Goal: Task Accomplishment & Management: Use online tool/utility

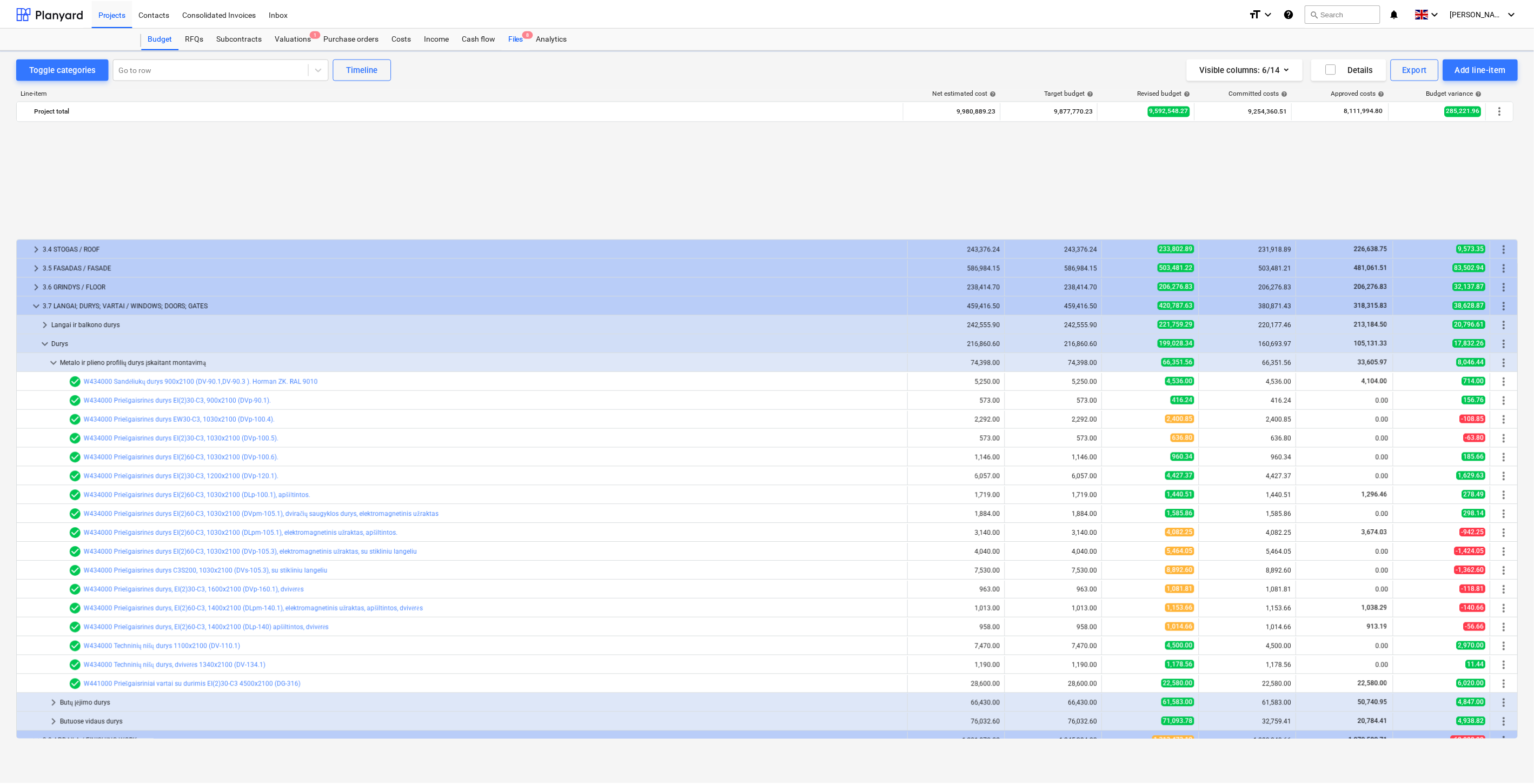
scroll to position [503, 0]
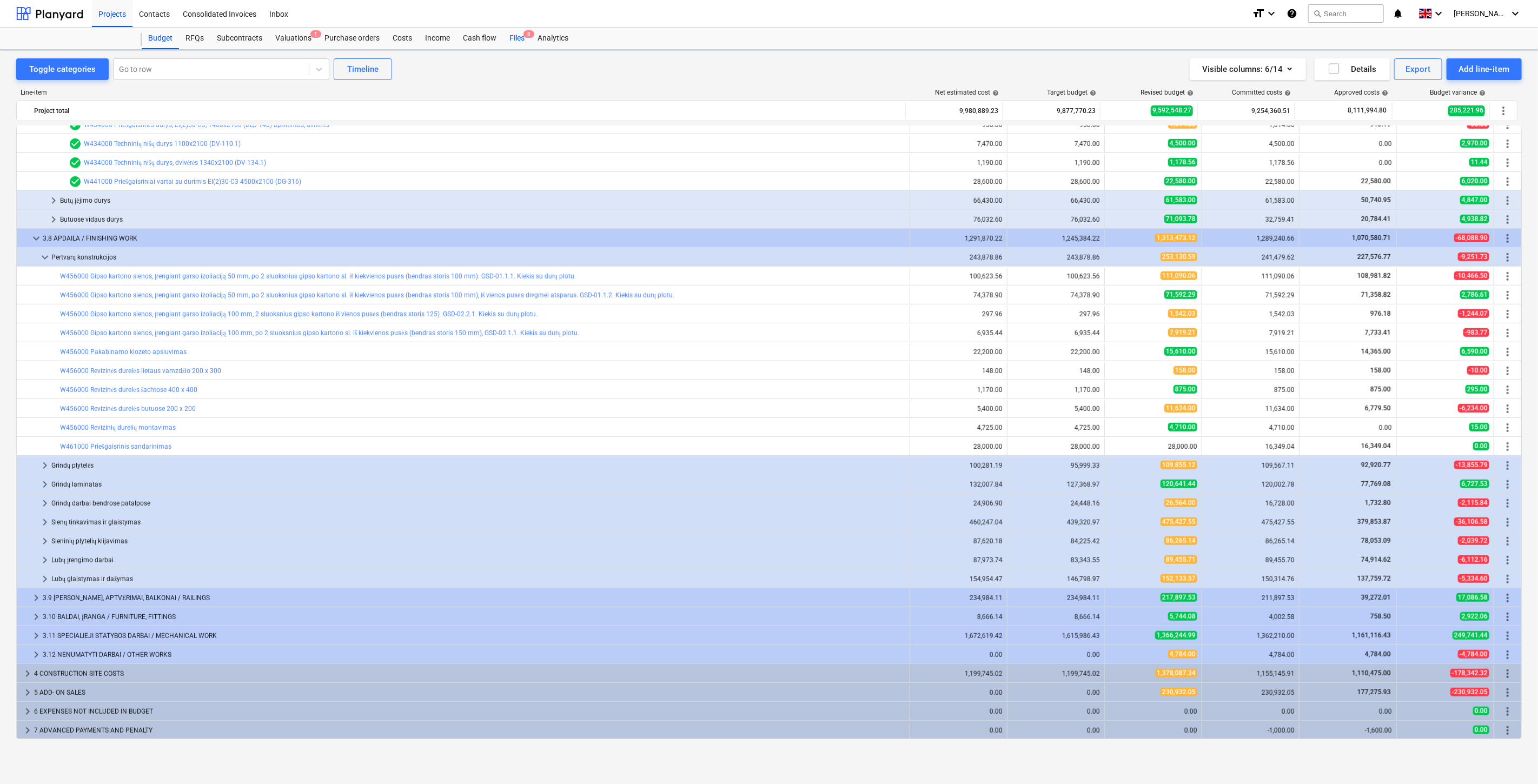
click at [520, 38] on div "Files 8" at bounding box center [517, 39] width 28 height 22
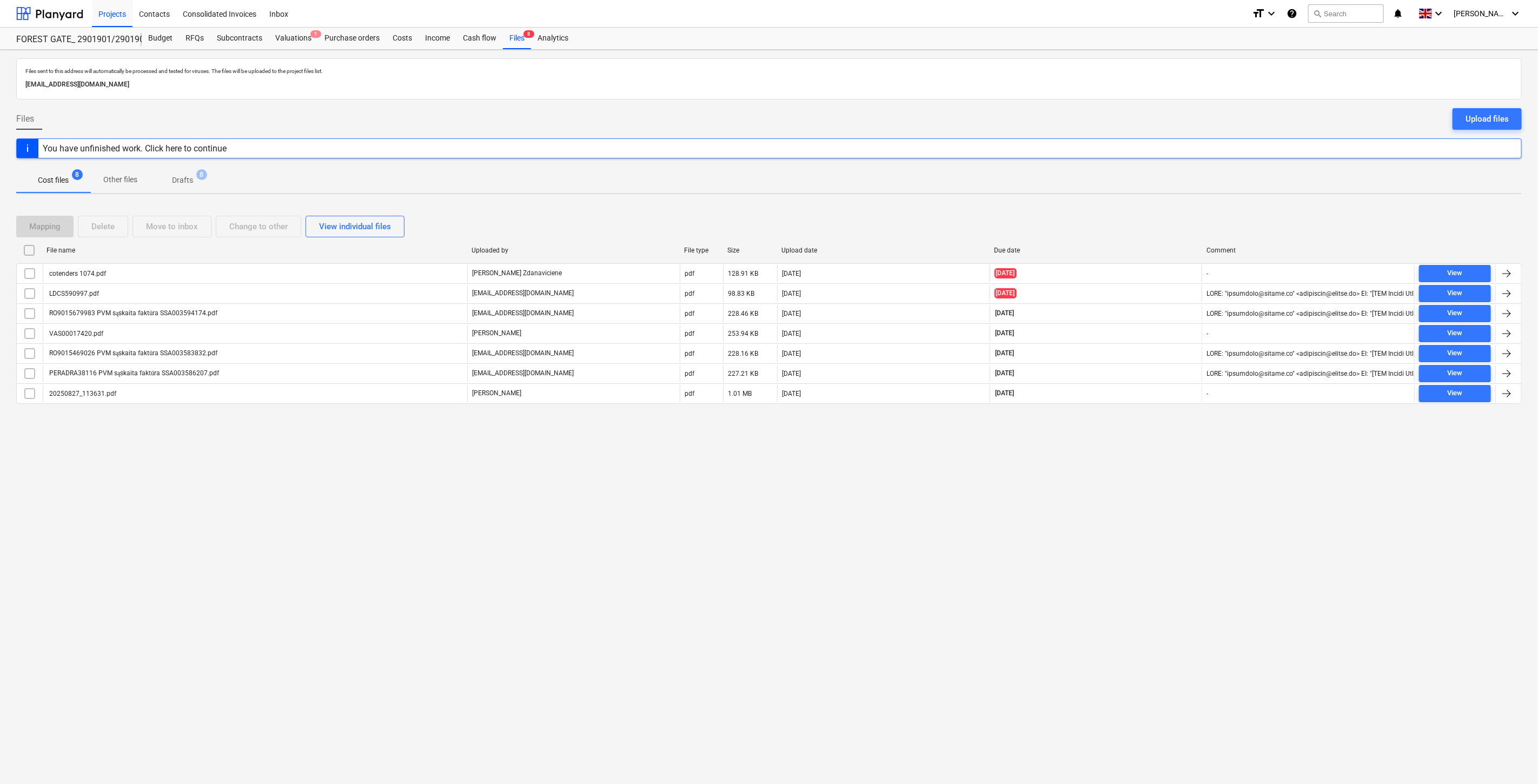
click at [1132, 528] on div "Files sent to this address will automatically be processed and tested for virus…" at bounding box center [769, 417] width 1538 height 734
click at [1147, 501] on div "Files sent to this address will automatically be processed and tested for virus…" at bounding box center [769, 417] width 1538 height 734
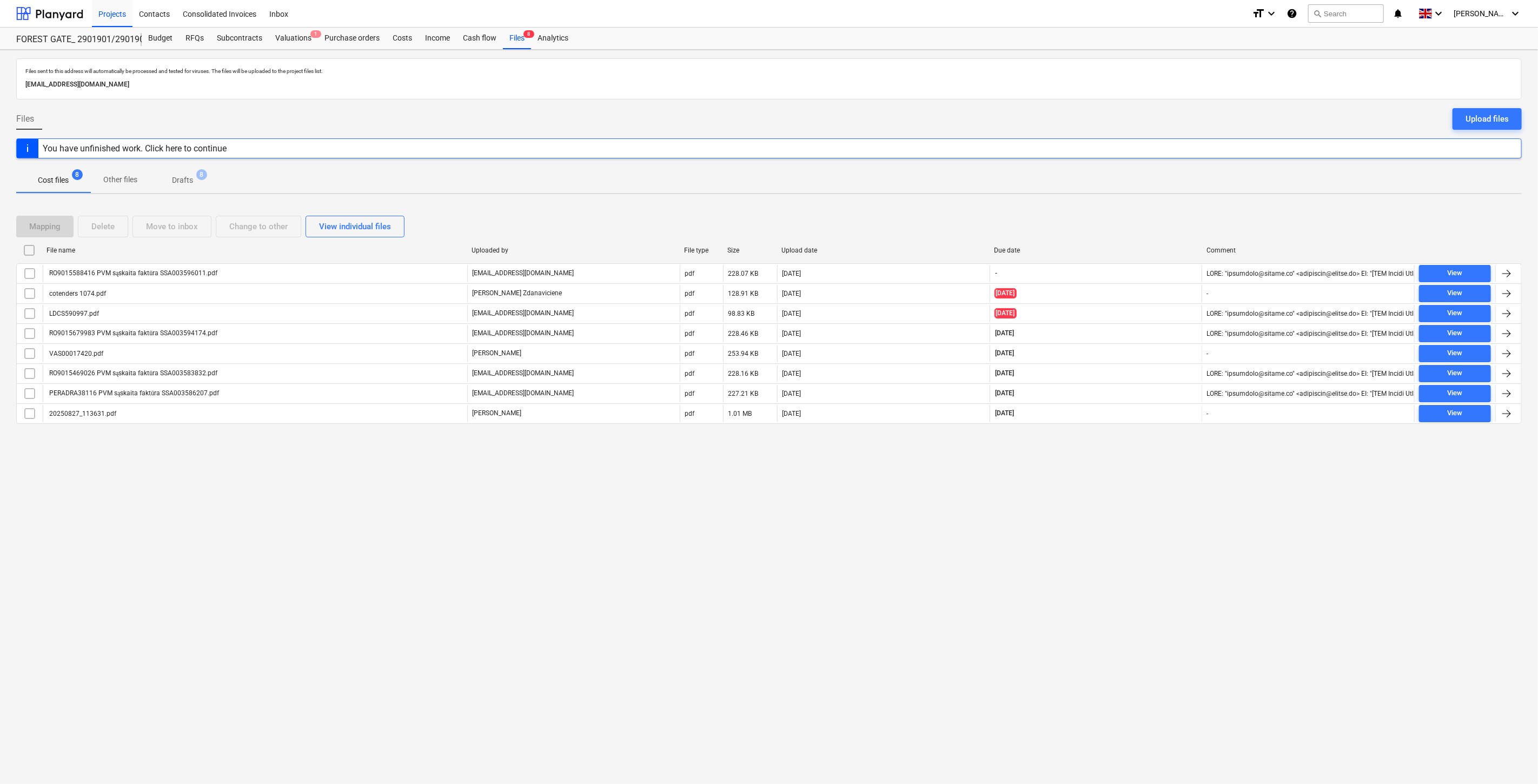
drag, startPoint x: 1169, startPoint y: 480, endPoint x: 1180, endPoint y: 464, distance: 19.4
click at [1174, 473] on div "Files sent to this address will automatically be processed and tested for virus…" at bounding box center [769, 417] width 1538 height 734
click at [1180, 464] on div "Files sent to this address will automatically be processed and tested for virus…" at bounding box center [769, 417] width 1538 height 734
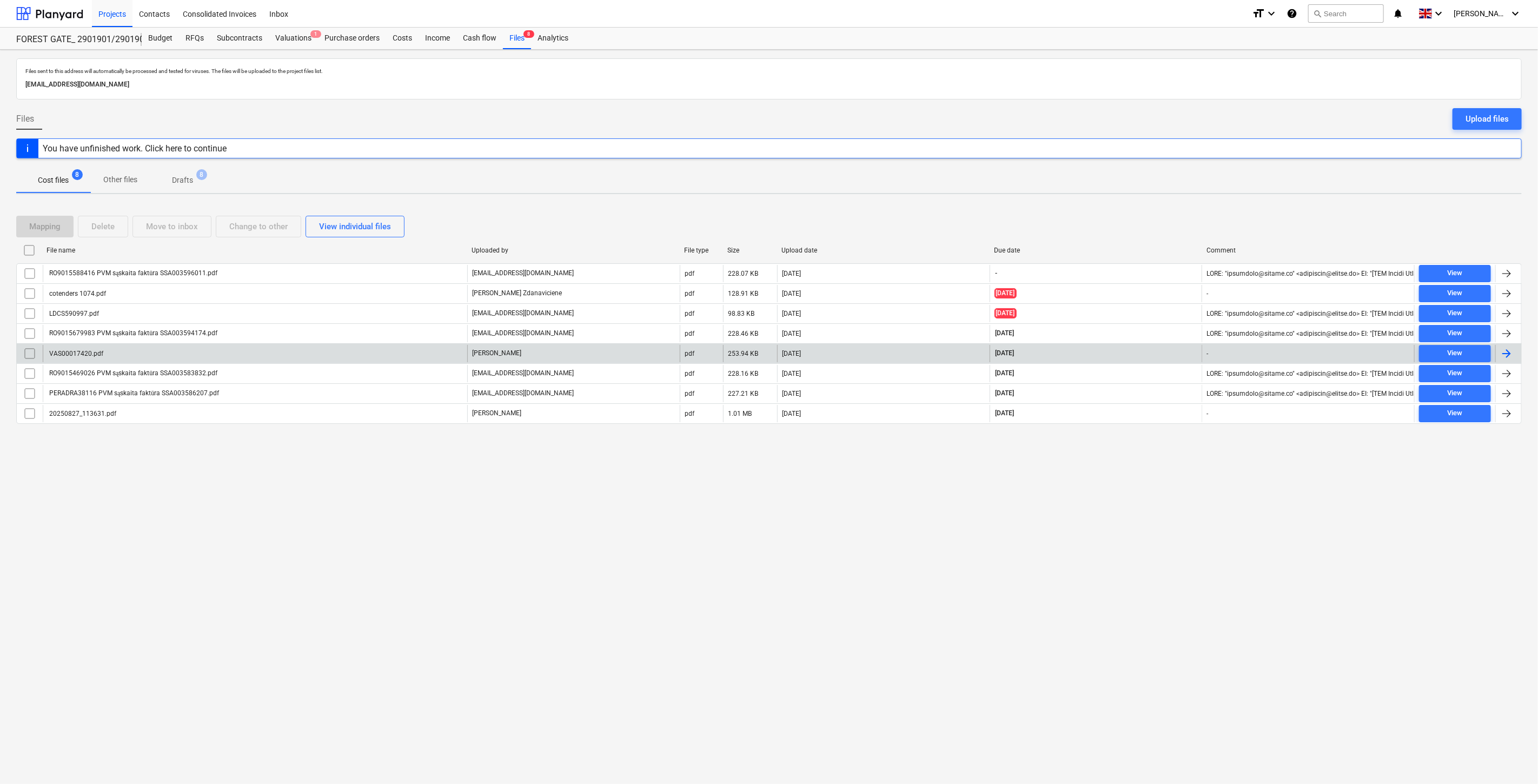
drag, startPoint x: 851, startPoint y: 512, endPoint x: 831, endPoint y: 357, distance: 156.3
click at [851, 512] on div "Files sent to this address will automatically be processed and tested for virus…" at bounding box center [769, 417] width 1538 height 734
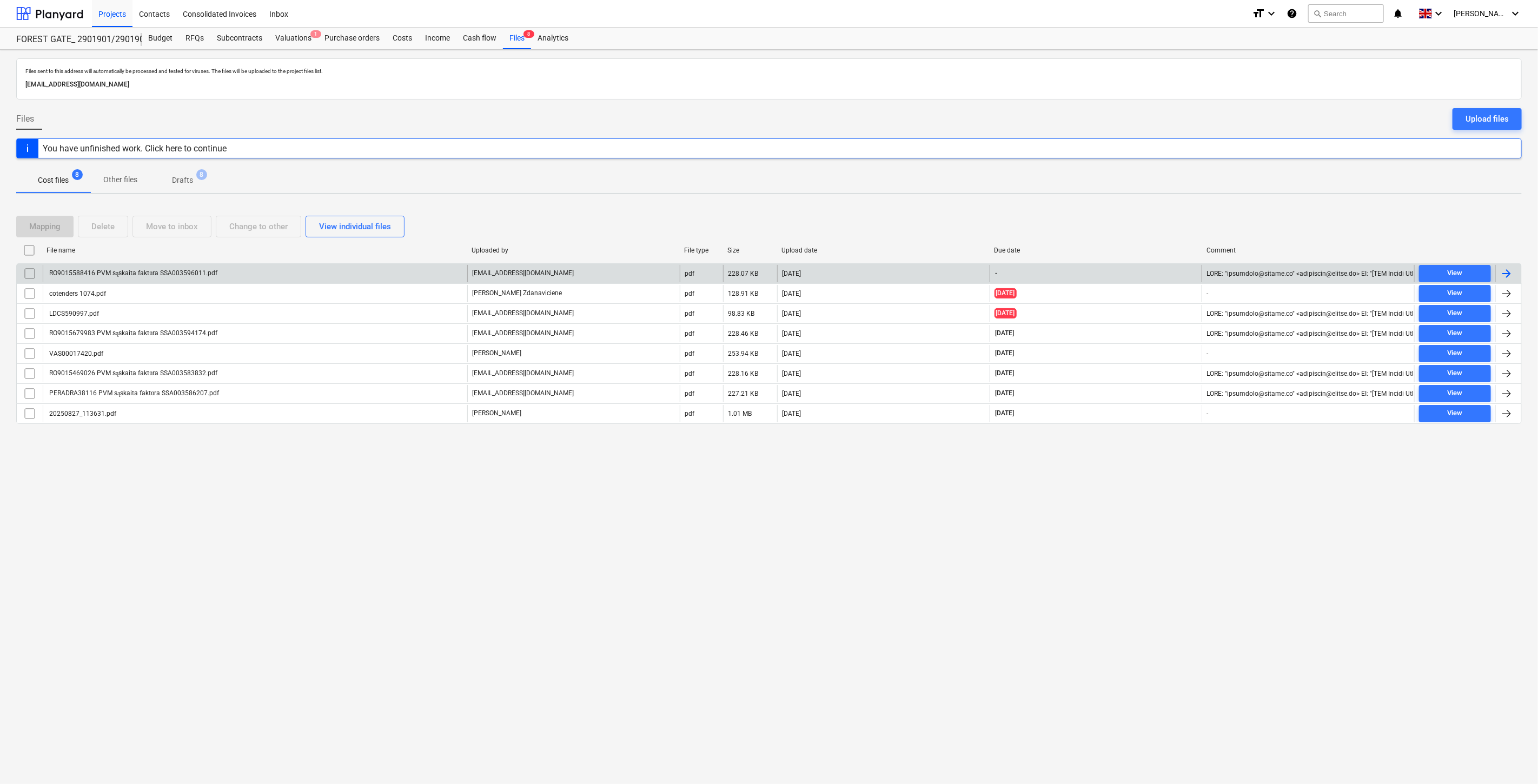
click at [422, 273] on div "RO9015588416 PVM sąskaita faktūra SSA003596011.pdf" at bounding box center [254, 273] width 424 height 18
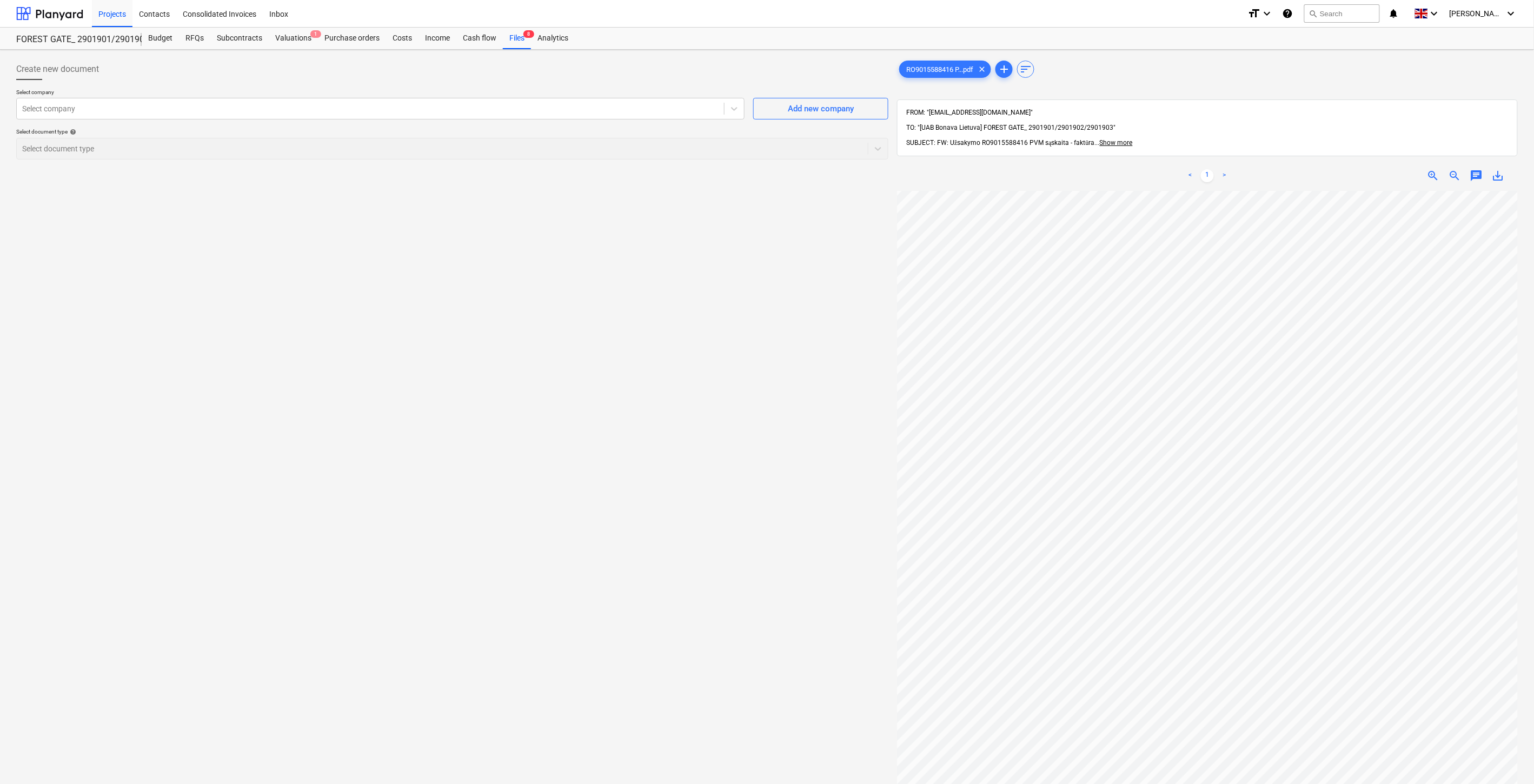
scroll to position [164, 0]
click at [759, 500] on div "Create new document Select company Select company Add new company Select docume…" at bounding box center [452, 501] width 881 height 895
click at [774, 476] on div "Create new document Select company Select company Add new company Select docume…" at bounding box center [452, 501] width 881 height 895
click at [786, 461] on div "Create new document Select company Select company Add new company Select docume…" at bounding box center [452, 501] width 881 height 895
click at [805, 440] on div "Create new document Select company Select company Add new company Select docume…" at bounding box center [452, 501] width 881 height 895
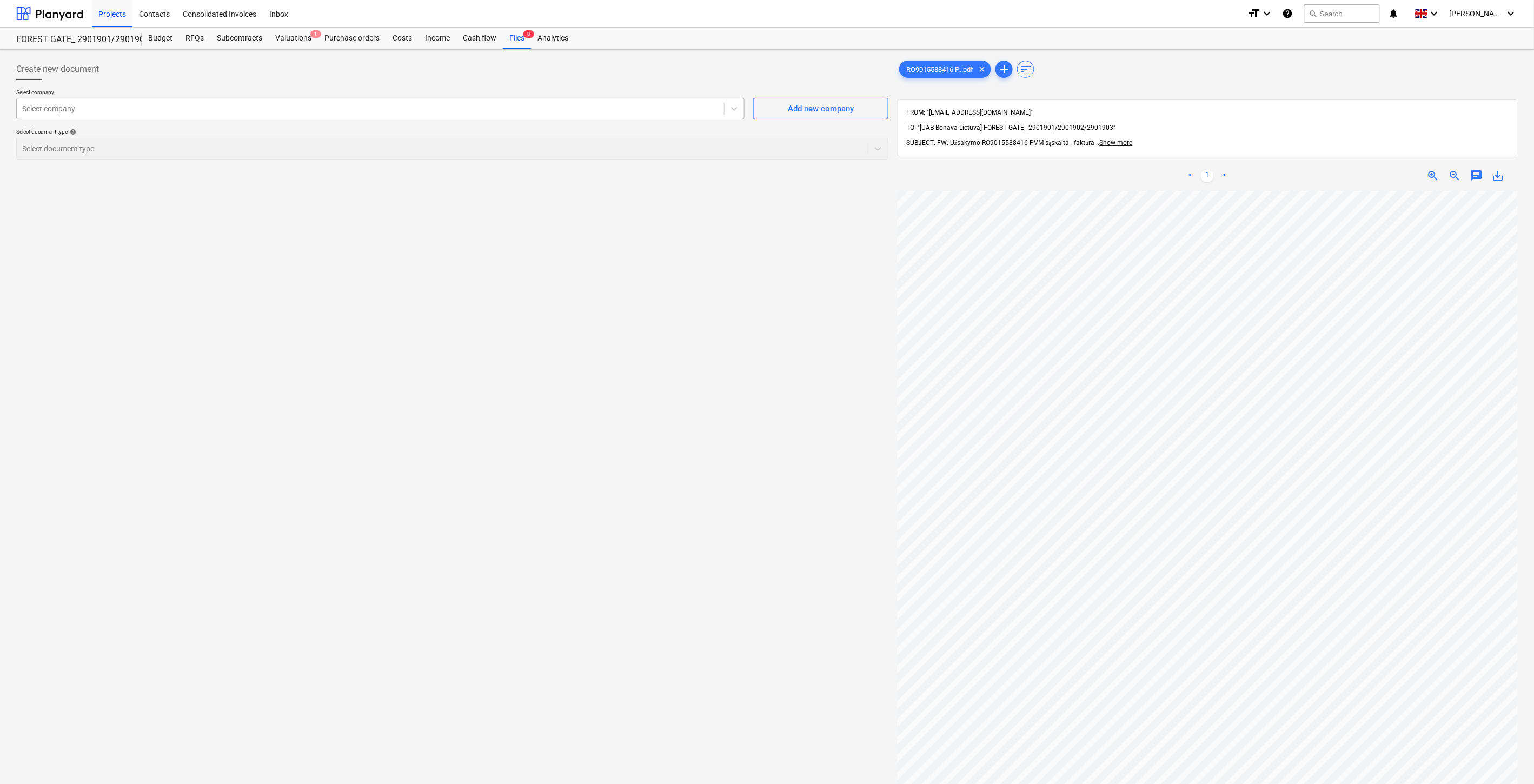
click at [260, 112] on div at bounding box center [370, 108] width 696 height 11
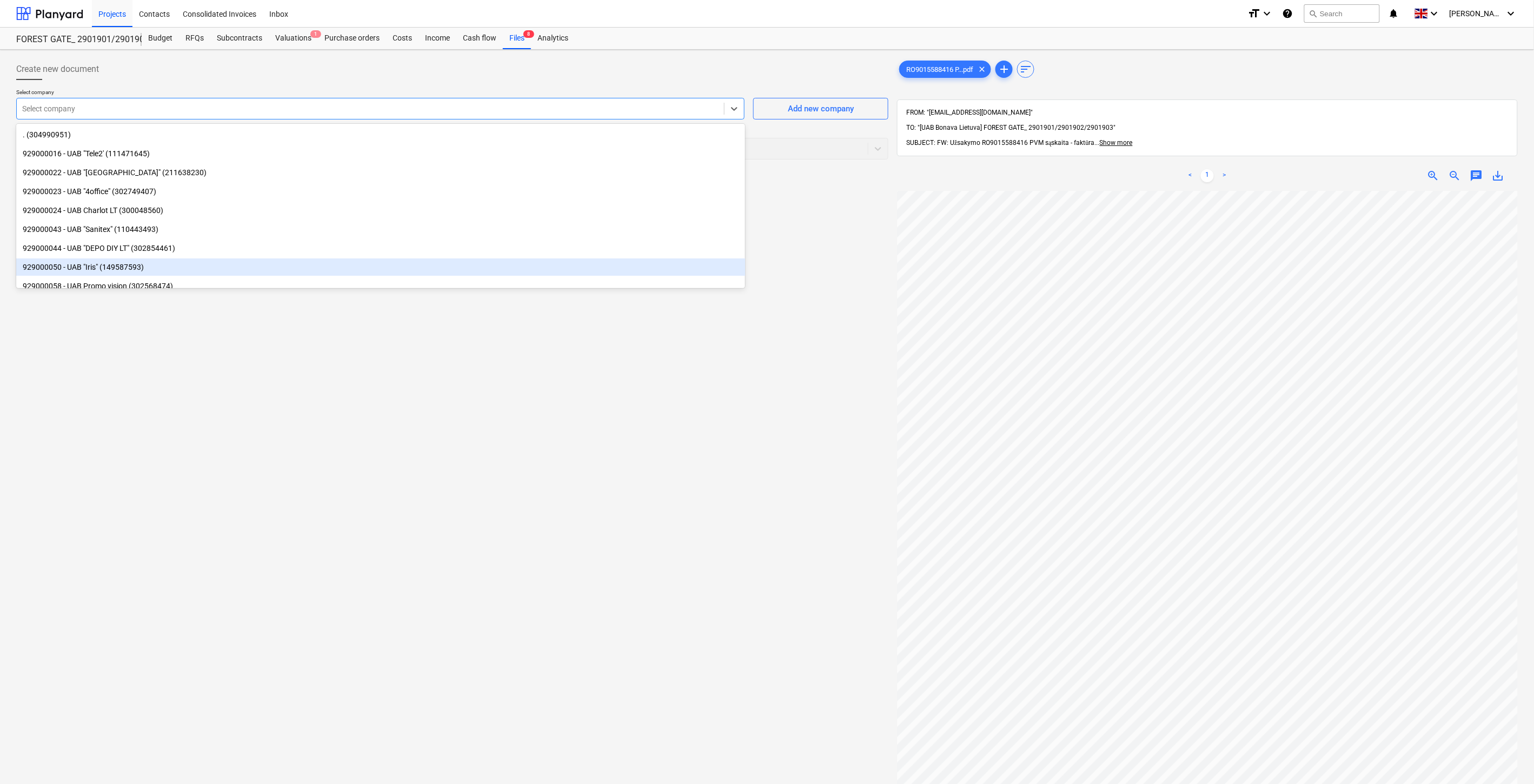
click at [676, 399] on div "Create new document Select company option 929000050 - UAB "Iris" (149587593) fo…" at bounding box center [452, 501] width 881 height 895
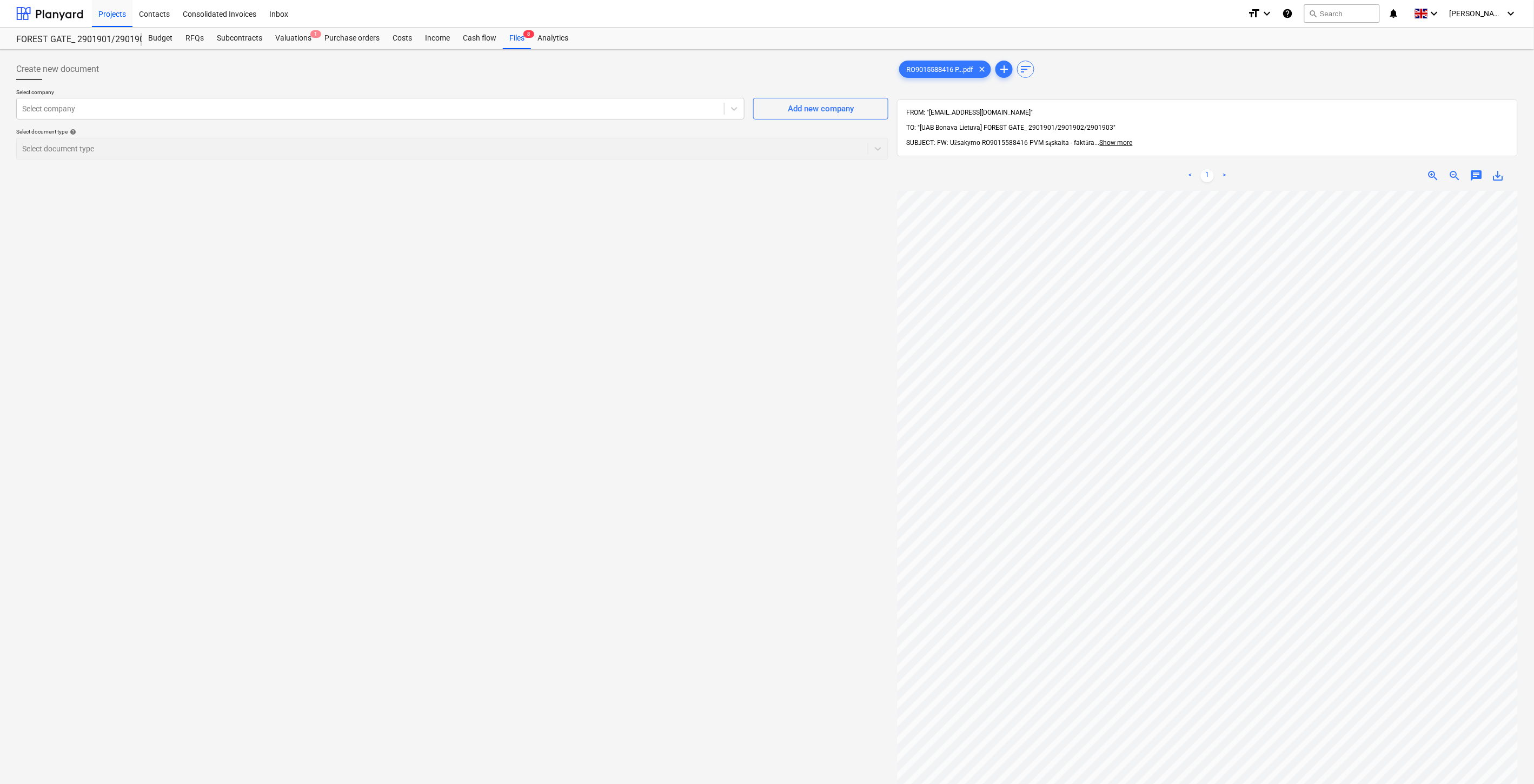
drag, startPoint x: 638, startPoint y: 327, endPoint x: 681, endPoint y: 299, distance: 51.3
click at [650, 317] on div "Create new document Select company Select company Add new company Select docume…" at bounding box center [452, 501] width 881 height 895
click at [681, 299] on div "Create new document Select company Select company Add new company Select docume…" at bounding box center [452, 501] width 881 height 895
click at [685, 355] on div "Create new document Select company Select company Add new company Select docume…" at bounding box center [452, 501] width 881 height 895
click at [742, 286] on div "Create new document Select company Select company Add new company Select docume…" at bounding box center [452, 501] width 881 height 895
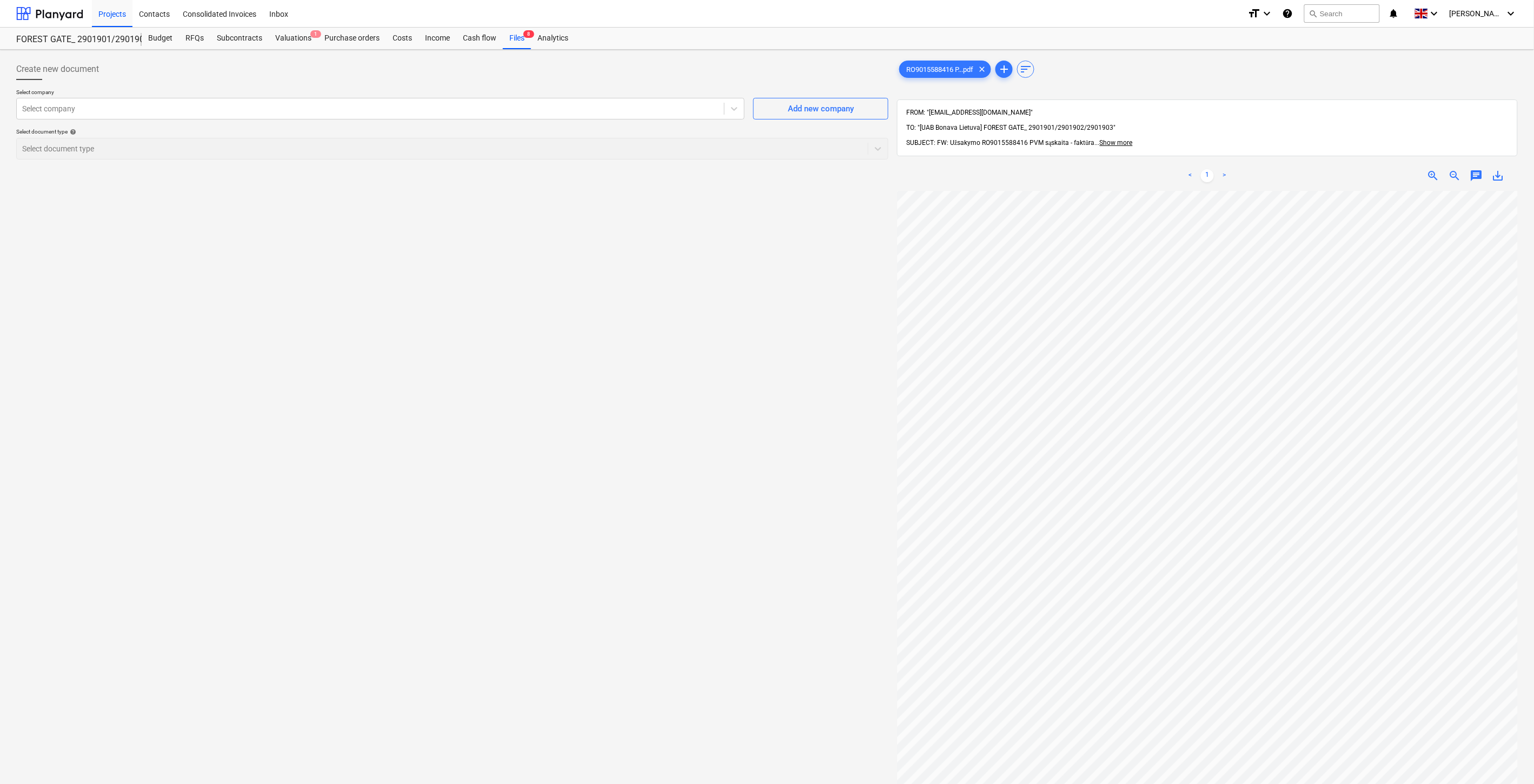
drag, startPoint x: 766, startPoint y: 267, endPoint x: 772, endPoint y: 262, distance: 7.8
click at [772, 262] on div "Create new document Select company Select company Add new company Select docume…" at bounding box center [452, 501] width 881 height 895
click at [795, 240] on div "Create new document Select company Select company Add new company Select docume…" at bounding box center [452, 501] width 881 height 895
click at [610, 440] on div "Create new document Select company Select company Add new company Select docume…" at bounding box center [452, 501] width 881 height 895
click at [649, 397] on div "Create new document Select company Select company Add new company Select docume…" at bounding box center [452, 501] width 881 height 895
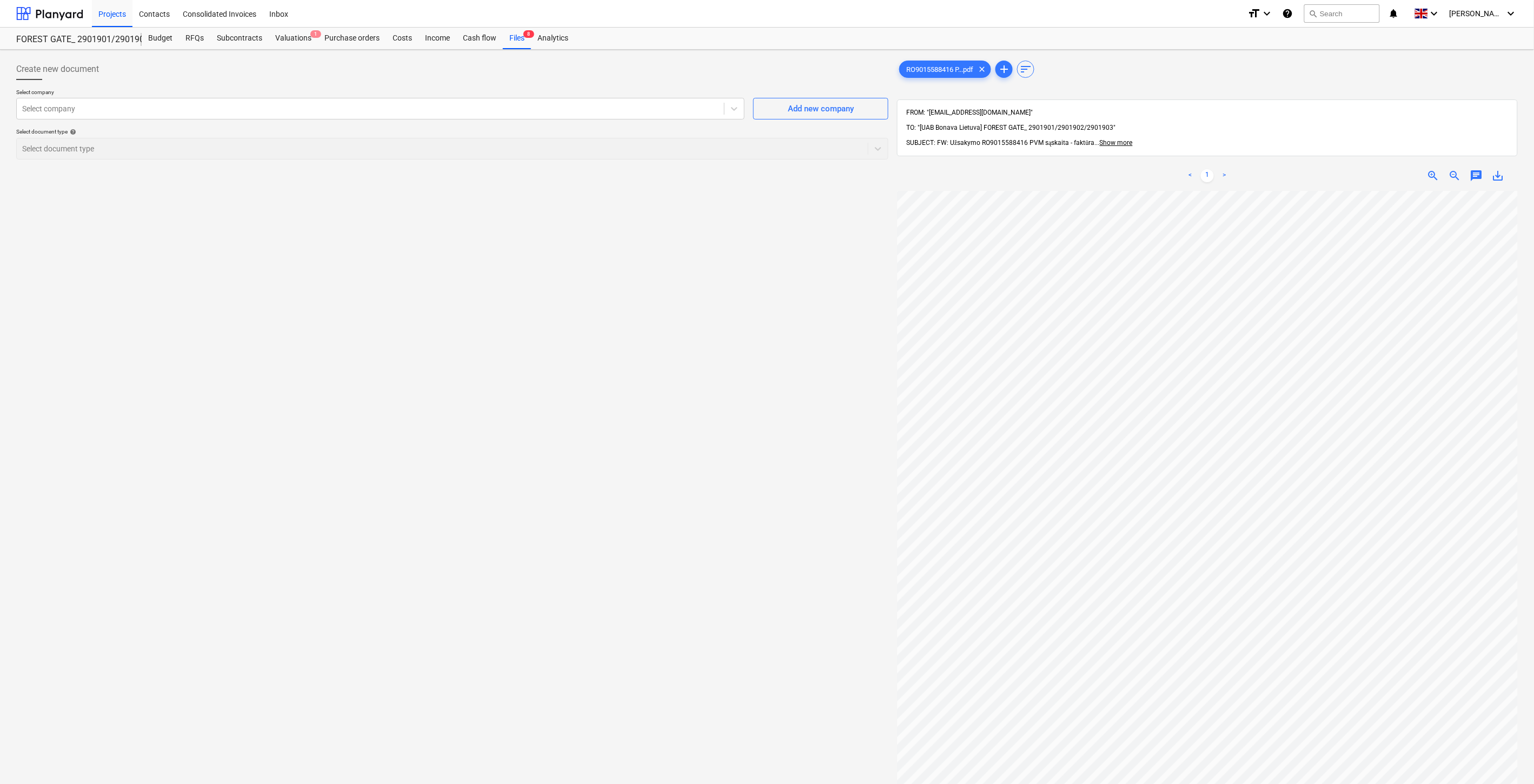
click at [675, 305] on div "Create new document Select company Select company Add new company Select docume…" at bounding box center [452, 501] width 881 height 895
click at [710, 275] on div "Create new document Select company Select company Add new company Select docume…" at bounding box center [452, 501] width 881 height 895
drag, startPoint x: 613, startPoint y: 448, endPoint x: 652, endPoint y: 413, distance: 52.4
click at [615, 446] on div "Create new document Select company Select company Add new company Select docume…" at bounding box center [452, 501] width 881 height 895
click at [654, 411] on div "Create new document Select company Select company Add new company Select docume…" at bounding box center [452, 501] width 881 height 895
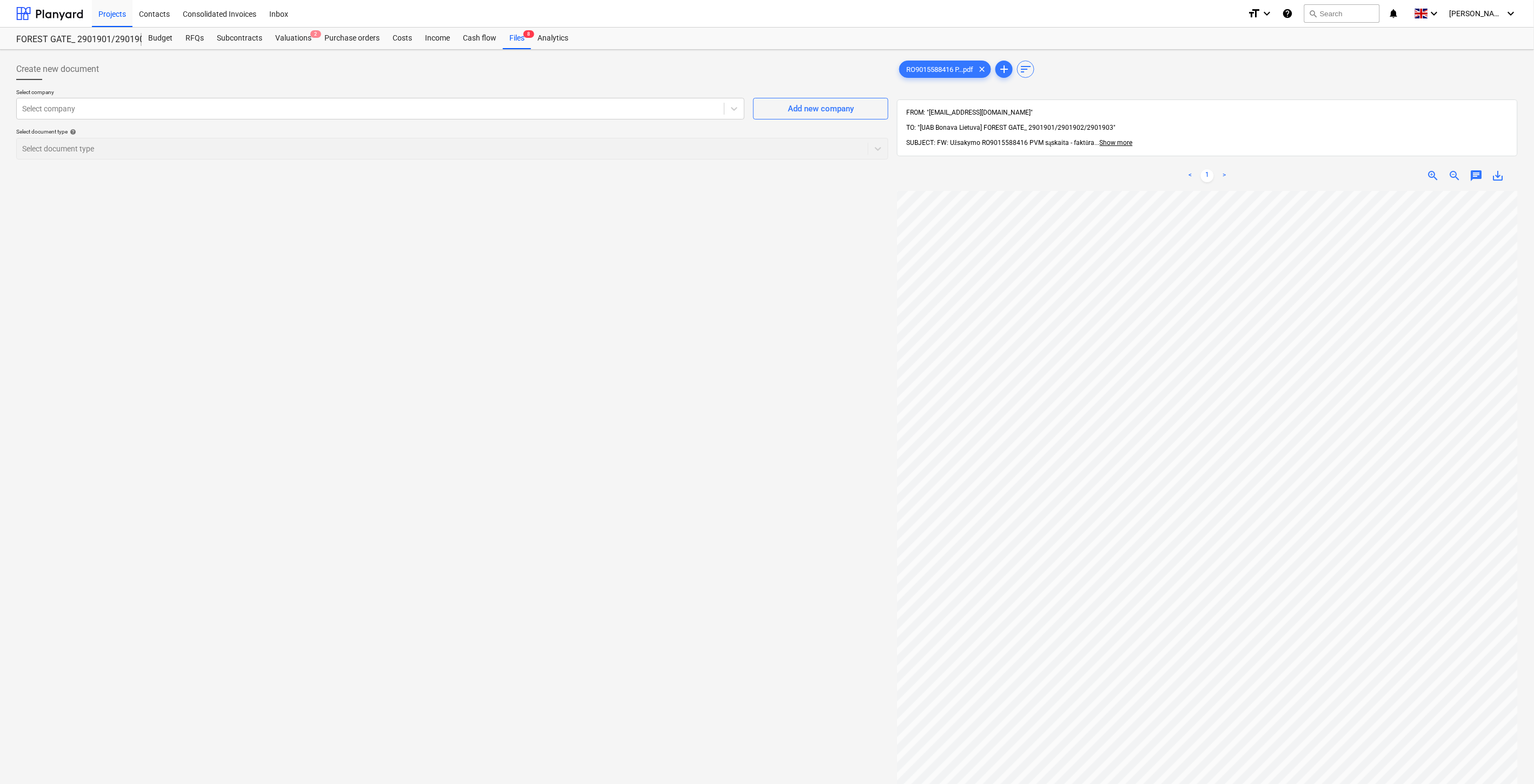
click at [622, 456] on div "Create new document Select company Select company Add new company Select docume…" at bounding box center [452, 501] width 881 height 895
click at [633, 440] on div "Create new document Select company Select company Add new company Select docume…" at bounding box center [452, 501] width 881 height 895
click at [663, 411] on div "Create new document Select company Select company Add new company Select docume…" at bounding box center [452, 501] width 881 height 895
click at [696, 389] on div "Create new document Select company Select company Add new company Select docume…" at bounding box center [452, 501] width 881 height 895
click at [451, 107] on div at bounding box center [370, 108] width 696 height 11
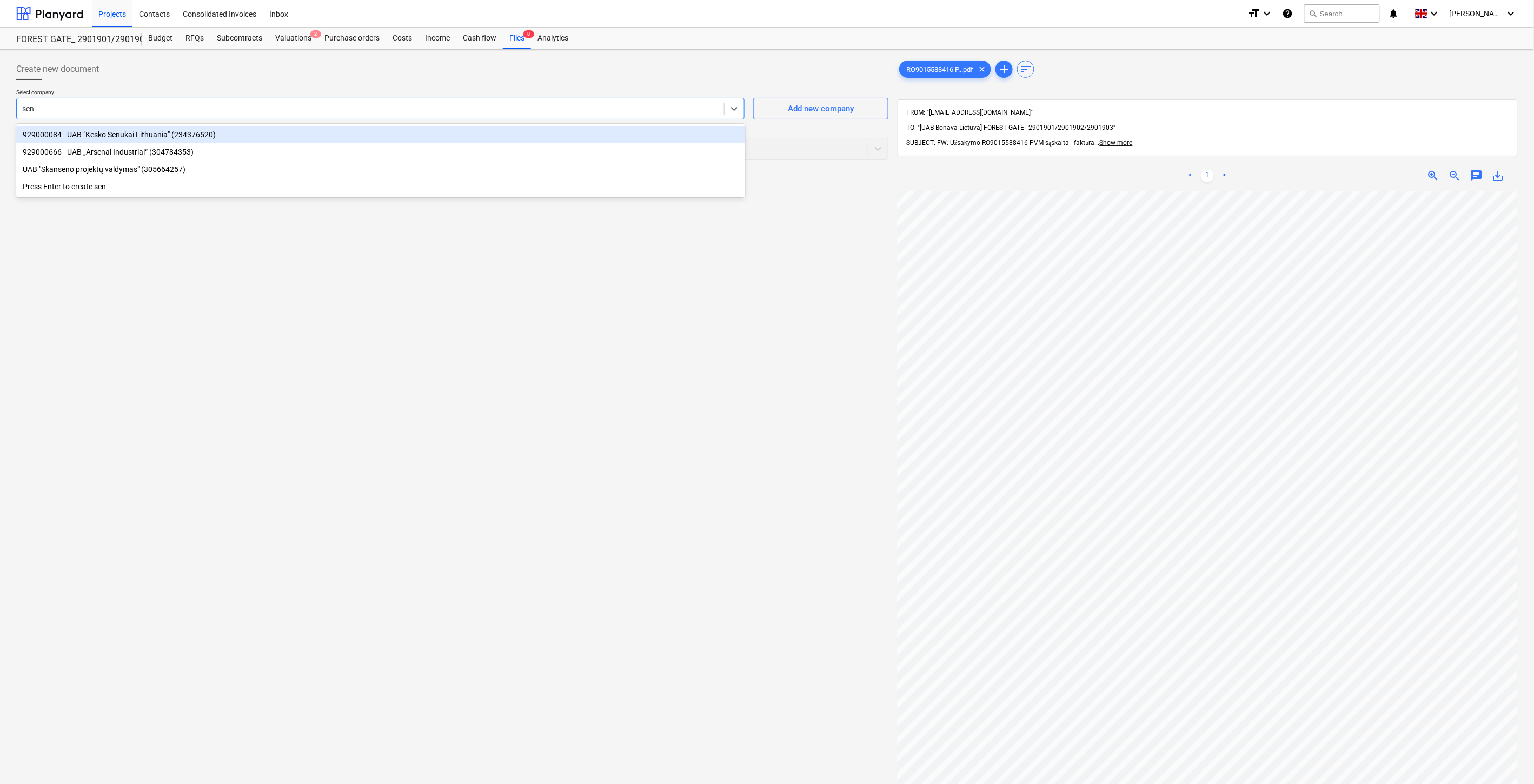
type input "senu"
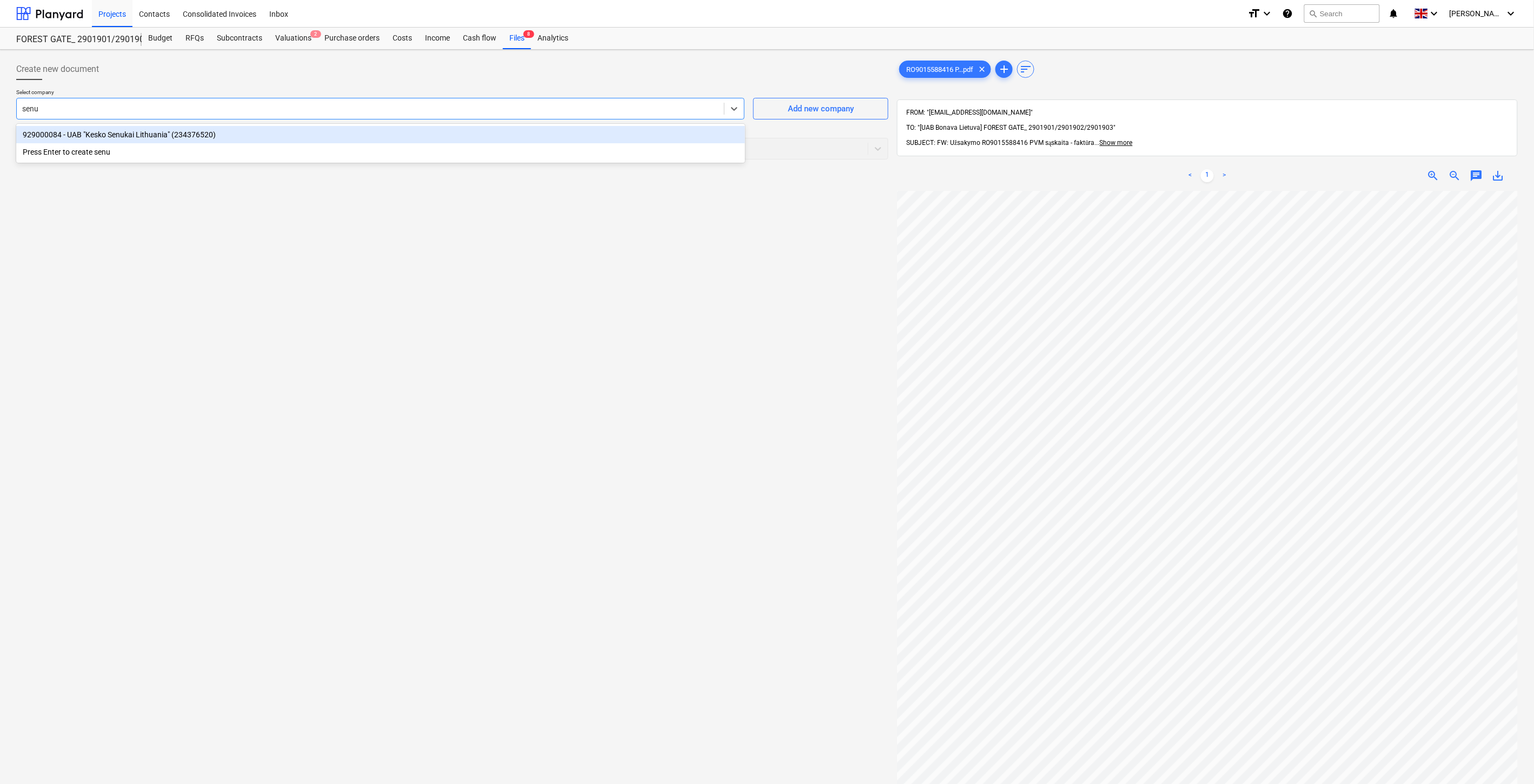
click at [427, 138] on div "929000084 - UAB "Kesko Senukai Lithuania" (234376520)" at bounding box center [380, 135] width 729 height 18
click at [404, 147] on div at bounding box center [431, 148] width 819 height 11
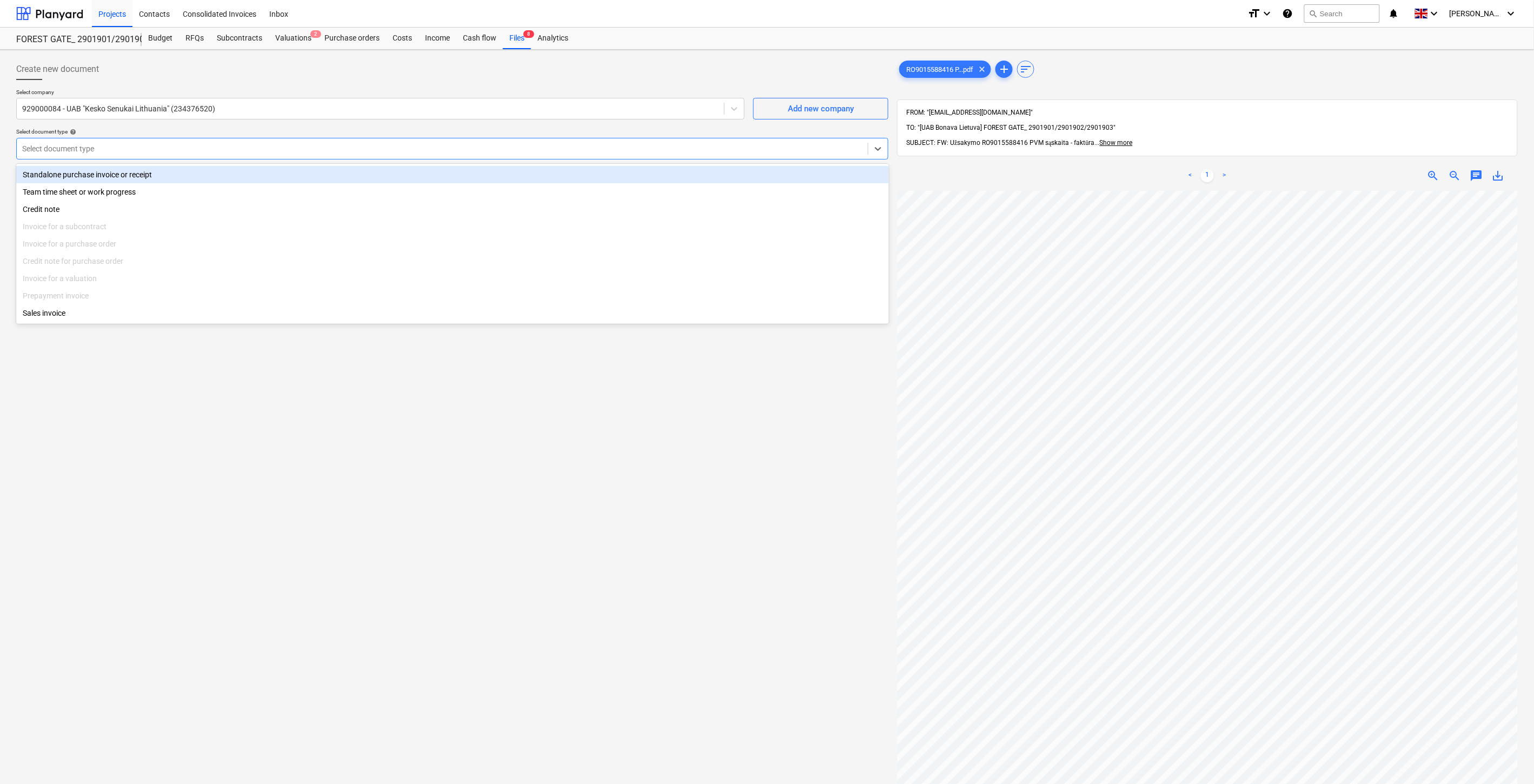
click at [339, 174] on div "Standalone purchase invoice or receipt" at bounding box center [452, 174] width 873 height 18
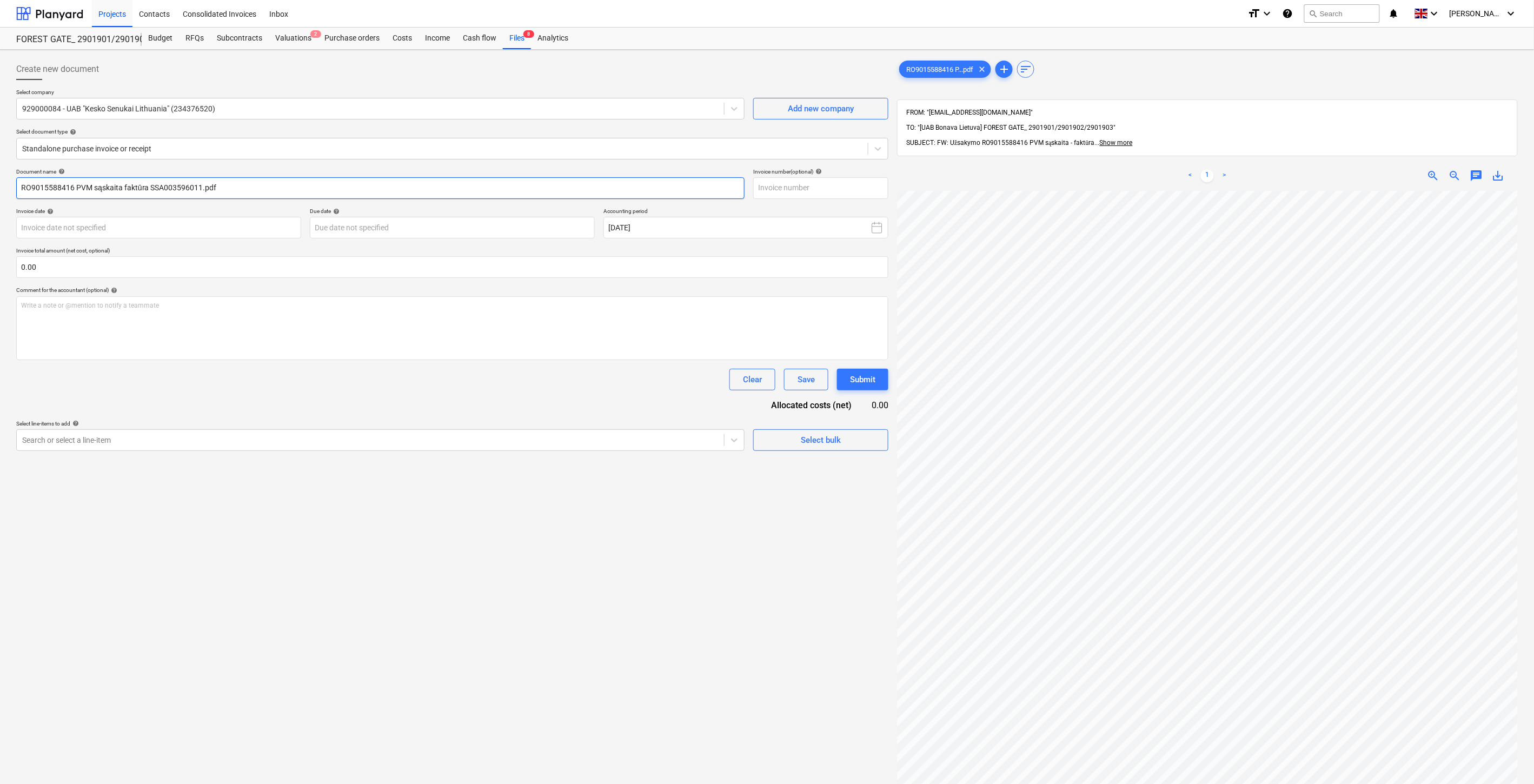
drag, startPoint x: 199, startPoint y: 188, endPoint x: 150, endPoint y: 188, distance: 49.0
click at [150, 188] on input "RO9015588416 PVM sąskaita faktūra SSA003596011.pdf" at bounding box center [380, 188] width 729 height 22
click at [808, 196] on input "text" at bounding box center [821, 188] width 135 height 22
paste input "SSA003596011"
type input "SSA003596011"
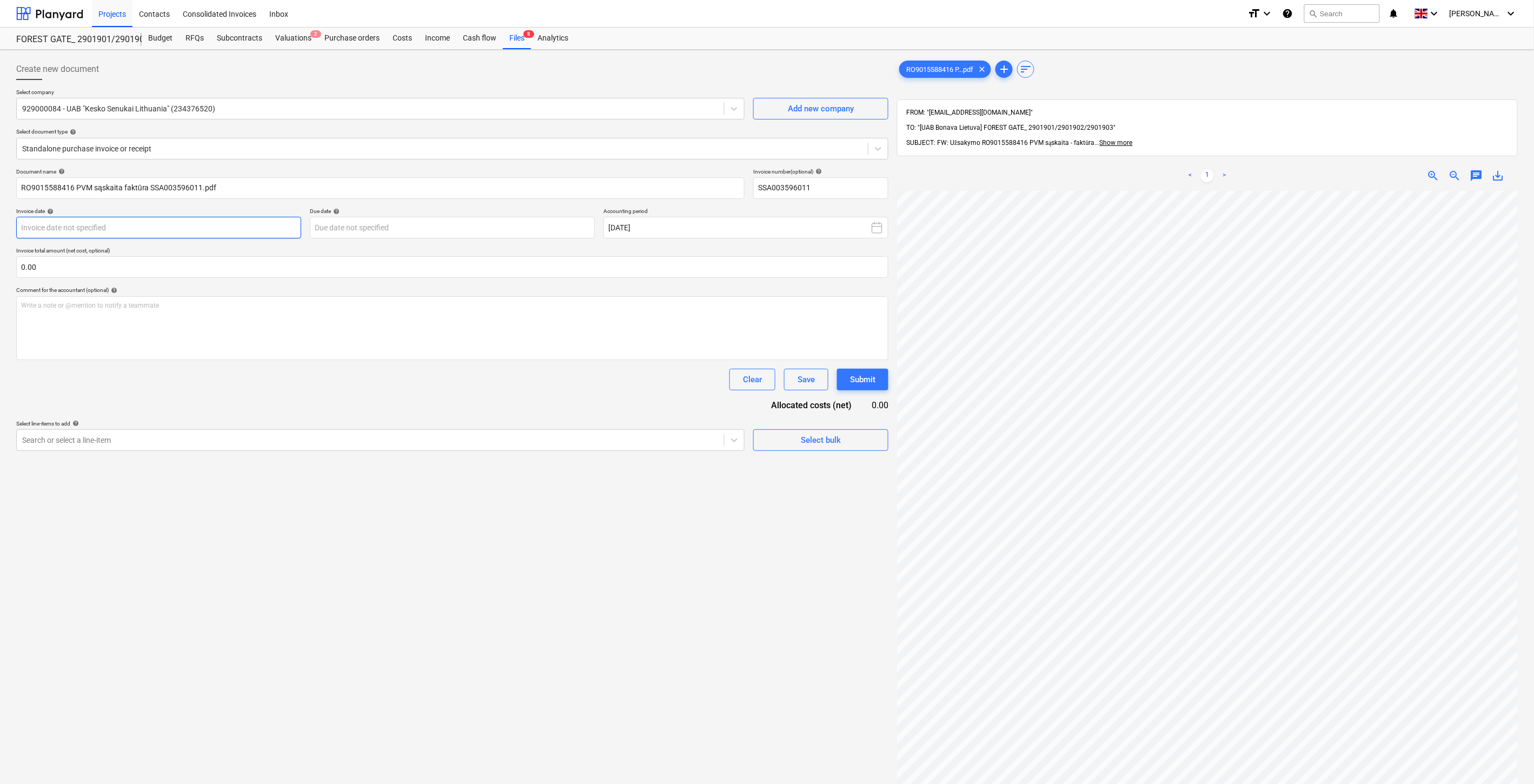
click at [252, 233] on body "Projects Contacts Consolidated Invoices Inbox format_size keyboard_arrow_down h…" at bounding box center [767, 392] width 1534 height 784
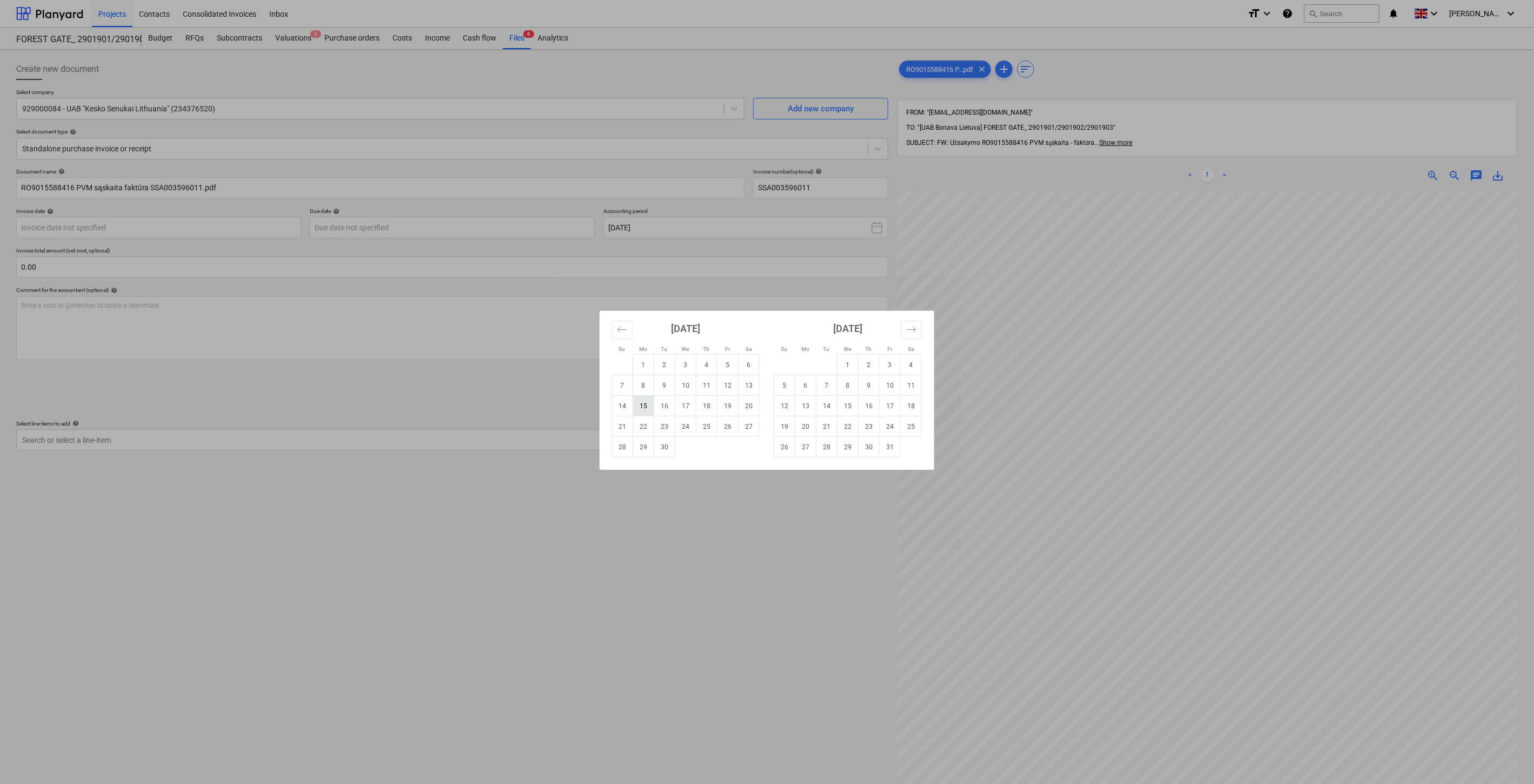
click at [641, 402] on td "15" at bounding box center [644, 406] width 21 height 21
type input "15 Sep 2025"
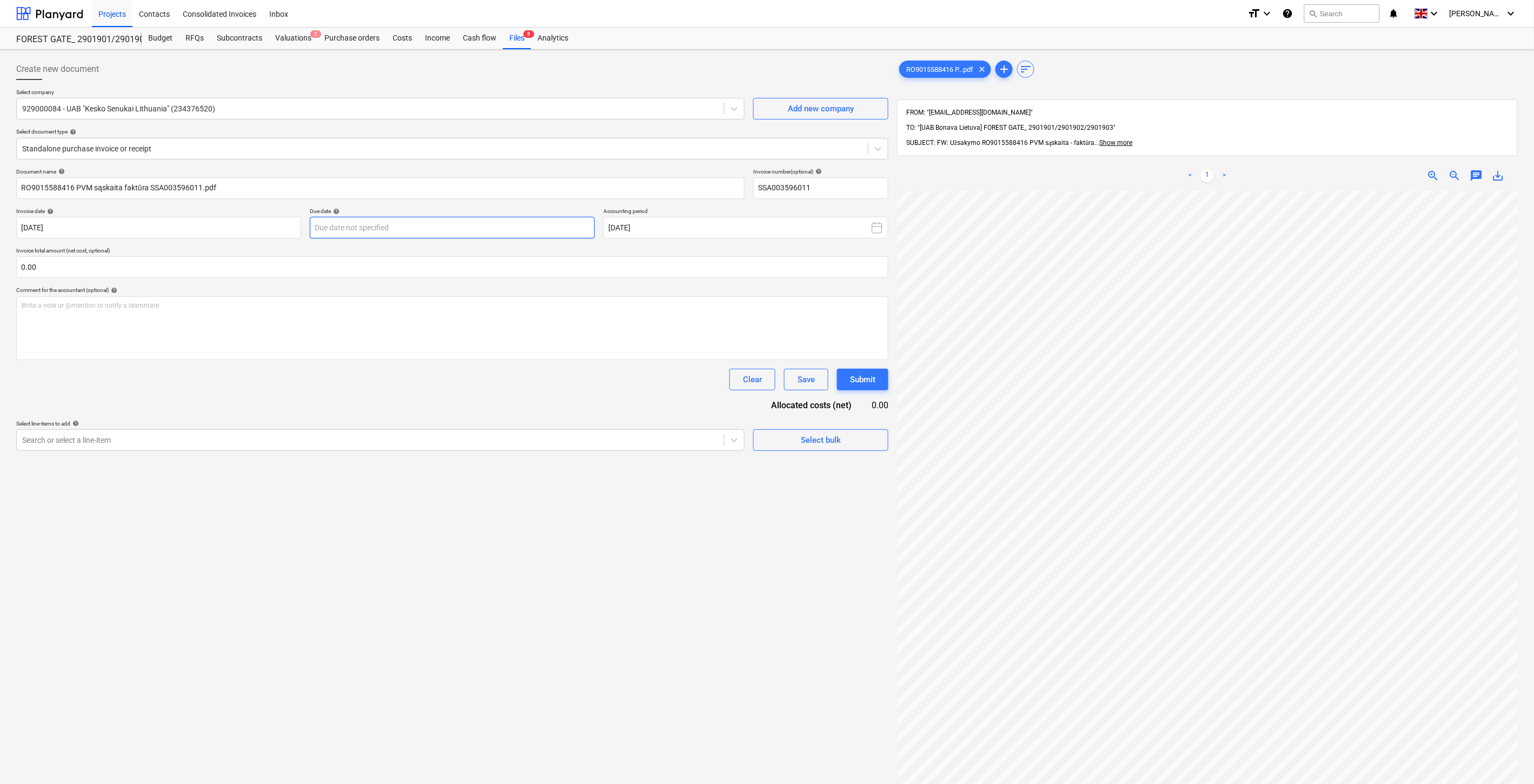
click at [505, 222] on body "Projects Contacts Consolidated Invoices Inbox format_size keyboard_arrow_down h…" at bounding box center [767, 392] width 1534 height 784
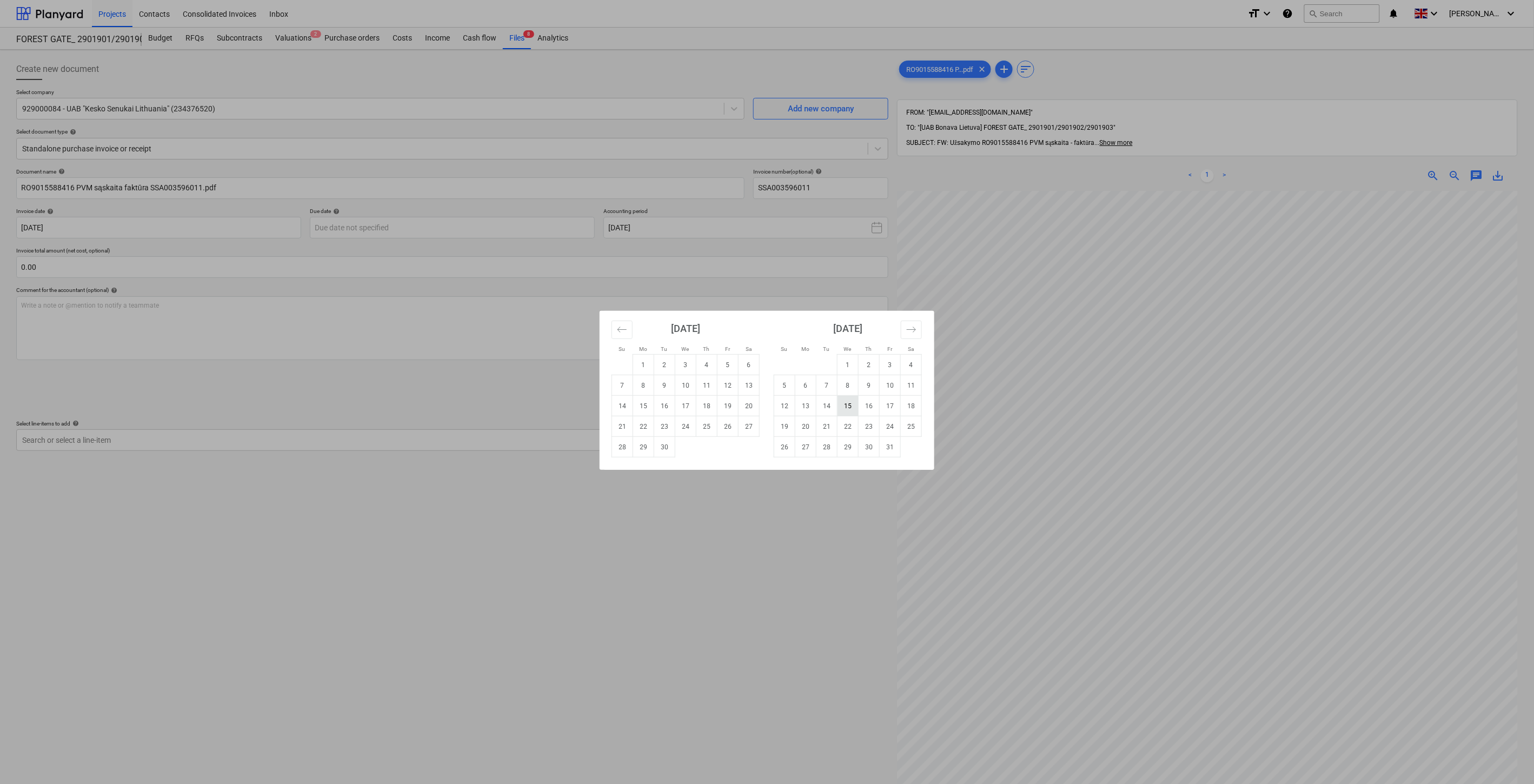
click at [849, 405] on td "15" at bounding box center [848, 406] width 21 height 21
type input "15 Oct 2025"
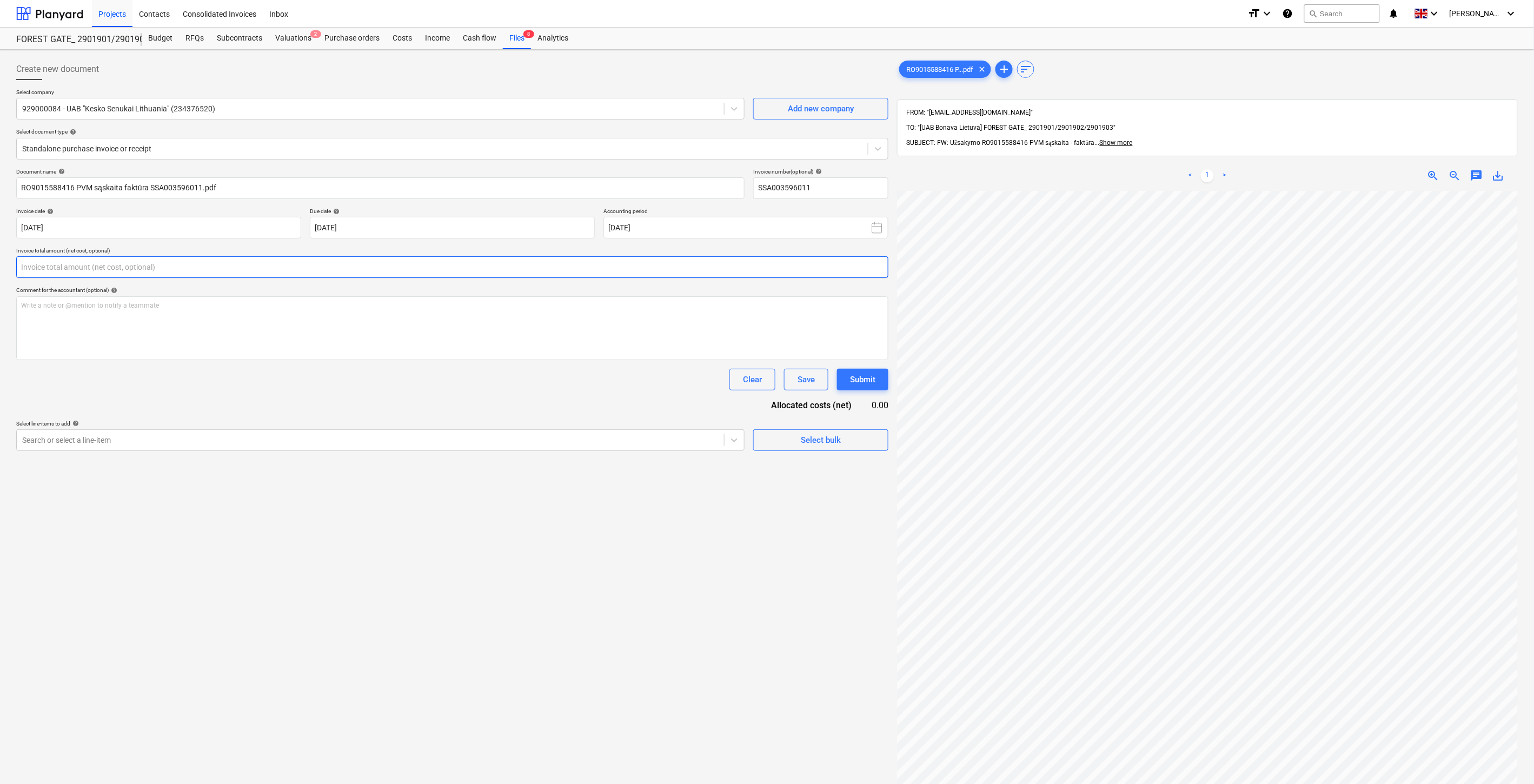
click at [369, 266] on input "text" at bounding box center [452, 267] width 872 height 22
type input "š"
type input "686.38"
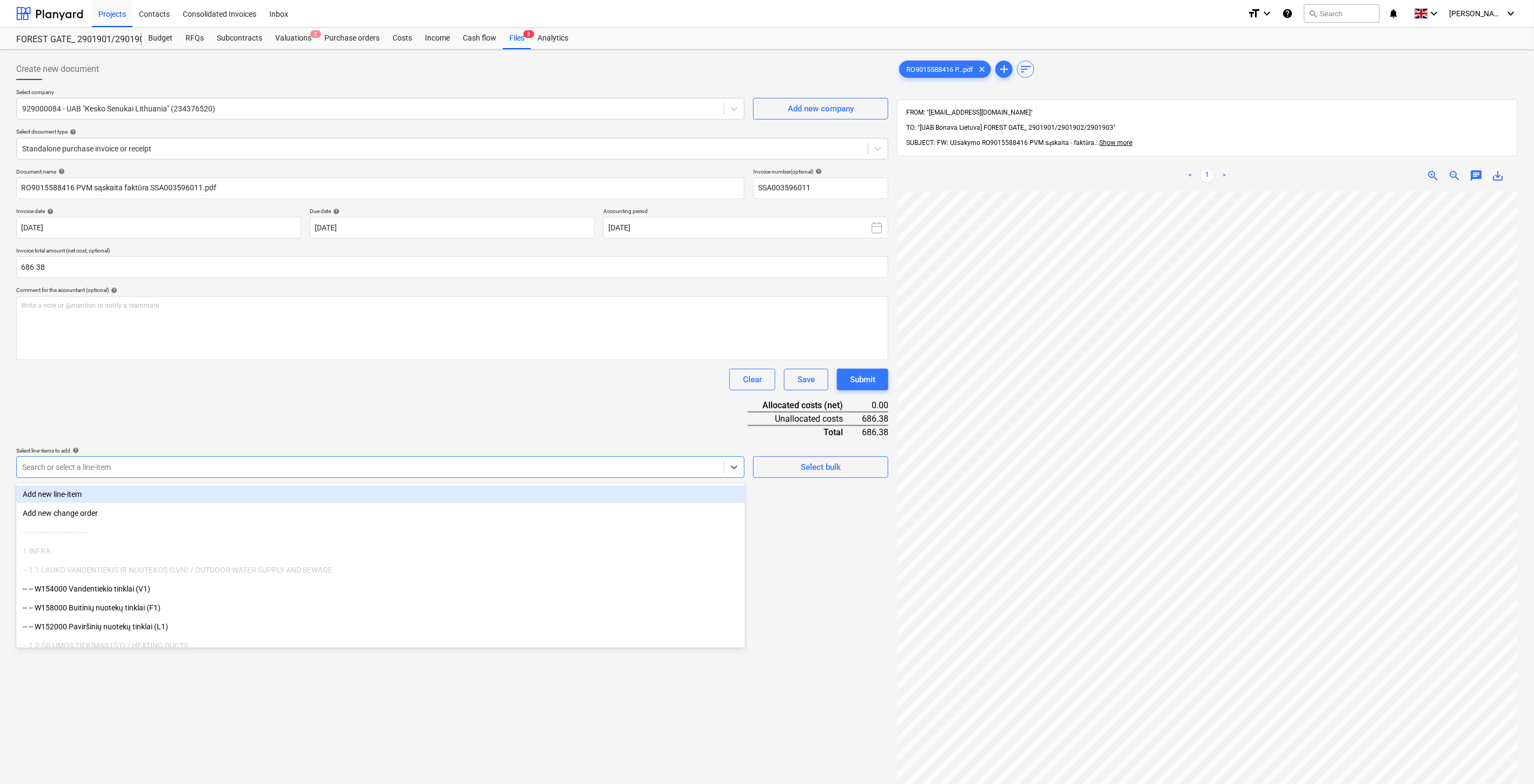
click at [444, 460] on div "Search or select a line-item" at bounding box center [370, 467] width 707 height 15
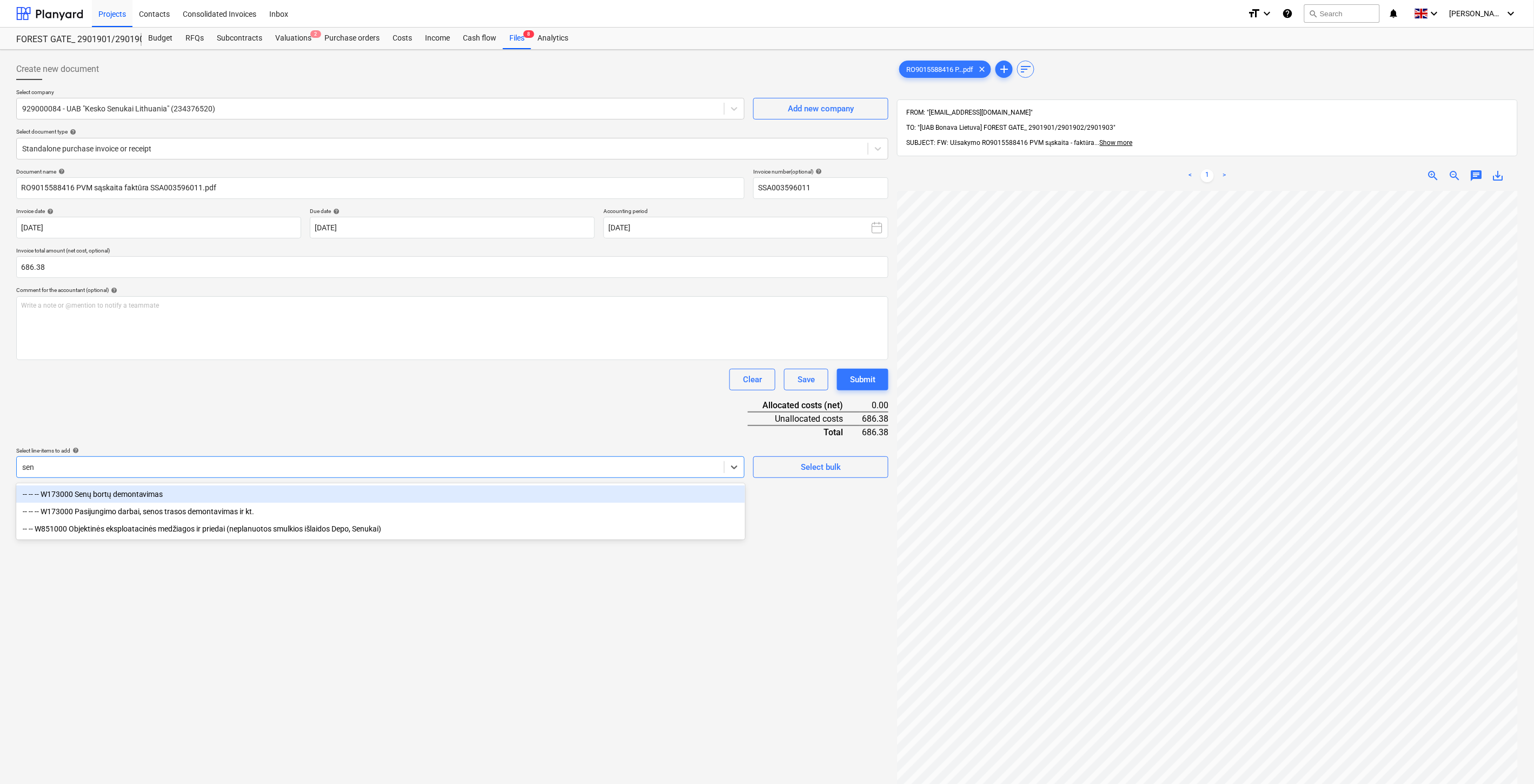
type input "senu"
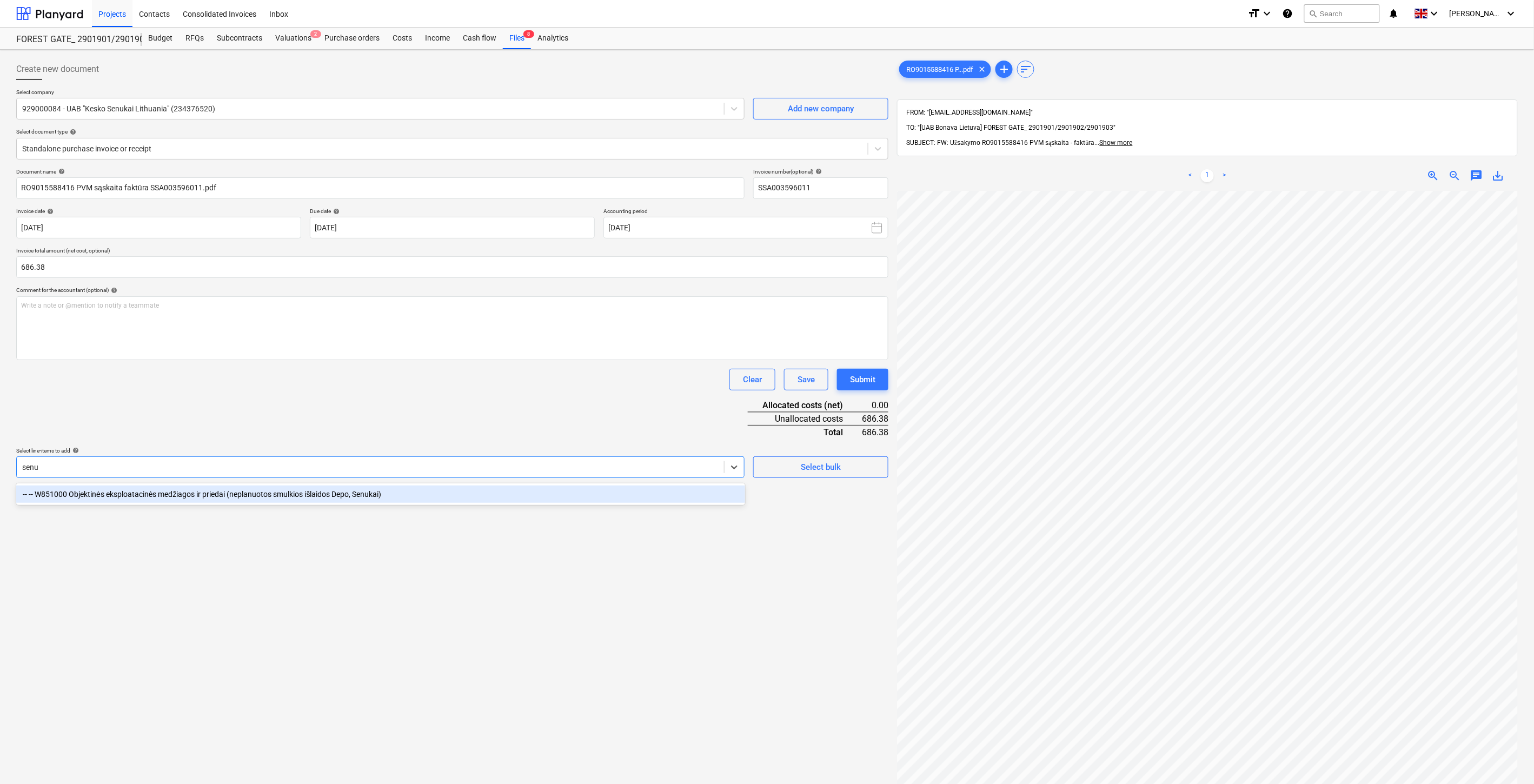
click at [320, 488] on div "-- -- W851000 Objektinės eksploatacinės medžiagos ir priedai (neplanuotos smulk…" at bounding box center [380, 494] width 729 height 18
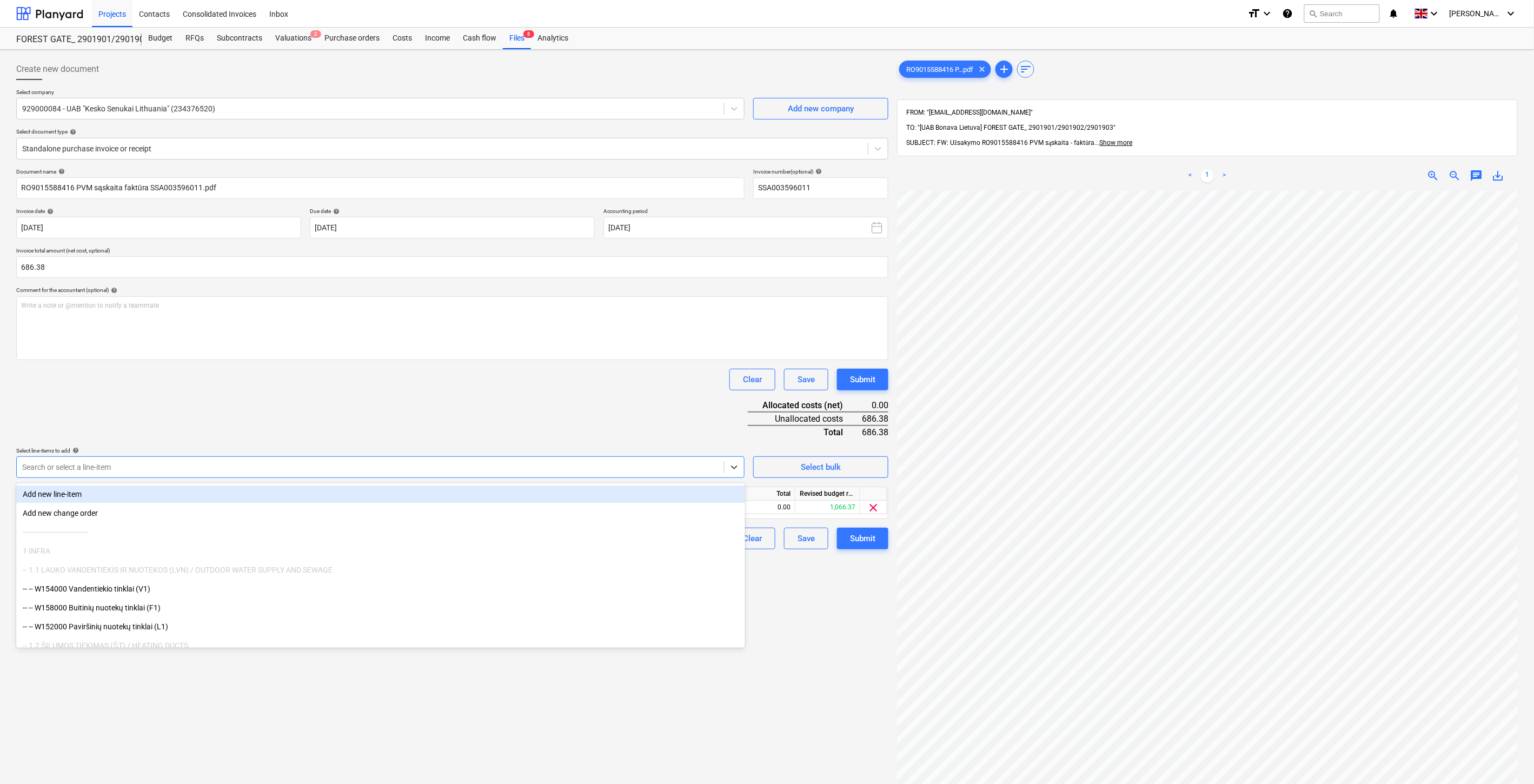
click at [388, 409] on div "Document name help RO9015588416 PVM sąskaita faktūra SSA003596011.pdf Invoice n…" at bounding box center [452, 358] width 872 height 381
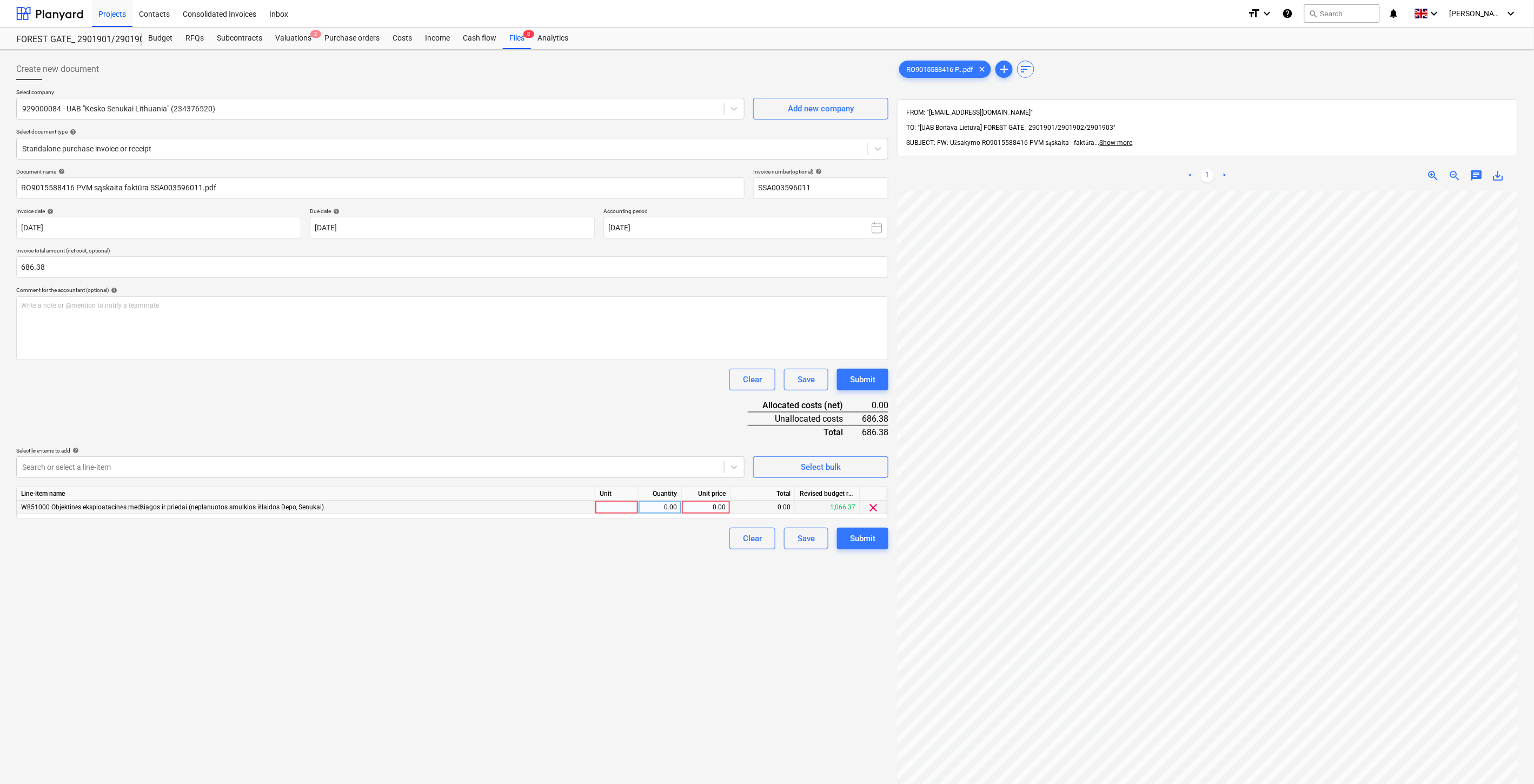
click at [621, 511] on div at bounding box center [616, 507] width 43 height 13
click at [651, 510] on div "0.00" at bounding box center [660, 507] width 34 height 13
click at [701, 510] on div "0.00" at bounding box center [706, 507] width 40 height 13
type input "686.38"
click at [642, 428] on div "Document name help RO9015588416 PVM sąskaita faktūra SSA003596011.pdf Invoice n…" at bounding box center [452, 358] width 872 height 381
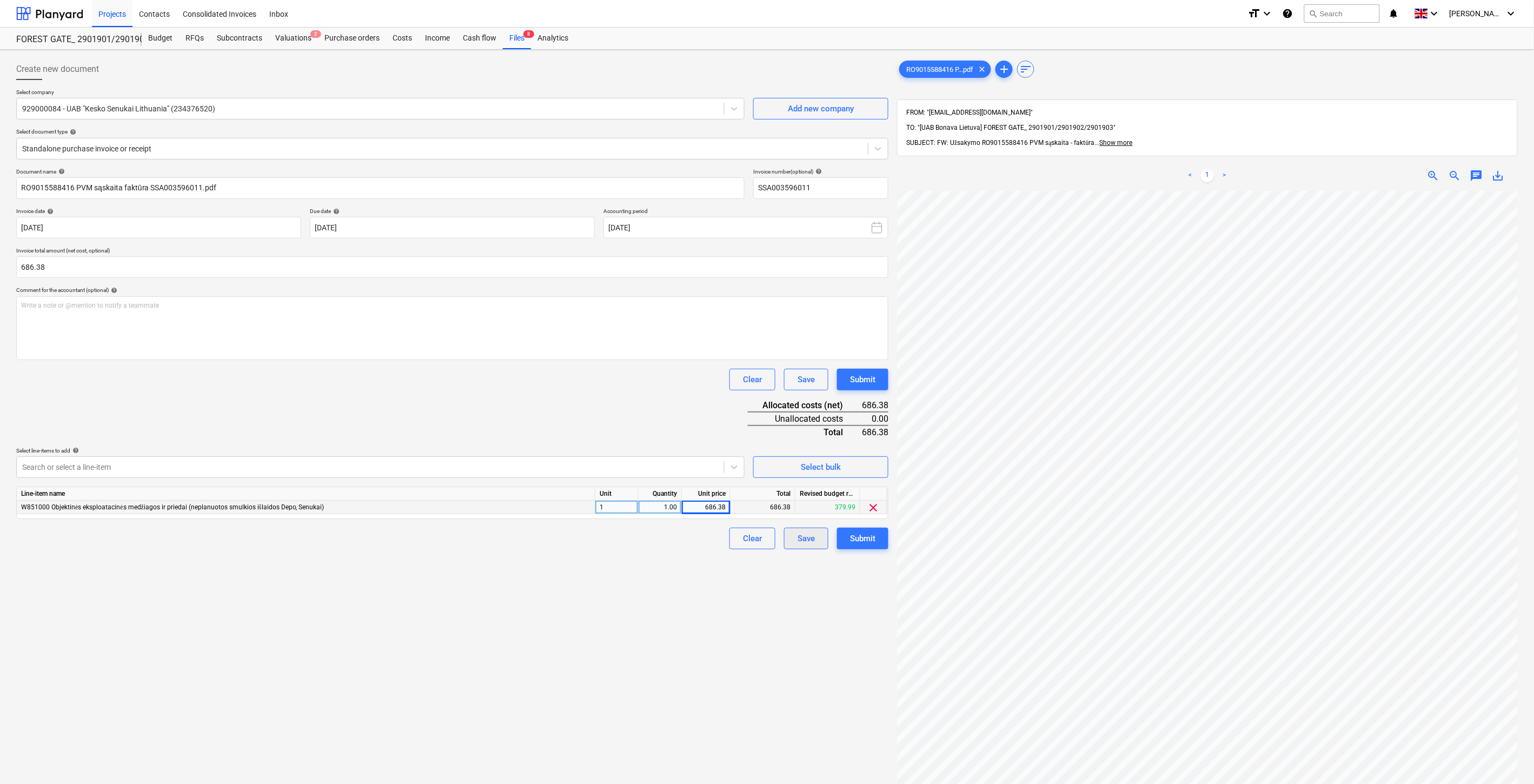
click at [803, 539] on div "Save" at bounding box center [806, 538] width 18 height 14
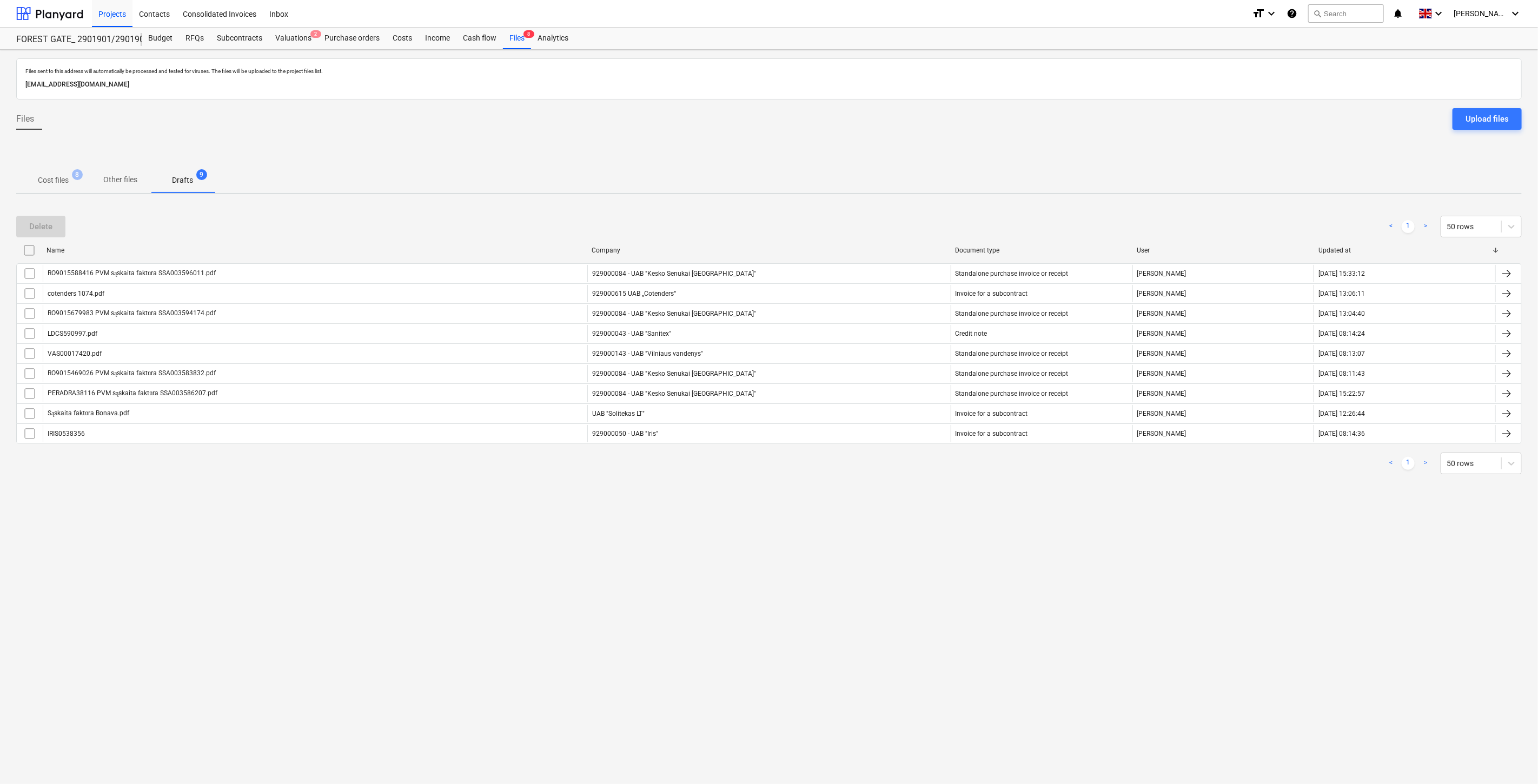
drag, startPoint x: 833, startPoint y: 536, endPoint x: 857, endPoint y: 522, distance: 27.8
click at [834, 536] on div "Files sent to this address will automatically be processed and tested for virus…" at bounding box center [769, 417] width 1538 height 734
click at [857, 522] on div "Files sent to this address will automatically be processed and tested for virus…" at bounding box center [769, 417] width 1538 height 734
click at [51, 184] on p "Cost files" at bounding box center [54, 180] width 31 height 11
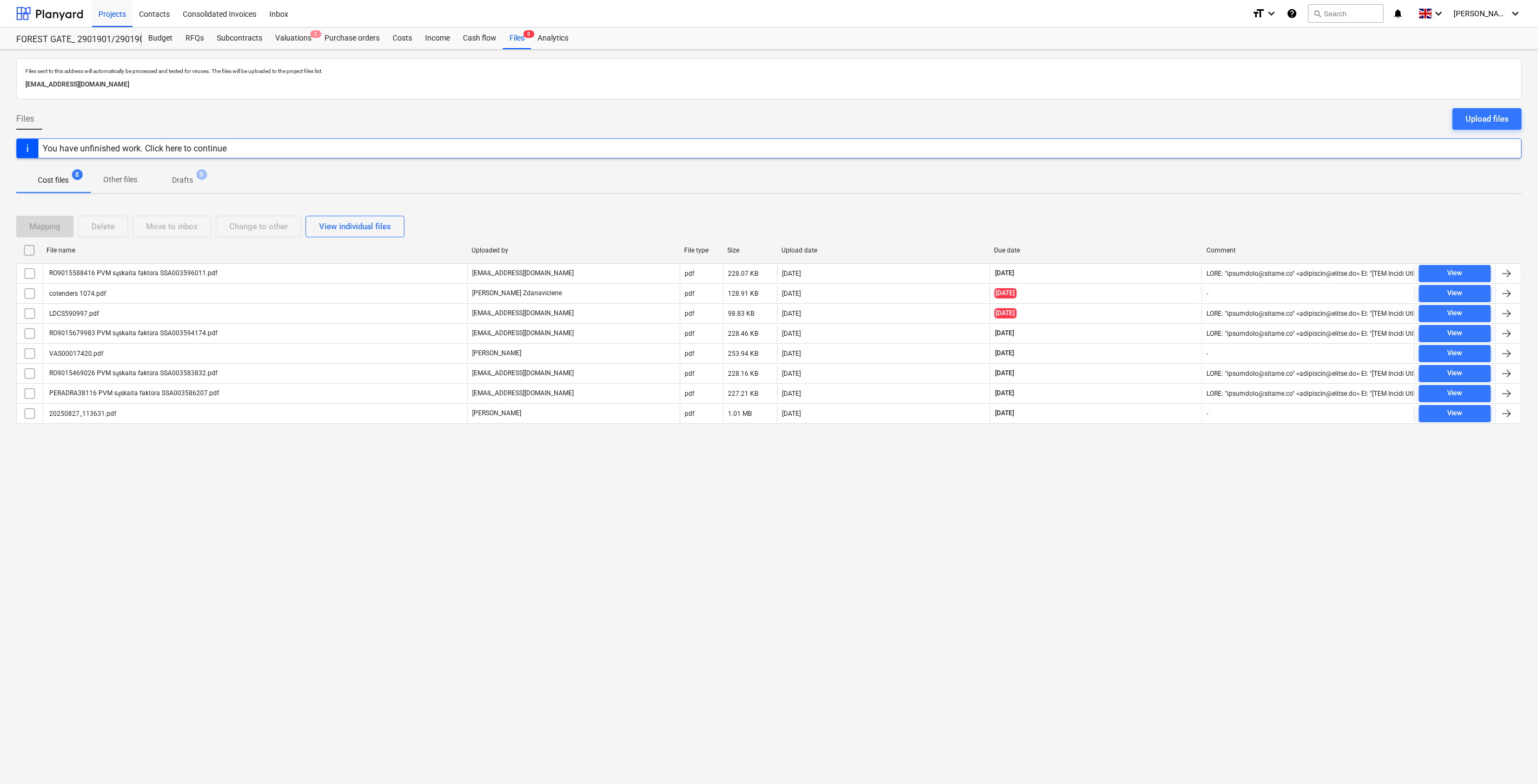
click at [1150, 478] on div "Files sent to this address will automatically be processed and tested for virus…" at bounding box center [769, 417] width 1538 height 734
click at [1158, 465] on div "Files sent to this address will automatically be processed and tested for virus…" at bounding box center [769, 417] width 1538 height 734
click at [1105, 501] on div "Files sent to this address will automatically be processed and tested for virus…" at bounding box center [769, 417] width 1538 height 734
click at [1126, 484] on div "Files sent to this address will automatically be processed and tested for virus…" at bounding box center [769, 417] width 1538 height 734
drag, startPoint x: 1144, startPoint y: 467, endPoint x: 1163, endPoint y: 445, distance: 29.1
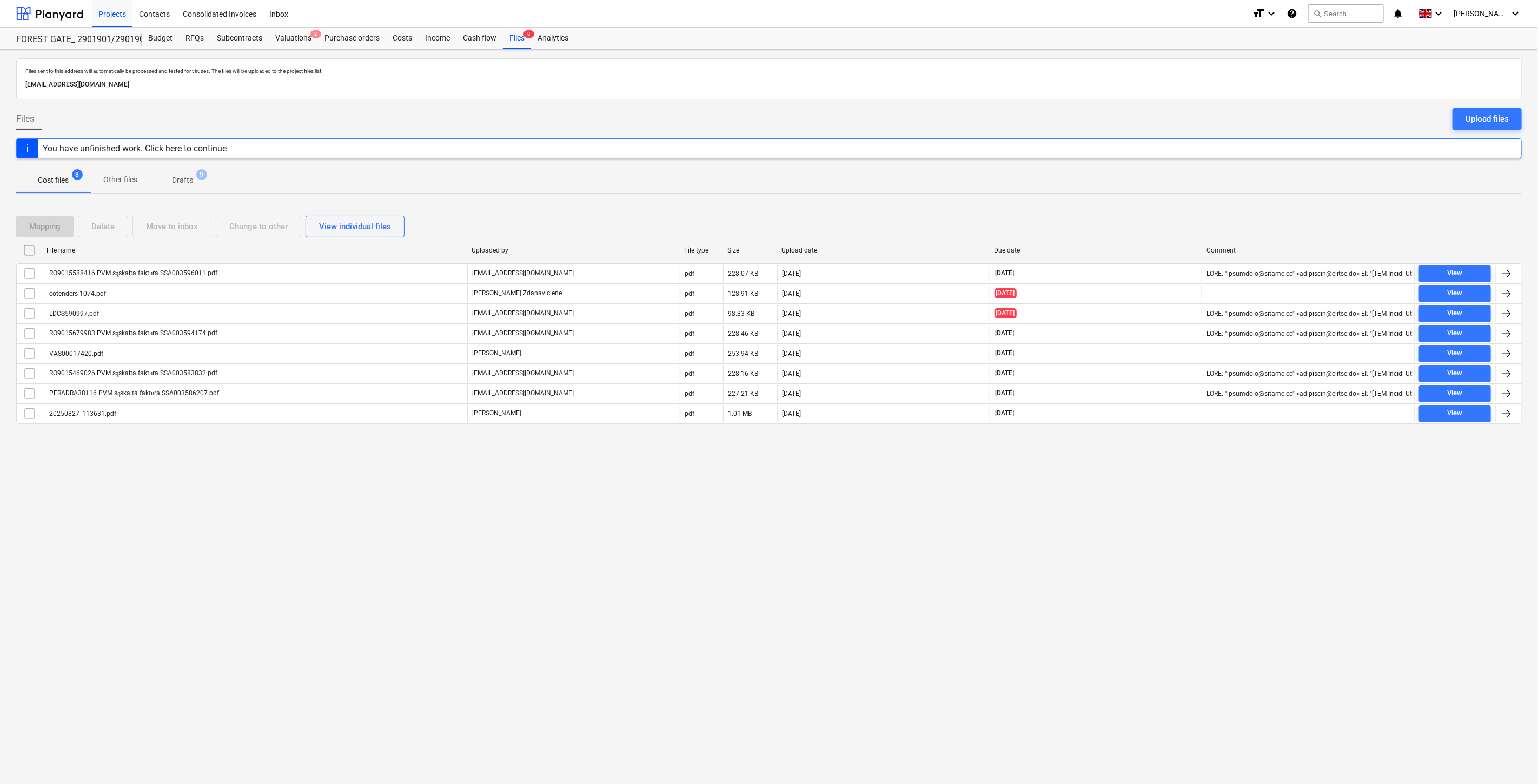
click at [1145, 463] on div "Files sent to this address will automatically be processed and tested for virus…" at bounding box center [769, 417] width 1538 height 734
click at [1163, 445] on div "Mapping Delete Move to inbox Change to other View individual files File name Up…" at bounding box center [769, 324] width 1506 height 243
click at [1142, 483] on div "Files sent to this address will automatically be processed and tested for virus…" at bounding box center [769, 417] width 1538 height 734
click at [1152, 470] on div "Files sent to this address will automatically be processed and tested for virus…" at bounding box center [769, 417] width 1538 height 734
drag, startPoint x: 1072, startPoint y: 218, endPoint x: 1108, endPoint y: 201, distance: 39.8
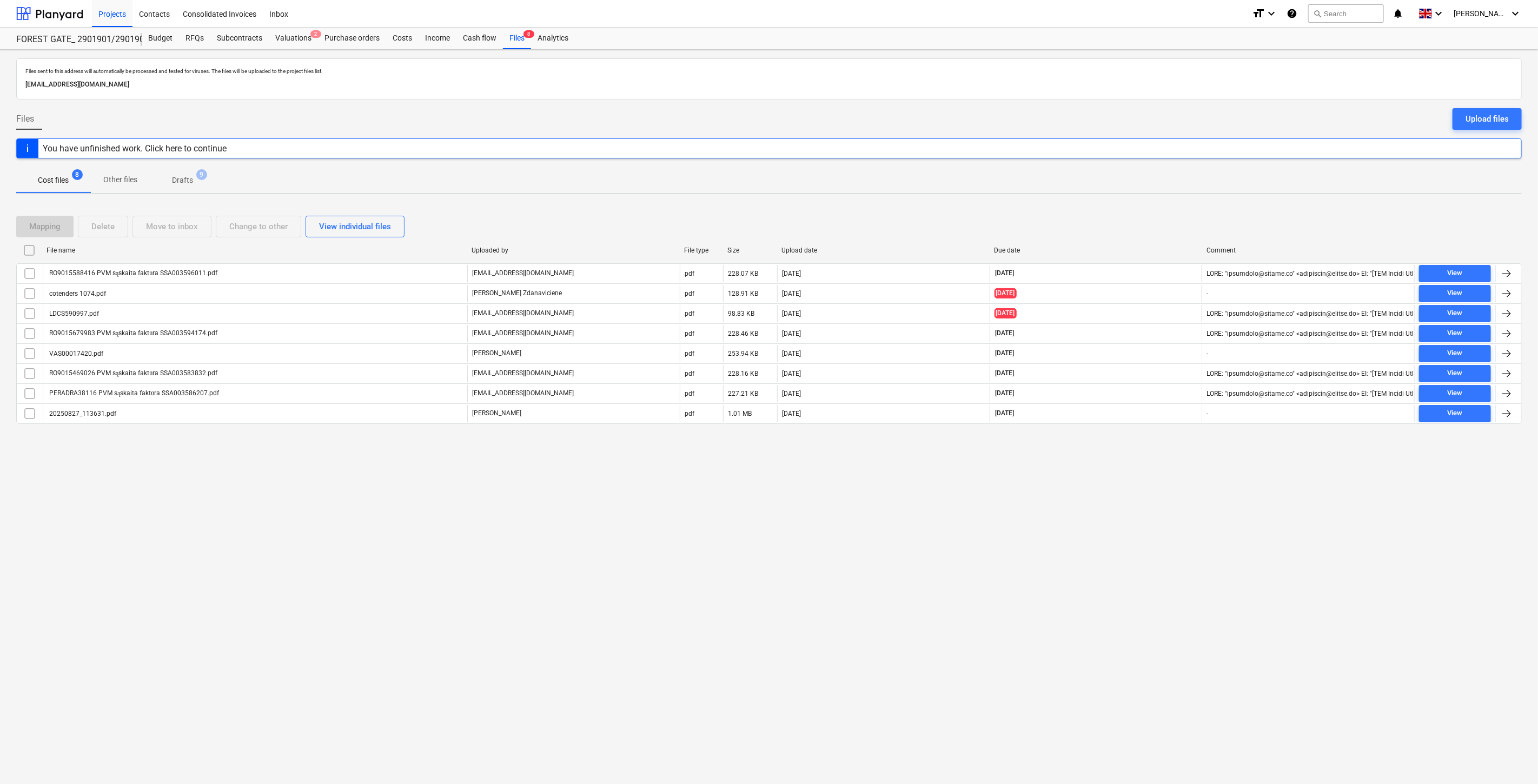
click at [1074, 218] on div "Mapping Delete Move to inbox Change to other View individual files" at bounding box center [769, 226] width 1506 height 22
click at [1108, 201] on div "Files sent to this address will automatically be processed and tested for virus…" at bounding box center [769, 417] width 1538 height 734
click at [289, 34] on div "Valuations 2" at bounding box center [293, 39] width 49 height 22
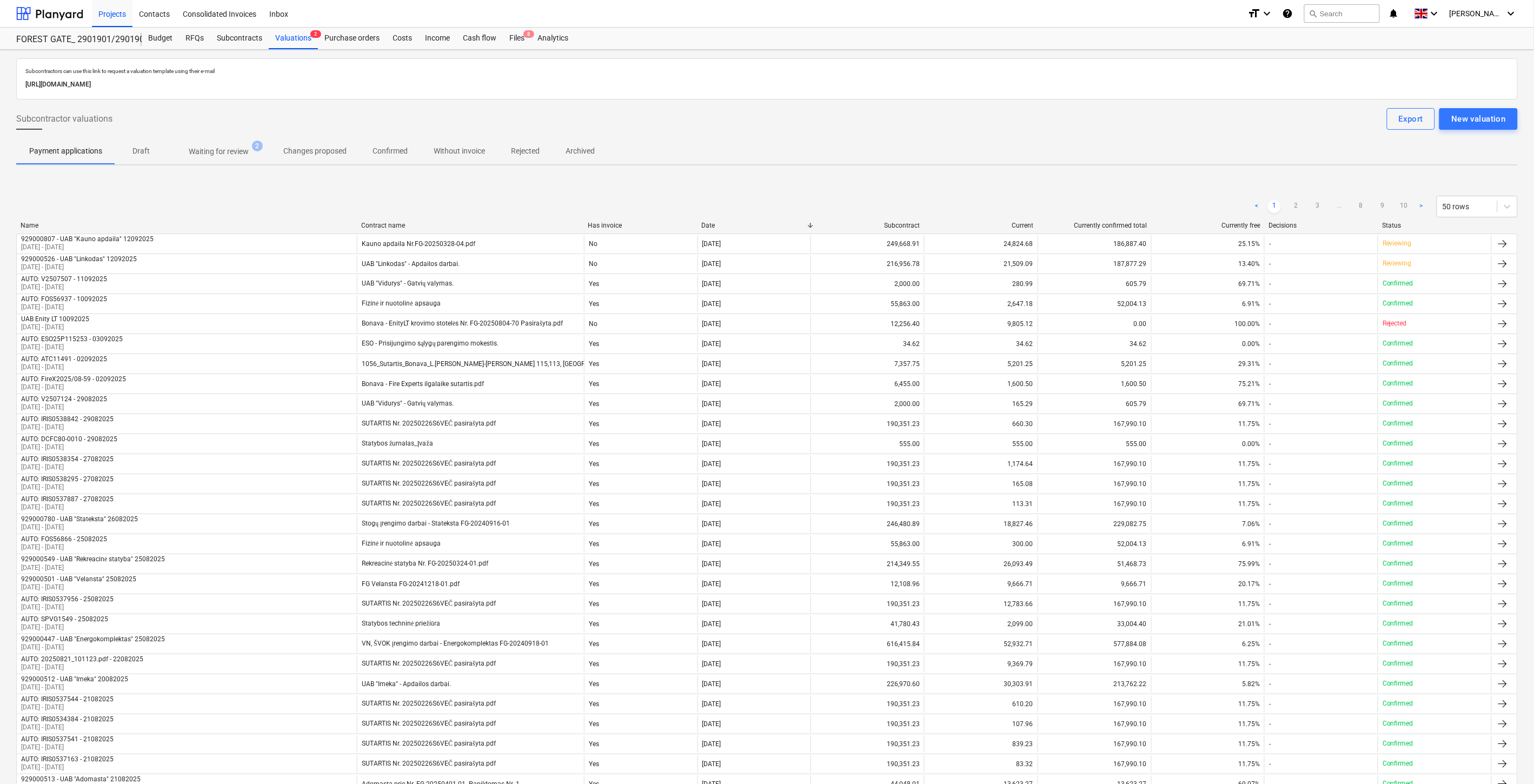
click at [202, 144] on span "Waiting for review 2" at bounding box center [218, 151] width 103 height 20
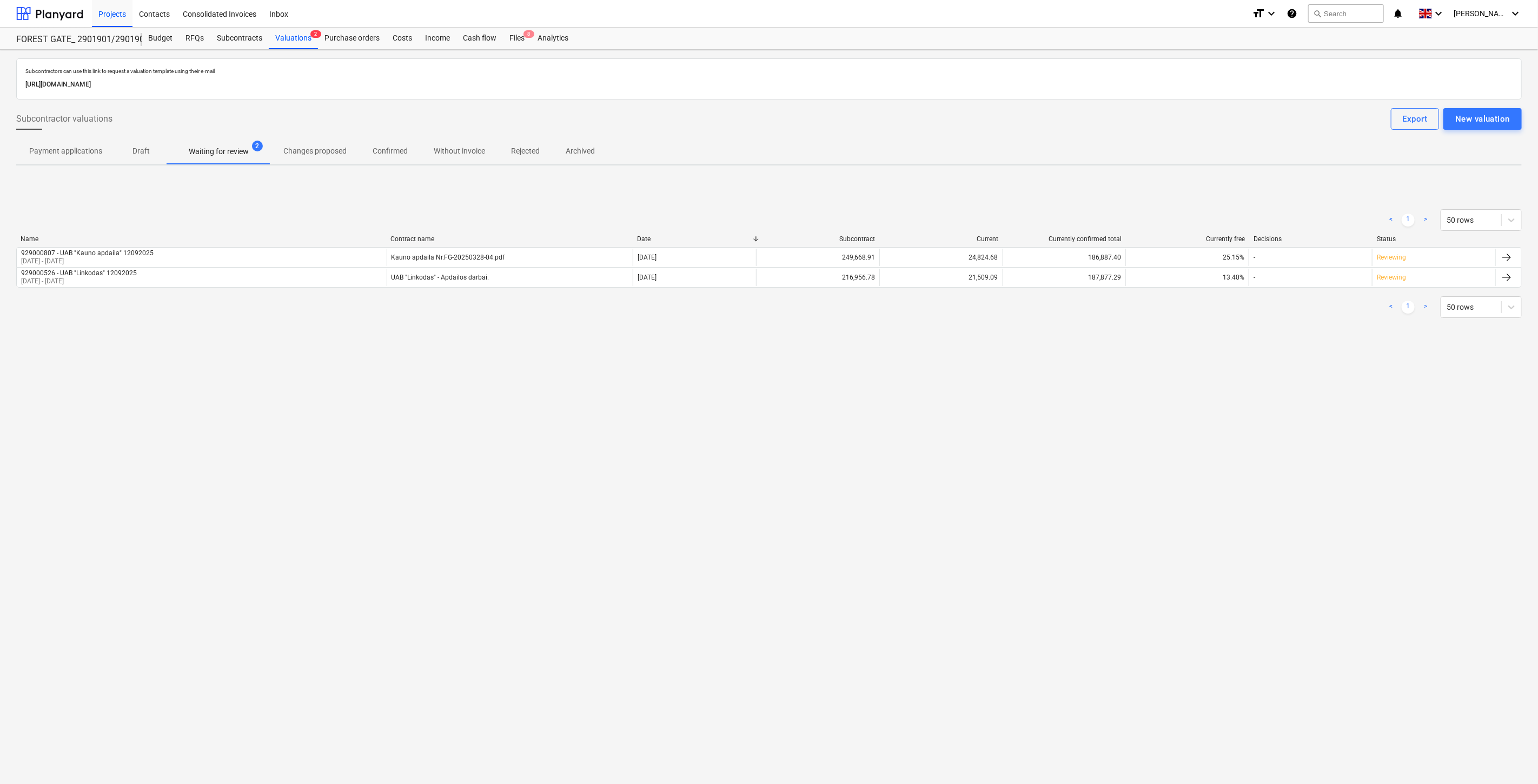
click at [1217, 323] on div "< 1 > 50 rows Name Contract name Date Subcontract Current Currently confirmed t…" at bounding box center [769, 264] width 1506 height 135
click at [1219, 322] on div "< 1 > 50 rows Name Contract name Date Subcontract Current Currently confirmed t…" at bounding box center [769, 264] width 1506 height 135
click at [514, 39] on div "Files 8" at bounding box center [517, 39] width 28 height 22
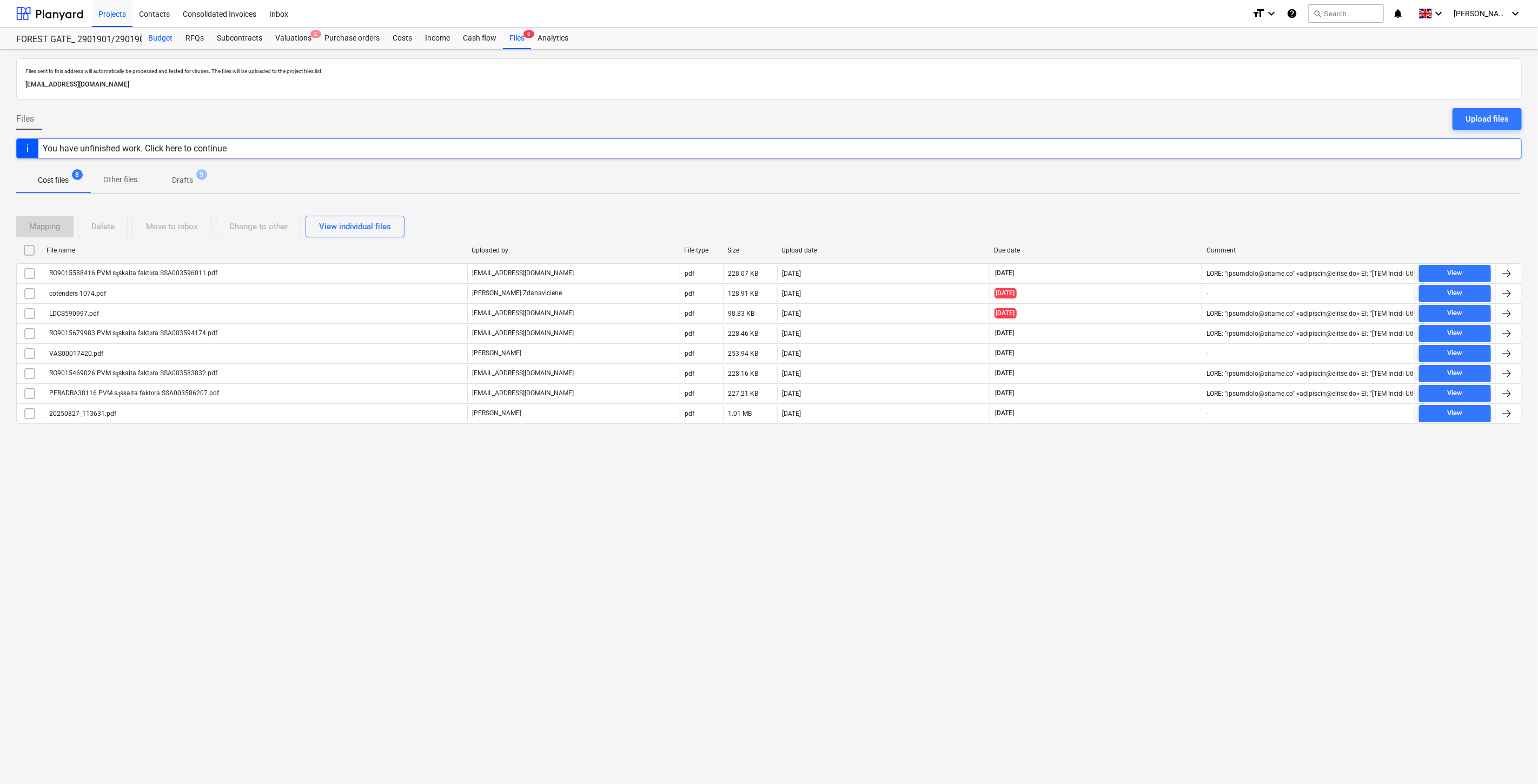
click at [163, 38] on div "Budget" at bounding box center [160, 39] width 37 height 22
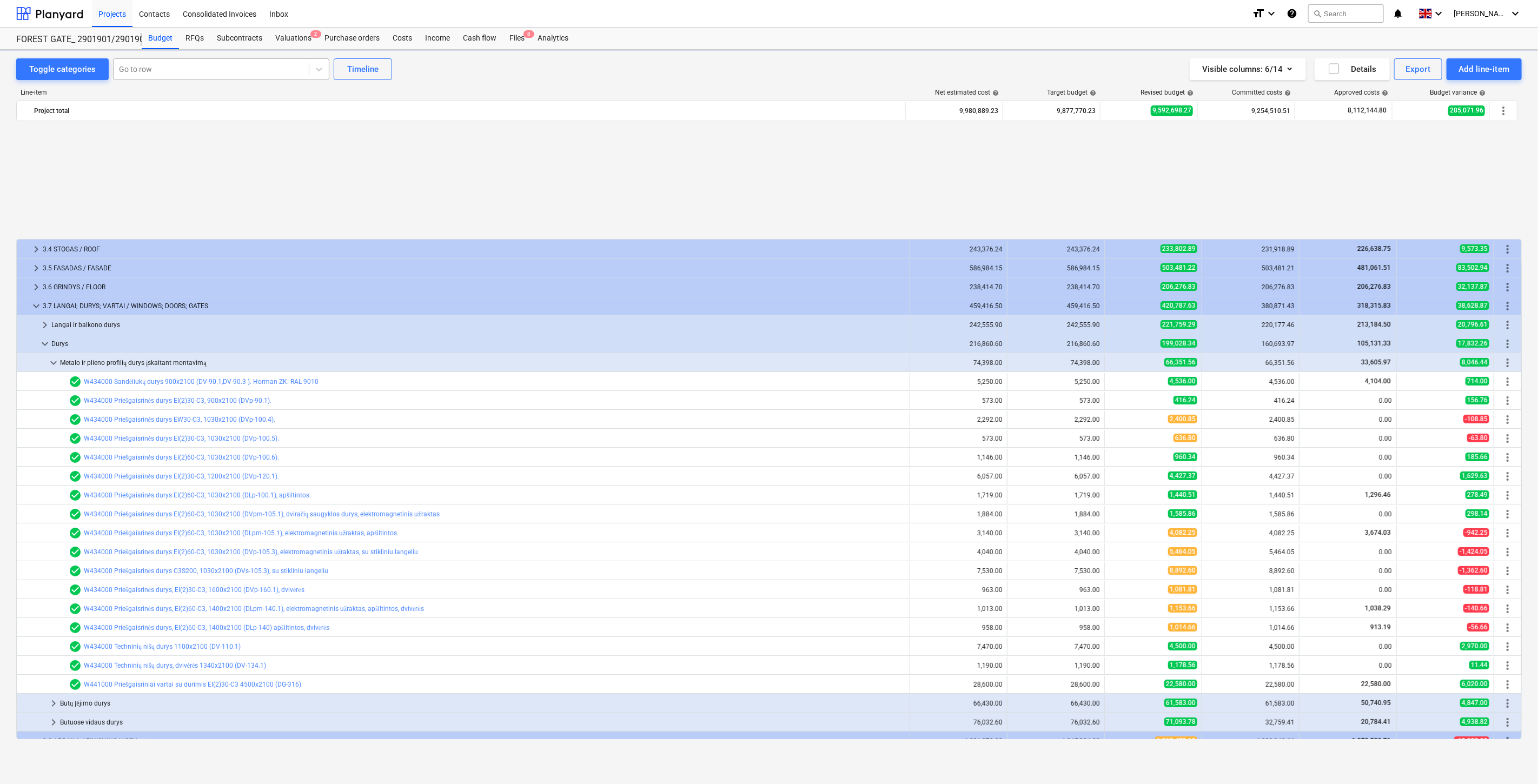
click at [178, 68] on div at bounding box center [211, 69] width 185 height 11
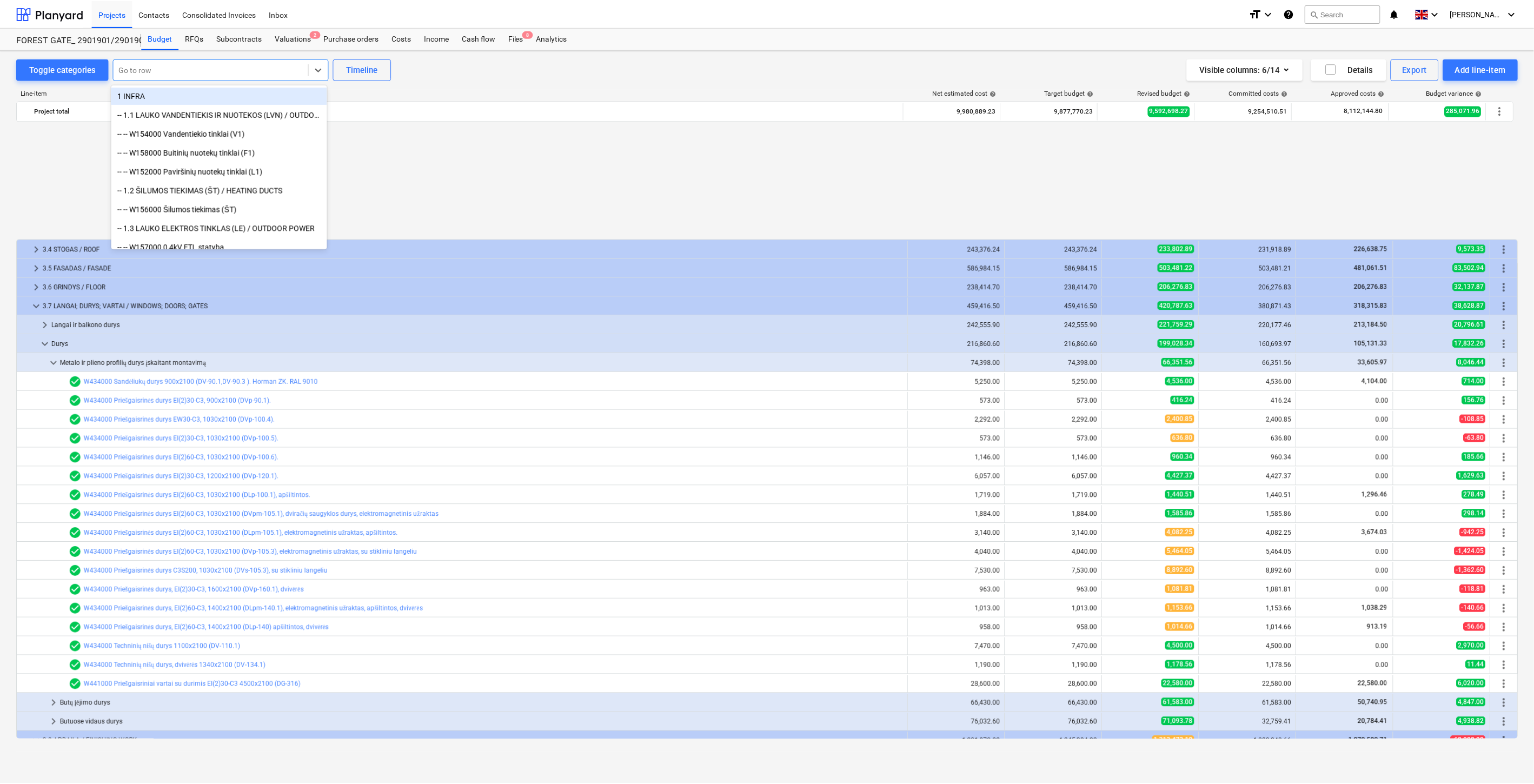
scroll to position [503, 0]
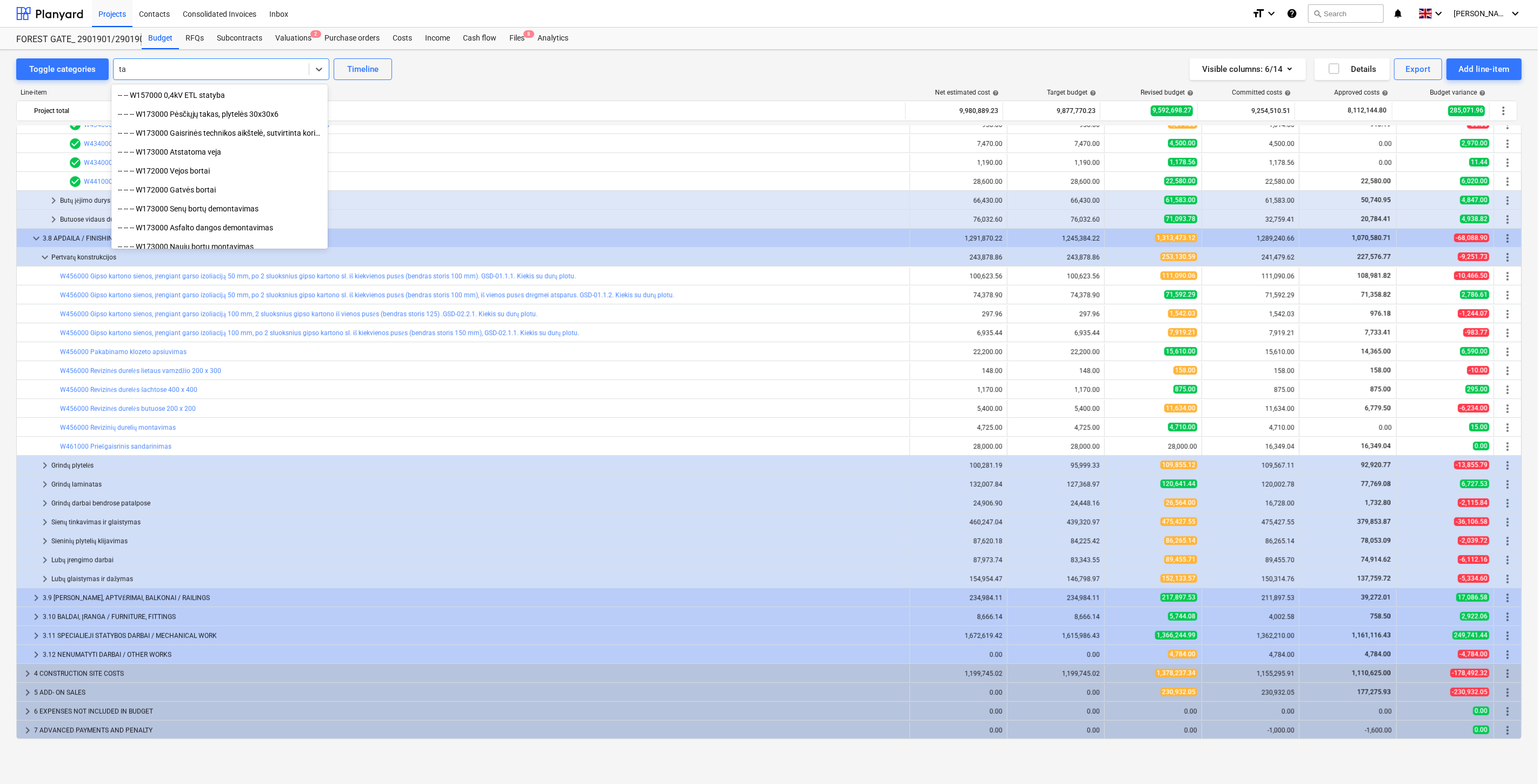
type input "t"
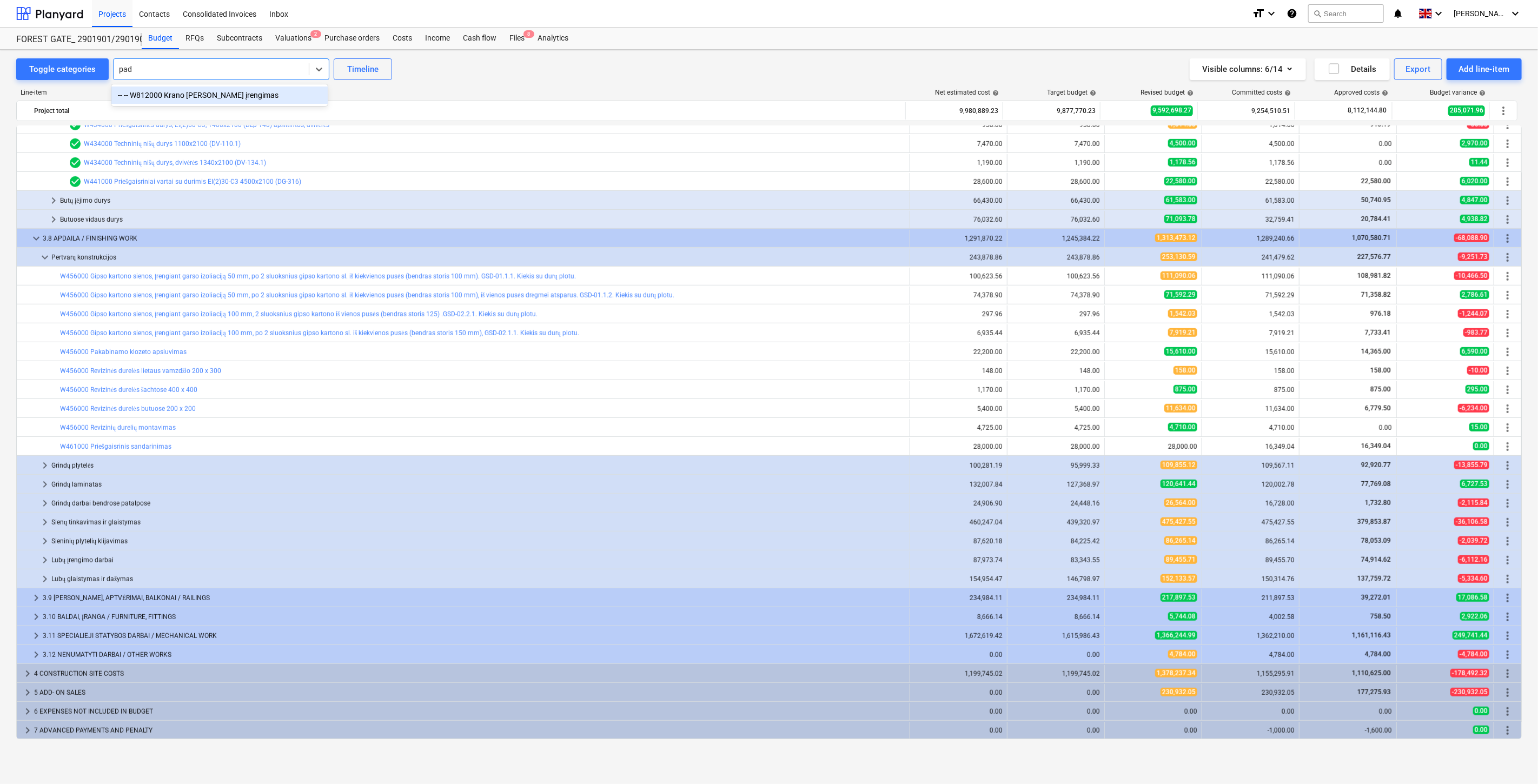
type input "pade"
click at [243, 36] on div "Subcontracts" at bounding box center [240, 39] width 59 height 22
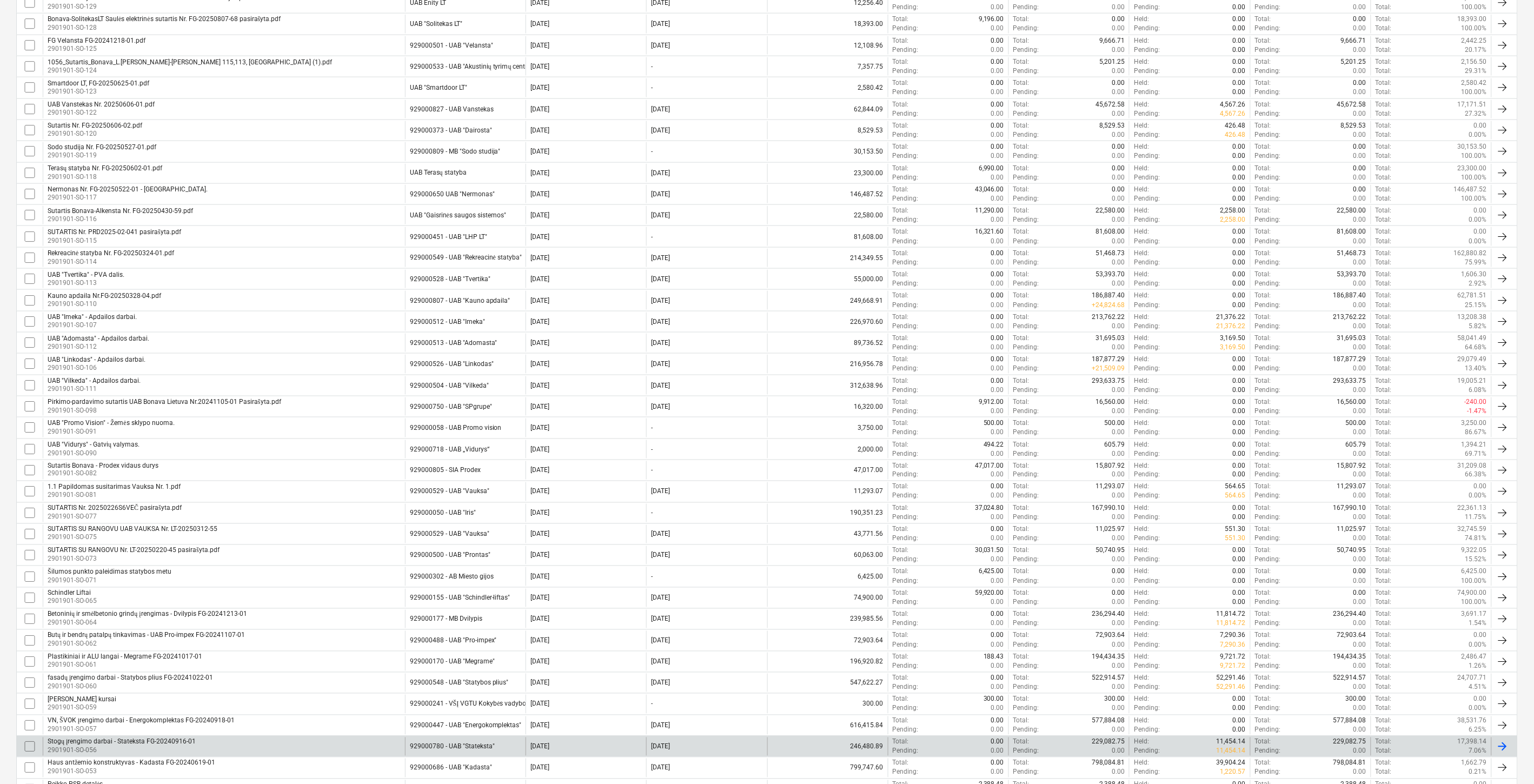
scroll to position [596, 0]
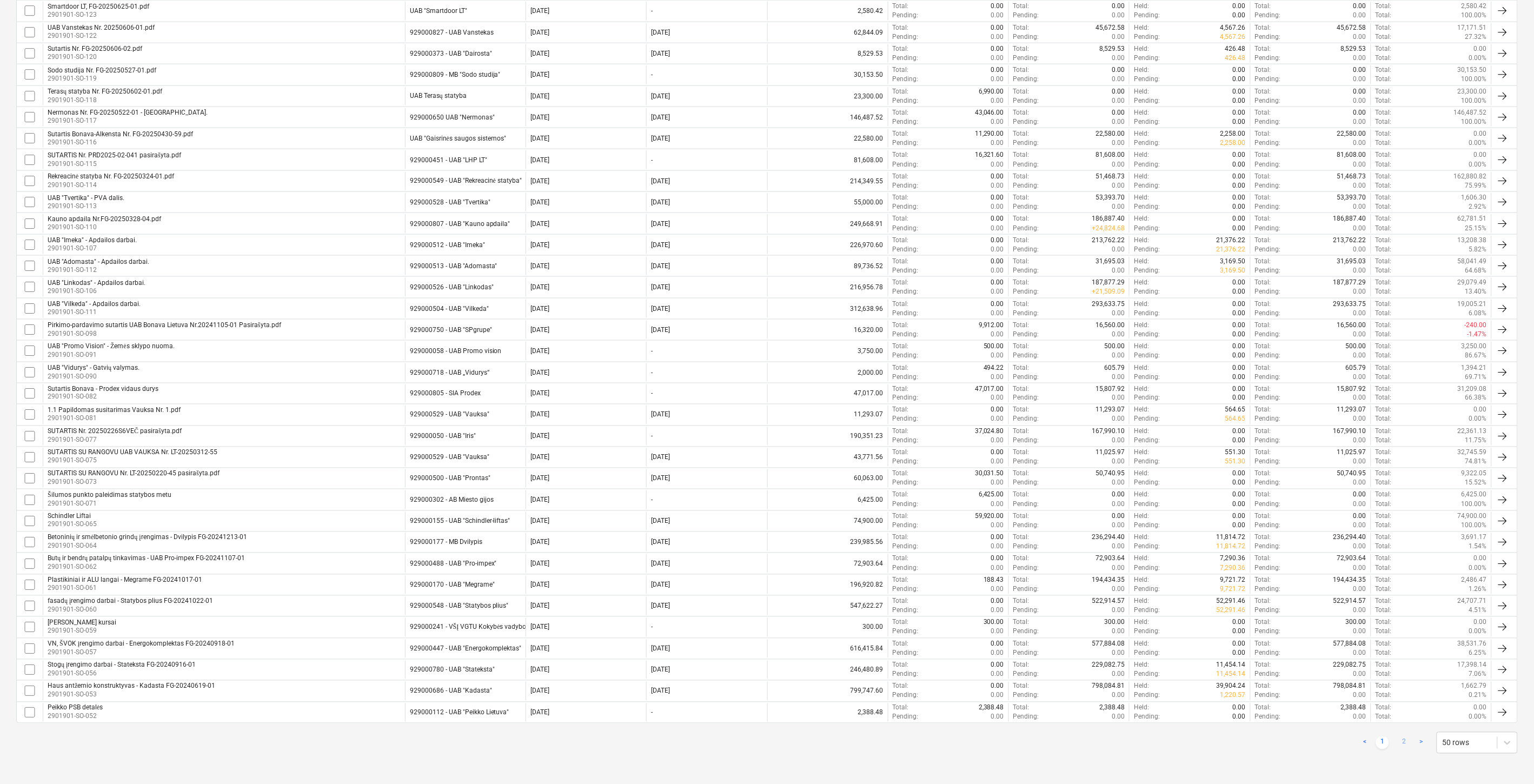
click at [1398, 742] on link "2" at bounding box center [1404, 743] width 13 height 13
checkbox input "false"
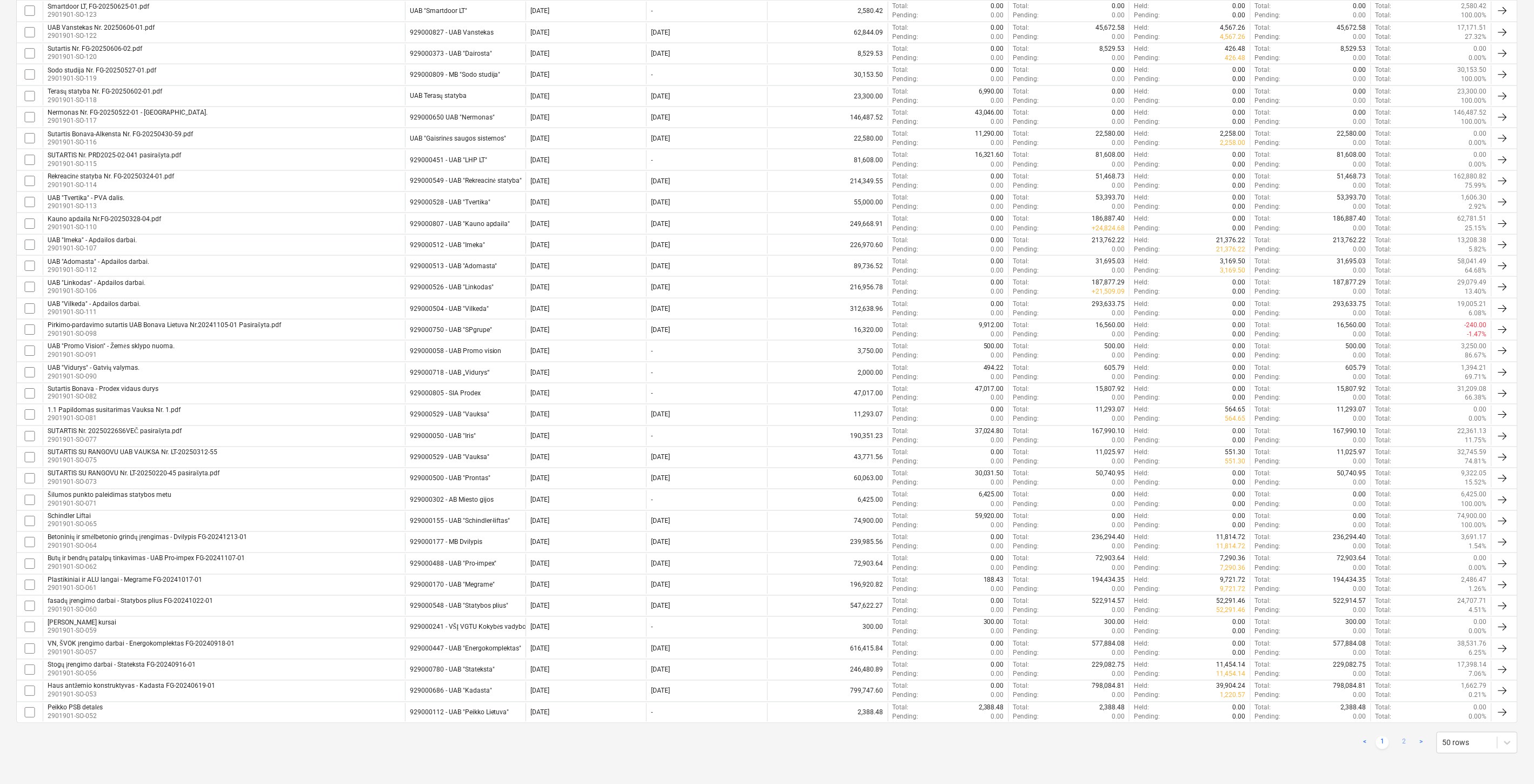
checkbox input "false"
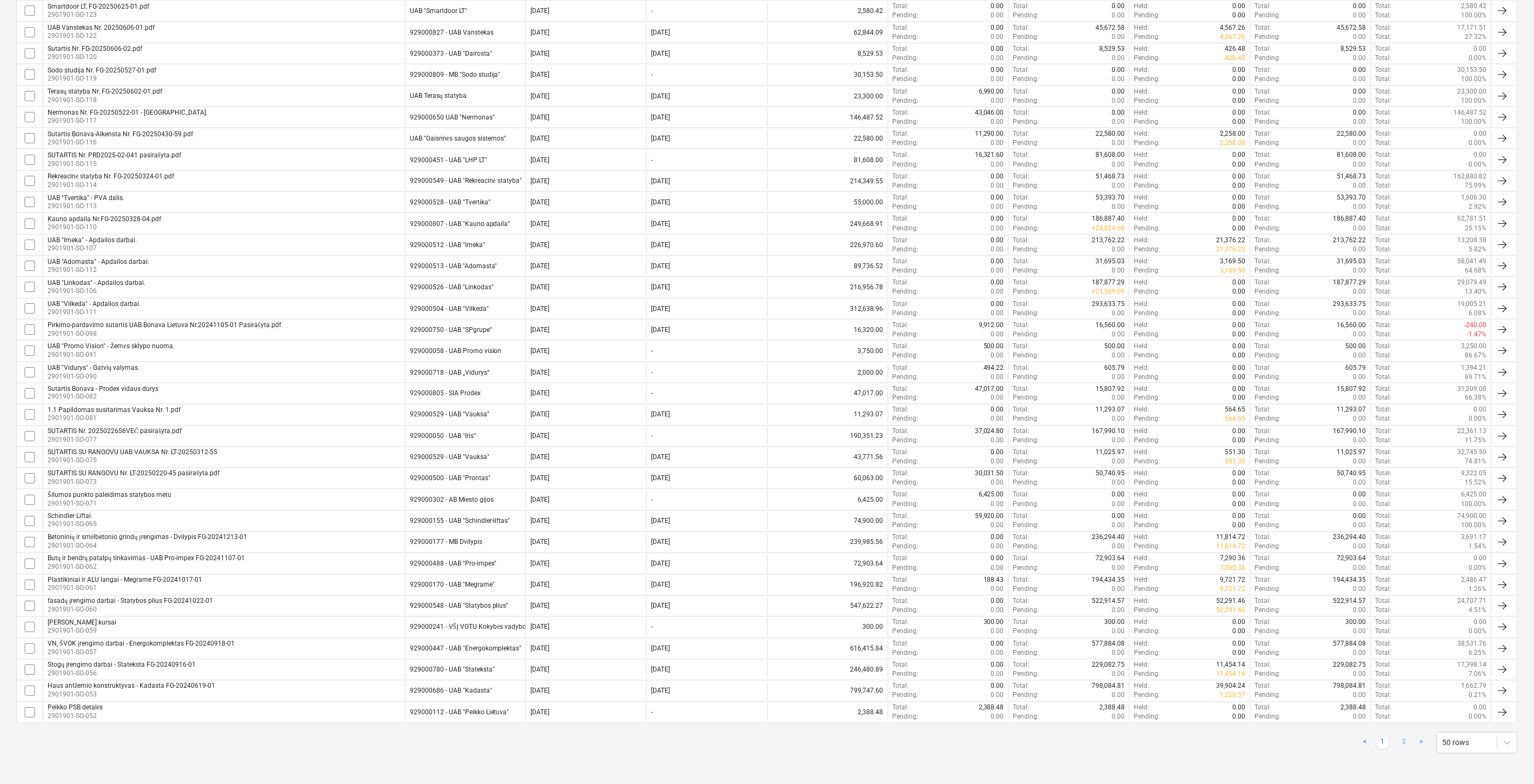
checkbox input "false"
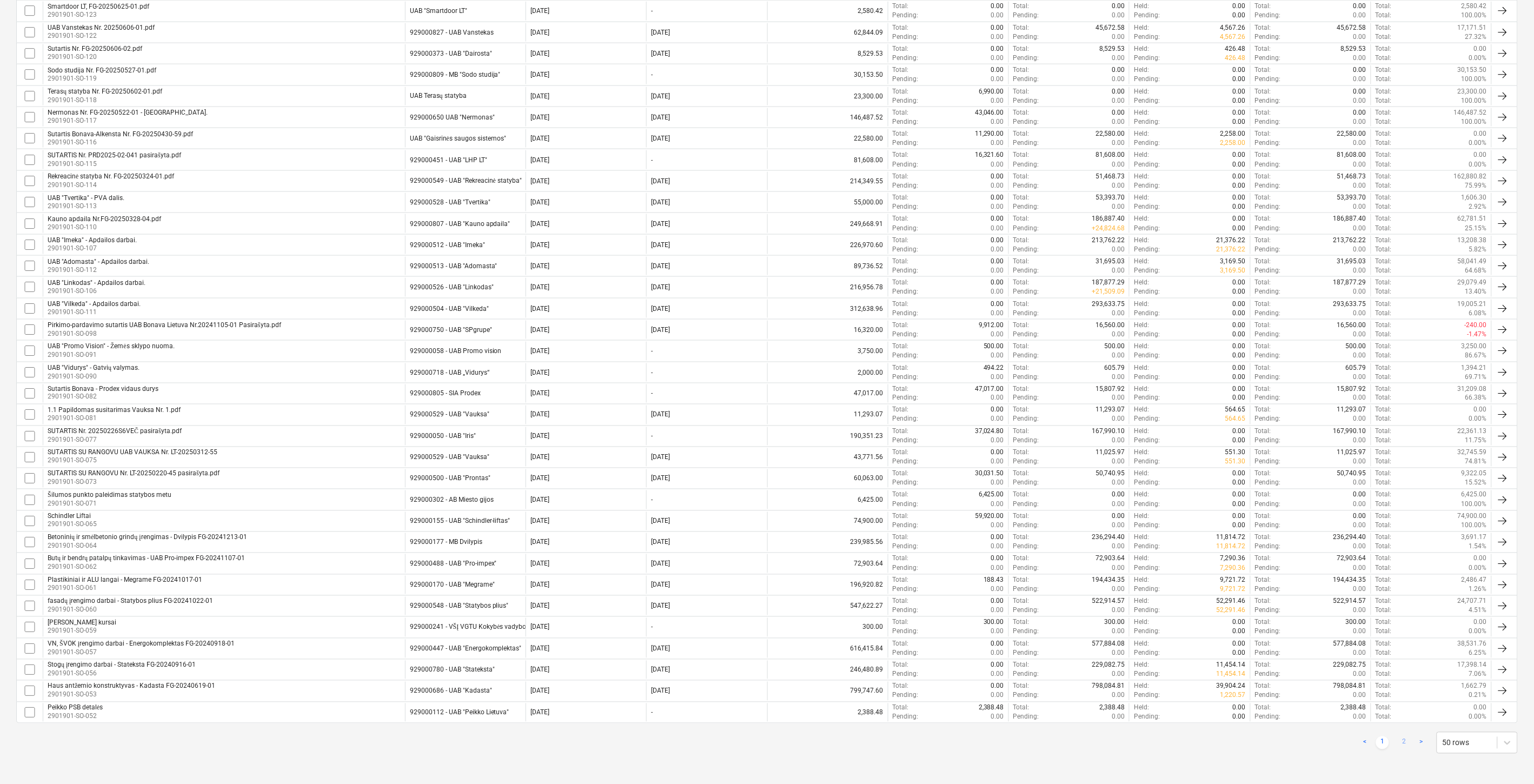
checkbox input "false"
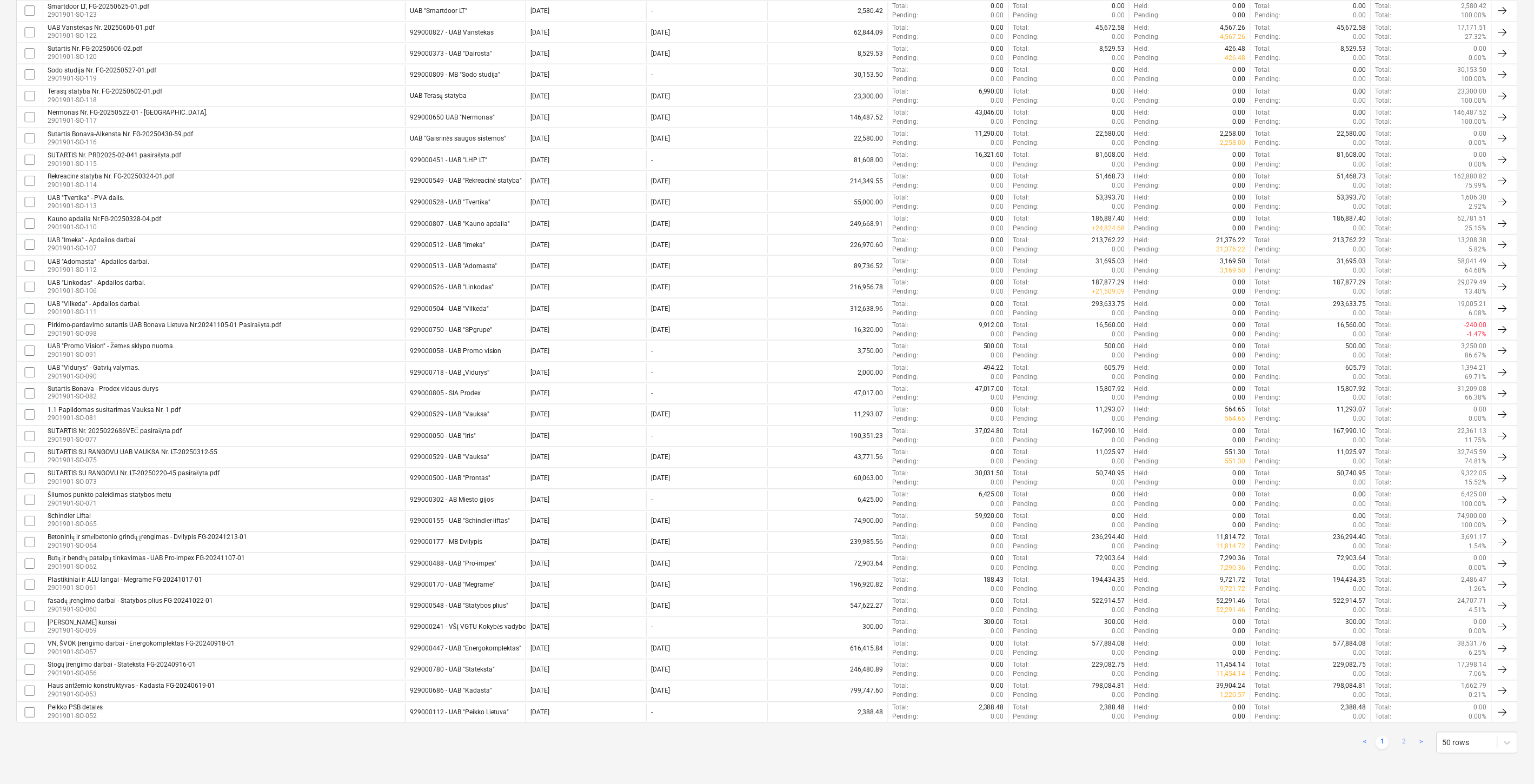
checkbox input "false"
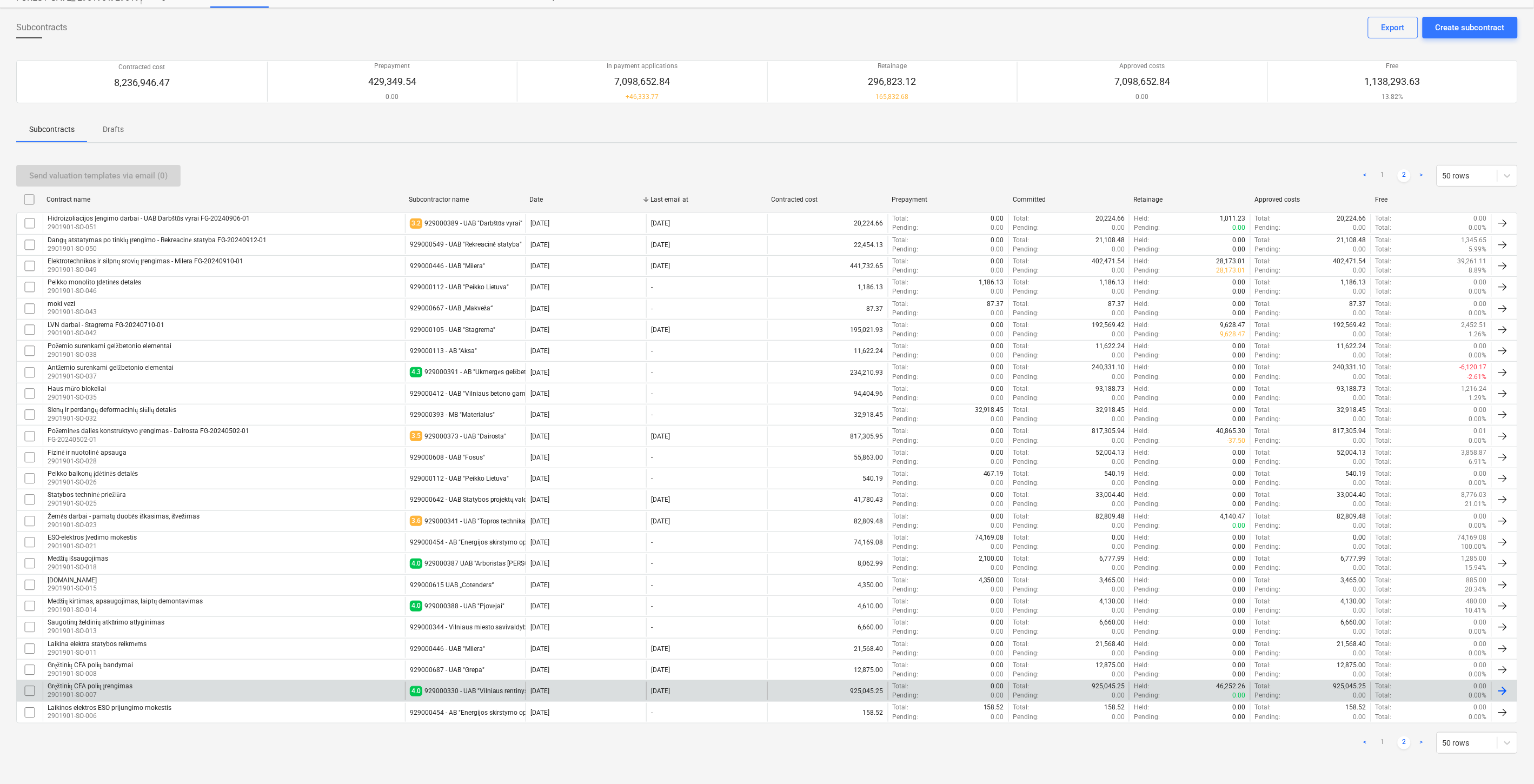
scroll to position [42, 0]
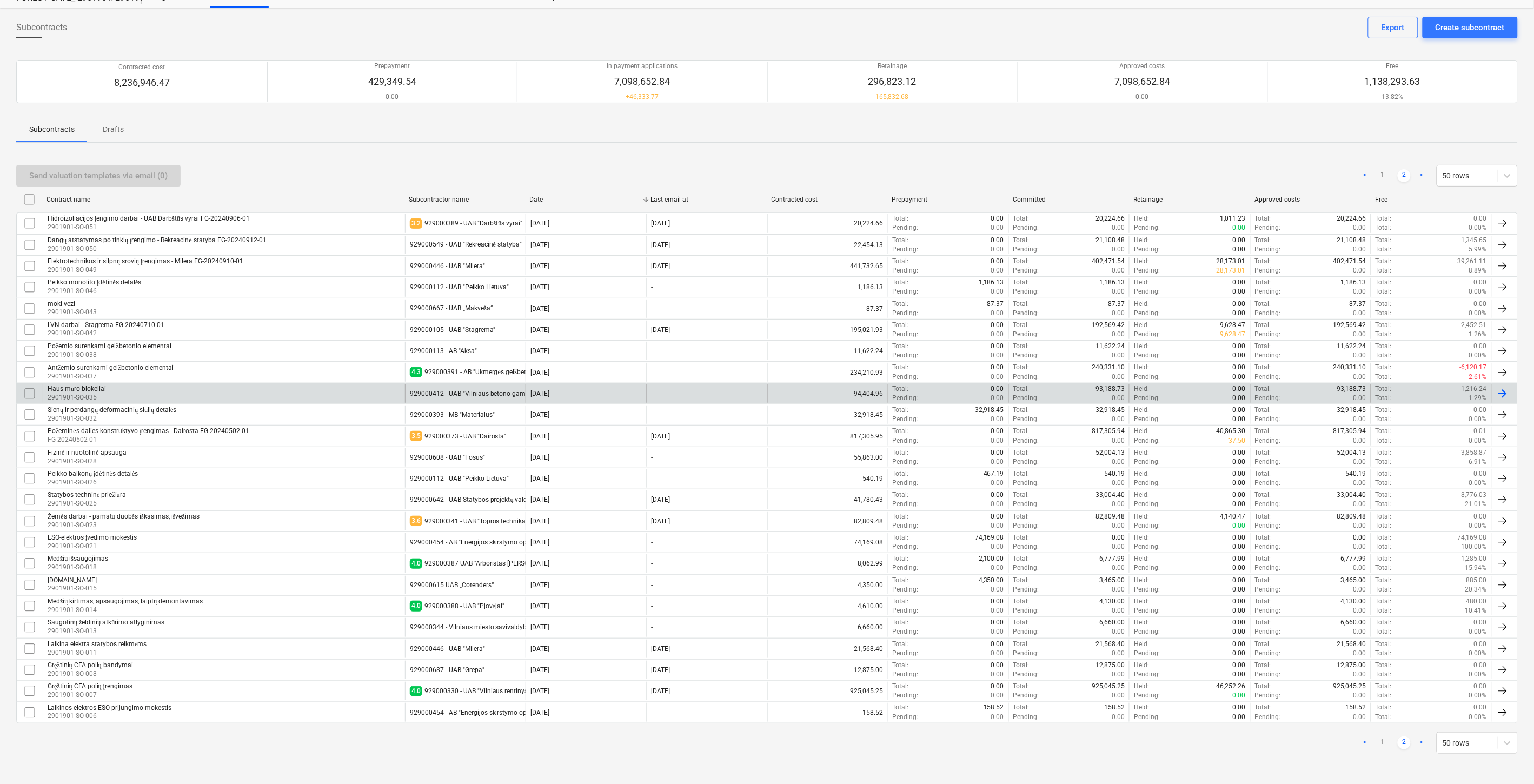
click at [493, 387] on div "929000412 - UAB "Vilniaus betono gaminiai"" at bounding box center [465, 393] width 120 height 18
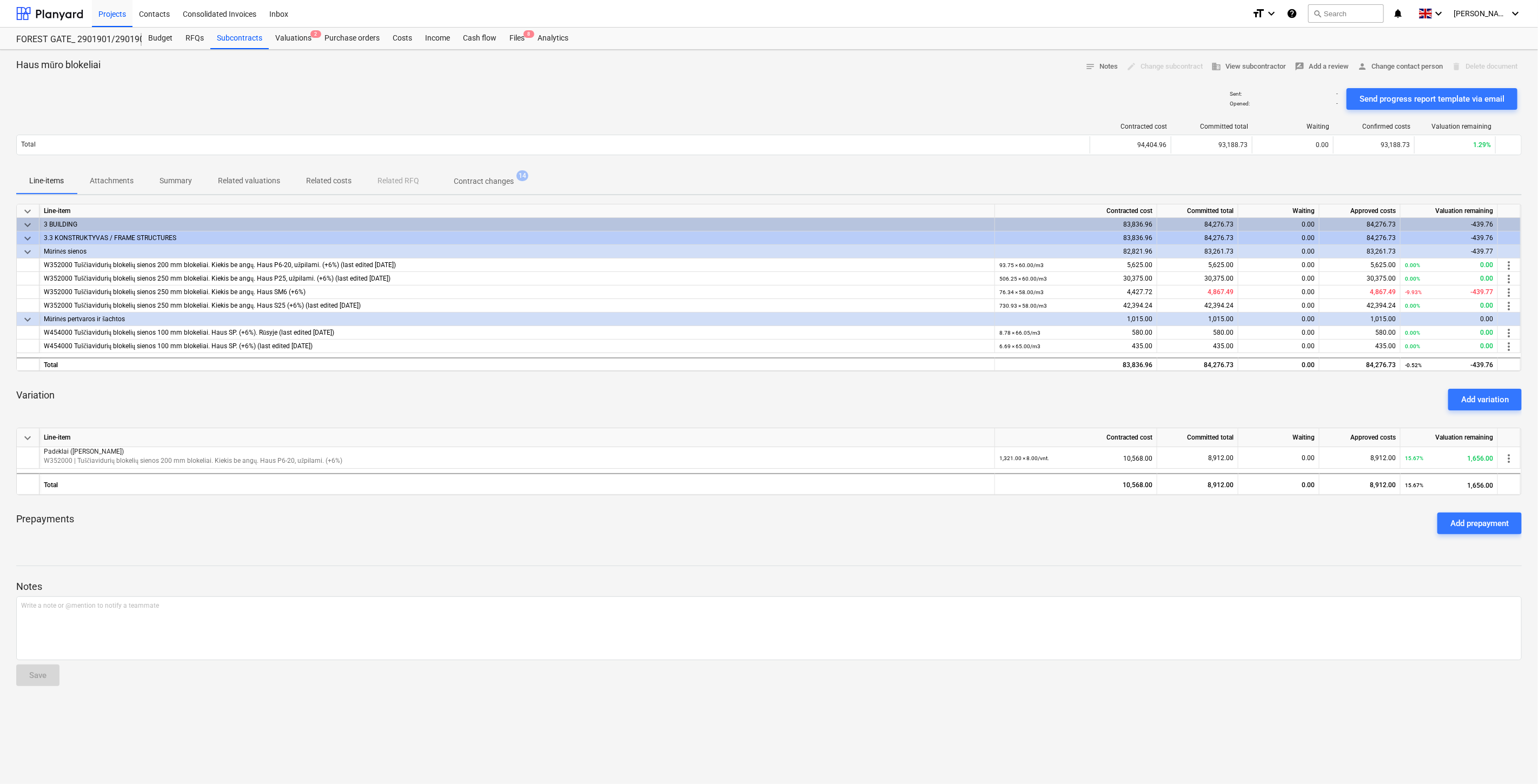
drag, startPoint x: 615, startPoint y: 396, endPoint x: 633, endPoint y: 389, distance: 19.3
click at [618, 396] on div "Variation Add variation" at bounding box center [769, 399] width 1506 height 39
click at [648, 382] on div "Variation Add variation" at bounding box center [769, 399] width 1506 height 39
click at [724, 436] on div "Line-item" at bounding box center [517, 437] width 955 height 19
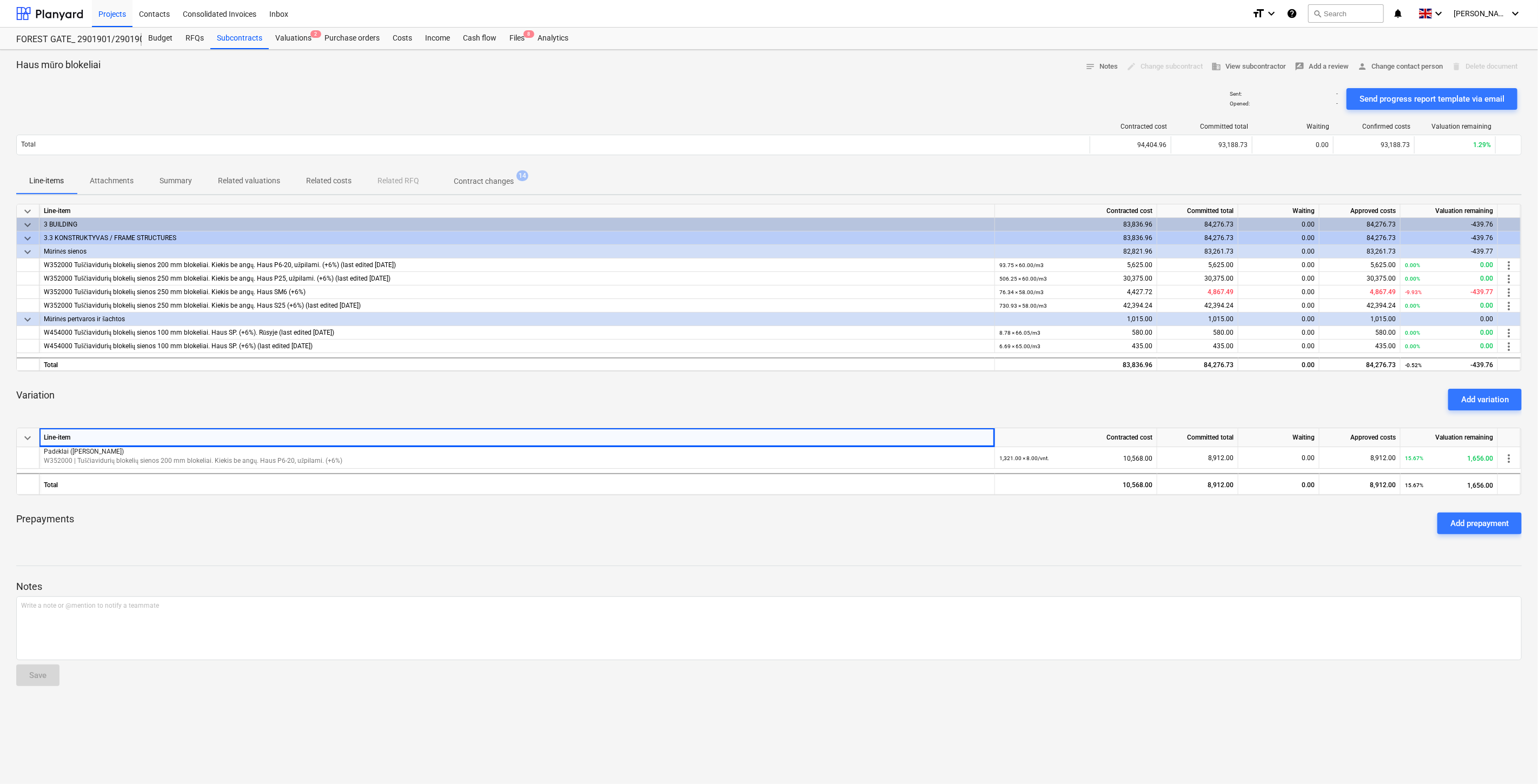
click at [750, 429] on div "Line-item" at bounding box center [517, 437] width 955 height 19
click at [842, 399] on div "Variation Add variation" at bounding box center [769, 399] width 1506 height 39
click at [863, 392] on div "Variation Add variation" at bounding box center [769, 399] width 1506 height 39
click at [896, 391] on div "Variation Add variation" at bounding box center [769, 399] width 1506 height 39
click at [911, 386] on div "Variation Add variation" at bounding box center [769, 399] width 1506 height 39
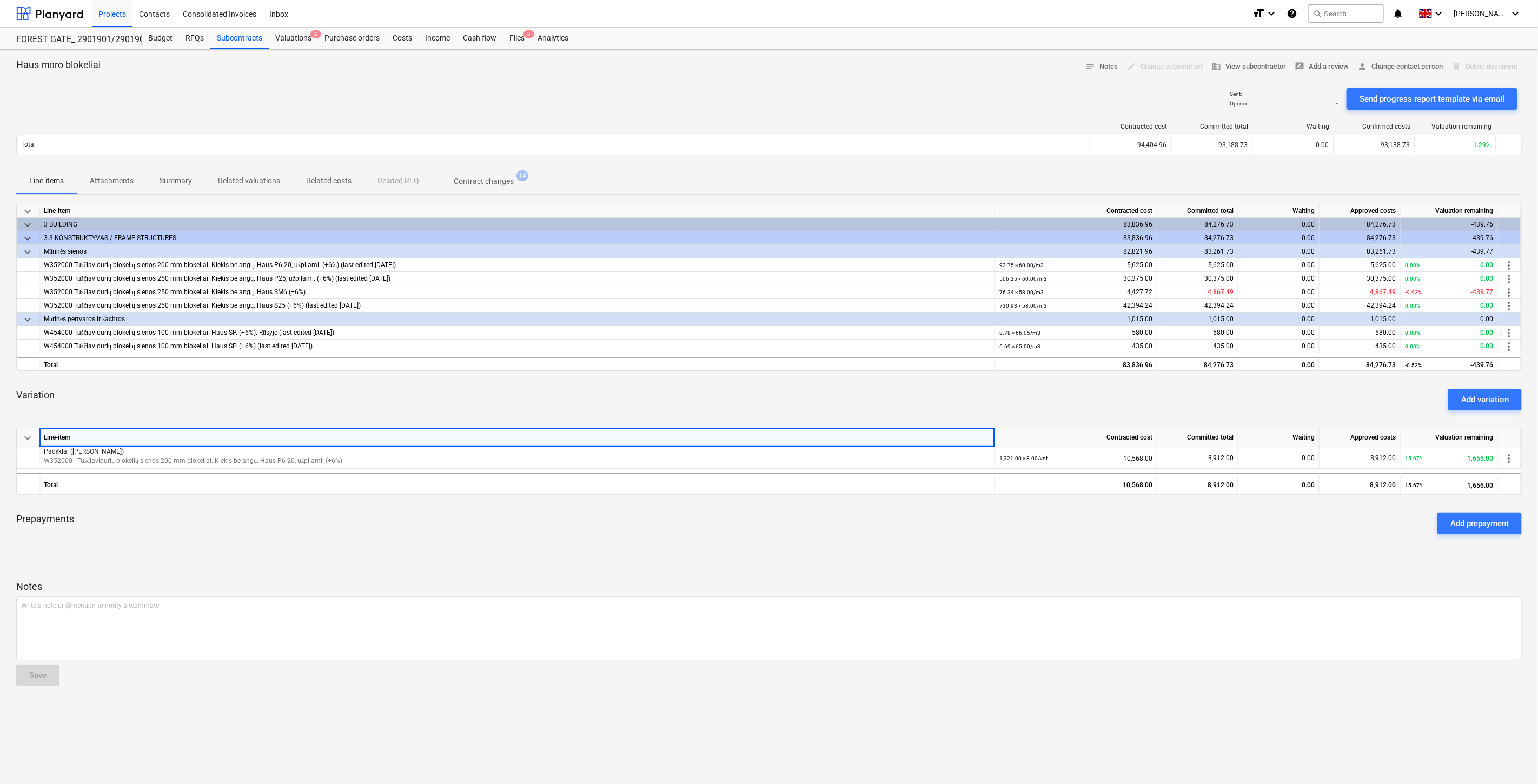
click at [924, 385] on div "Variation Add variation" at bounding box center [769, 399] width 1506 height 39
click at [207, 447] on p "Padėklai (tara grąžinama)" at bounding box center [517, 451] width 946 height 10
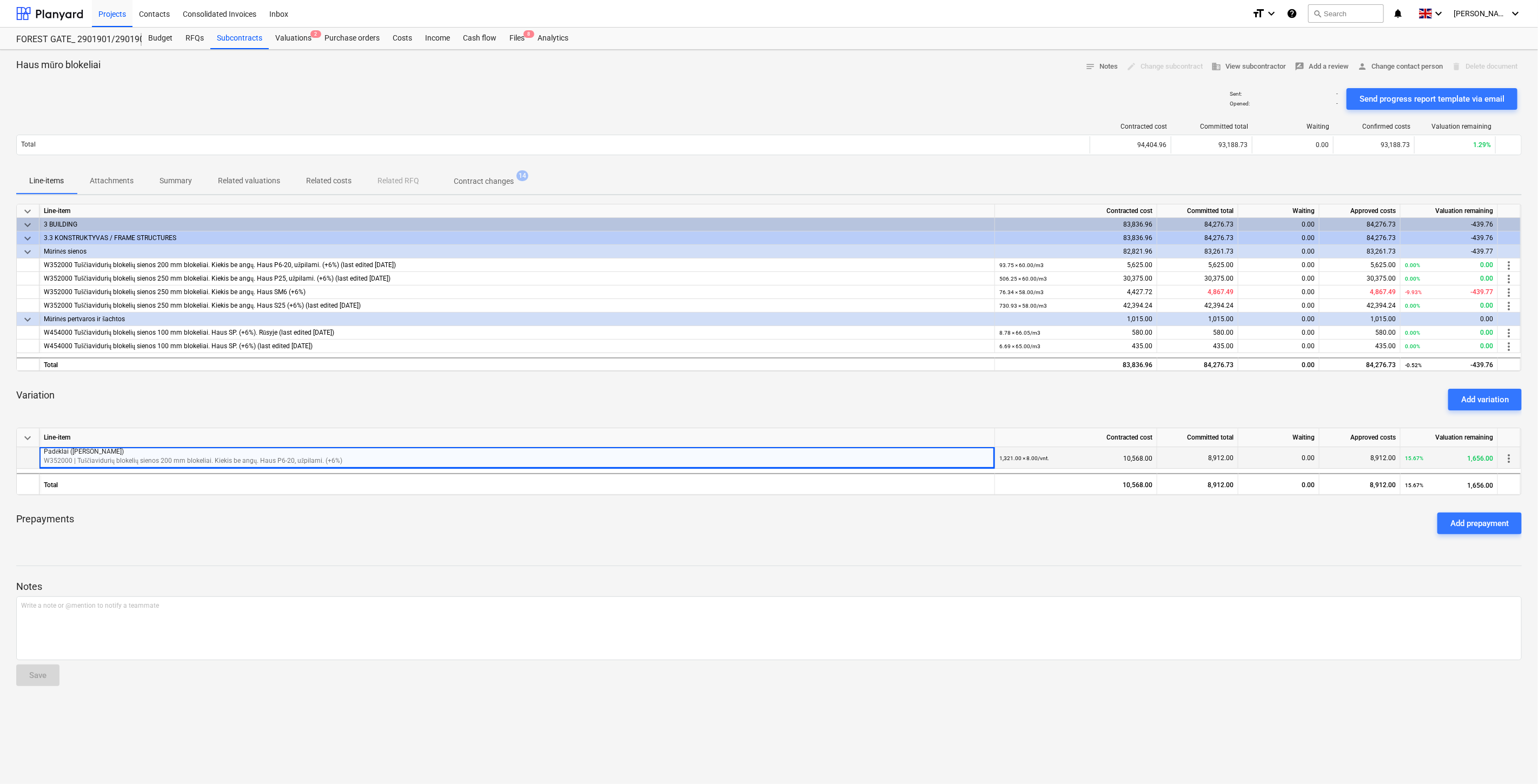
click at [117, 452] on p "Padėklai (tara grąžinama)" at bounding box center [517, 451] width 946 height 10
click at [482, 391] on div "Variation Add variation" at bounding box center [769, 399] width 1506 height 39
click at [498, 387] on div "Variation Add variation" at bounding box center [769, 399] width 1506 height 39
click at [512, 384] on div "Variation Add variation" at bounding box center [769, 399] width 1506 height 39
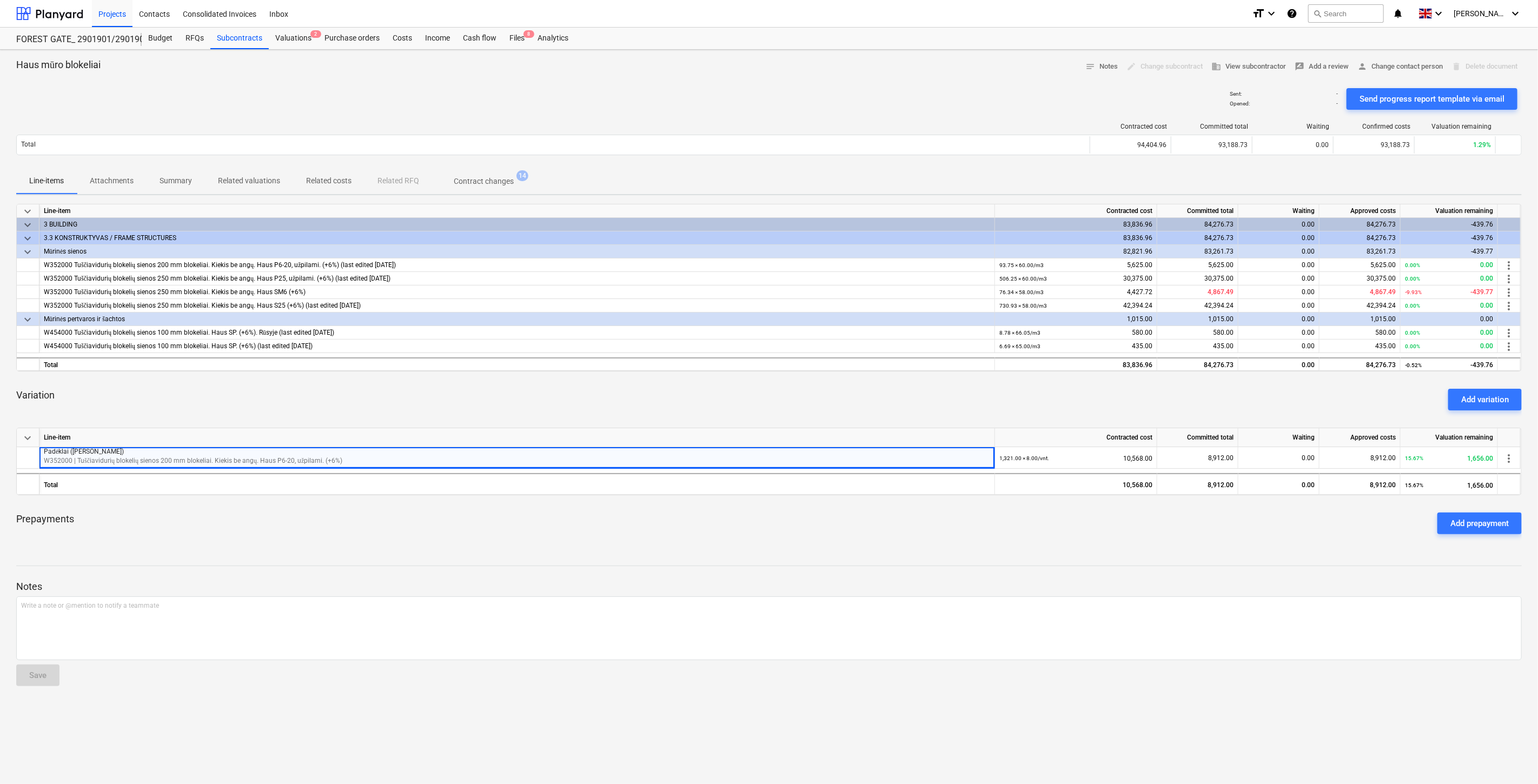
click at [519, 382] on div "Variation Add variation" at bounding box center [769, 399] width 1506 height 39
click at [150, 41] on div "Budget" at bounding box center [160, 39] width 37 height 22
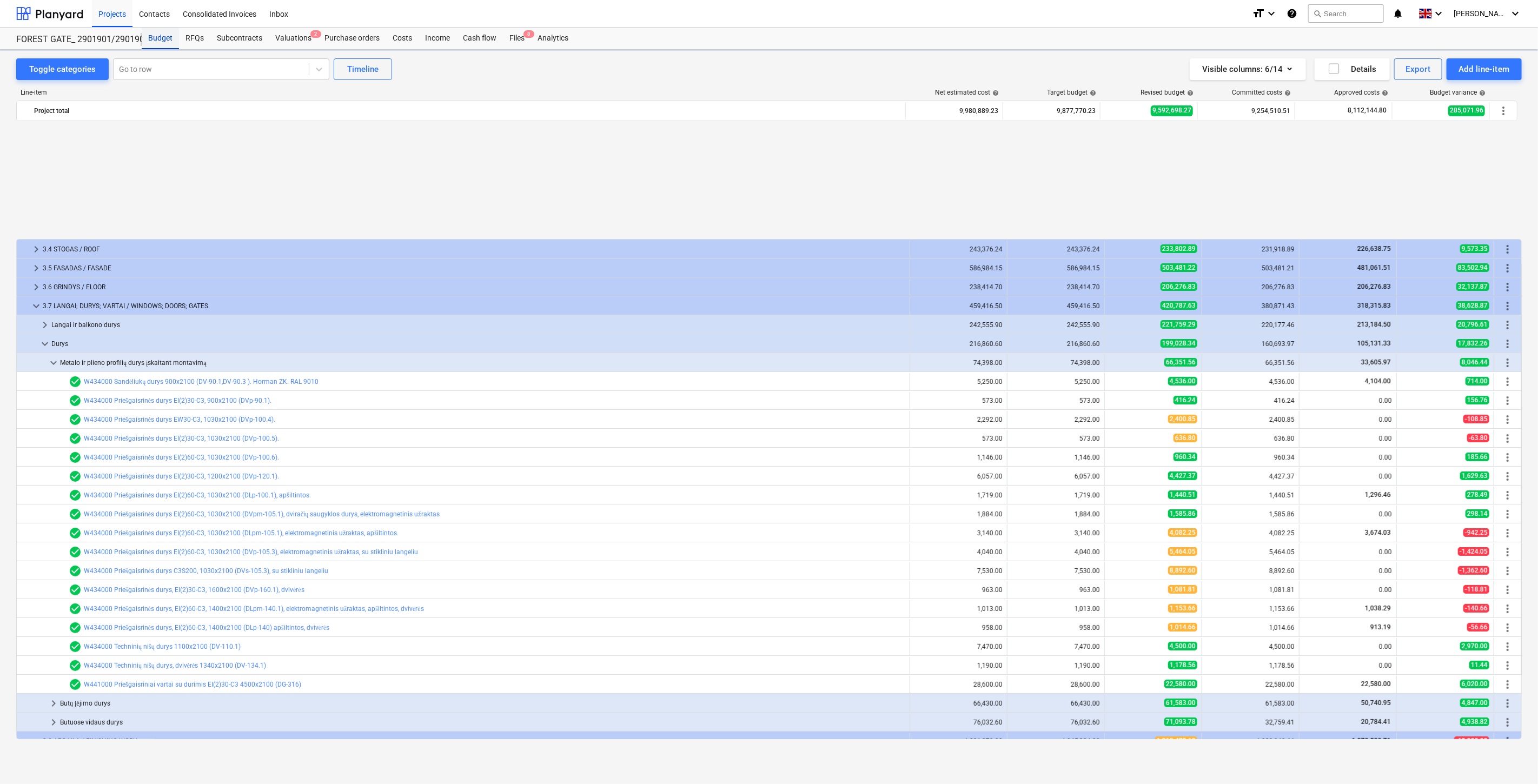
scroll to position [503, 0]
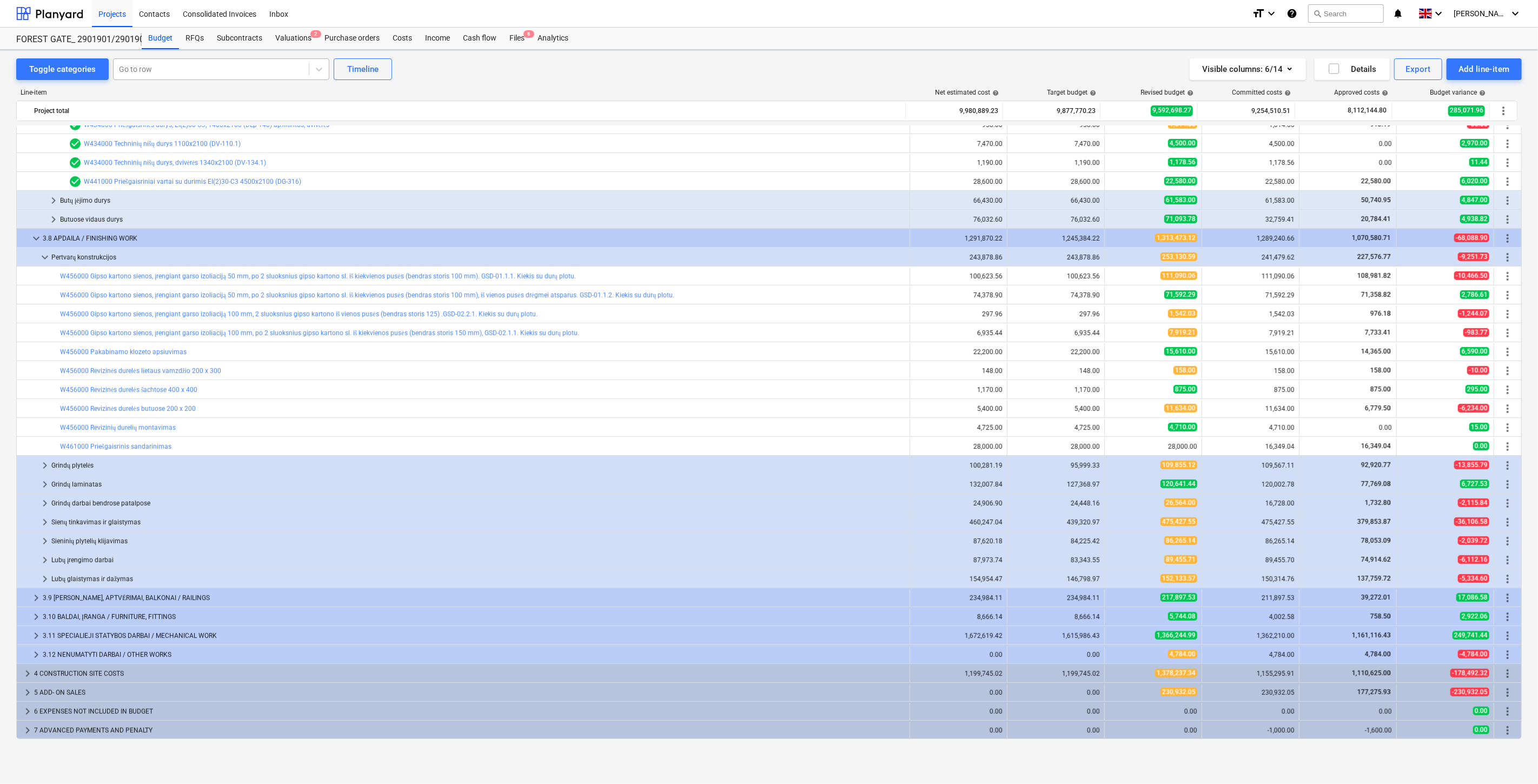
click at [216, 67] on div at bounding box center [211, 69] width 185 height 11
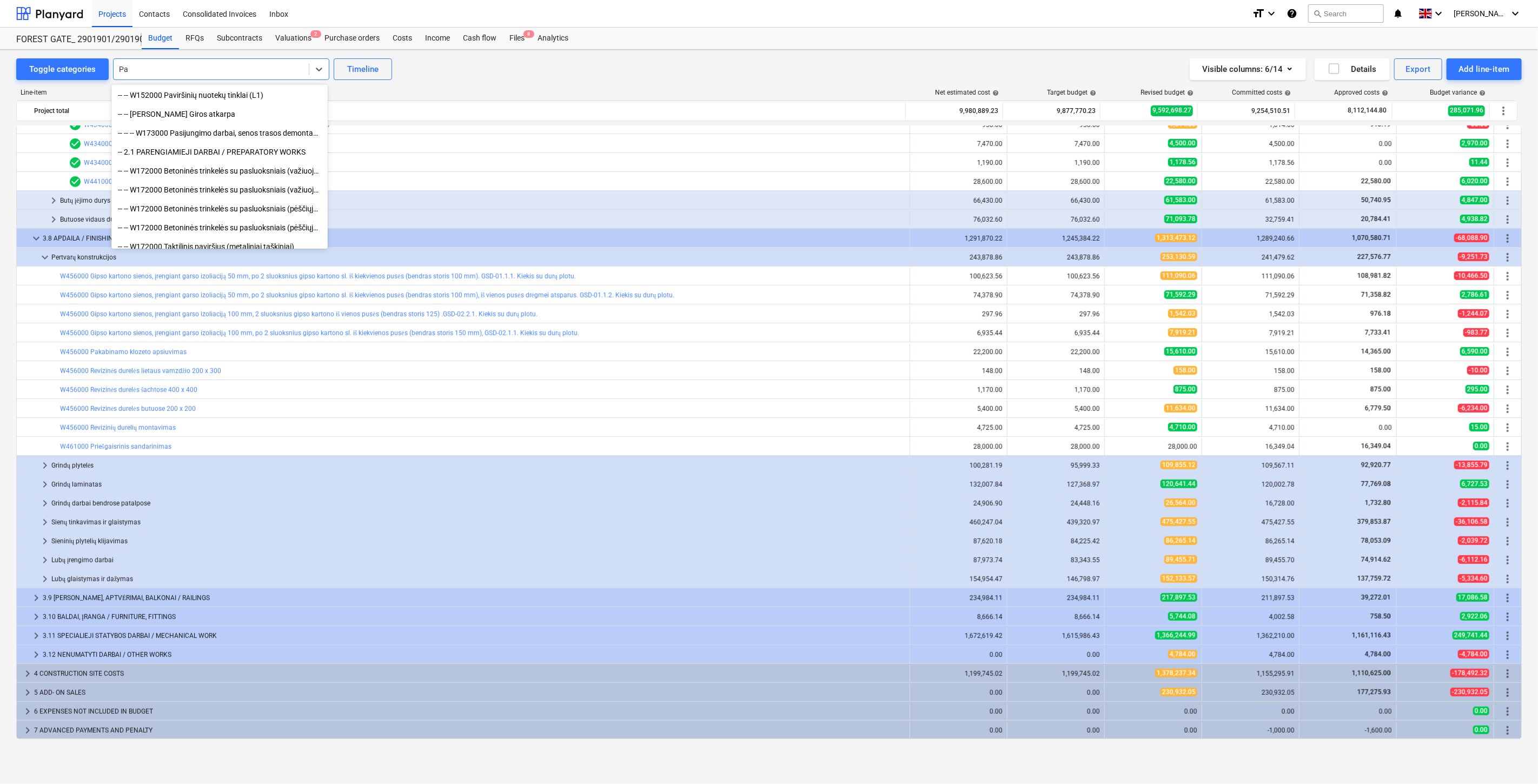
type input "P"
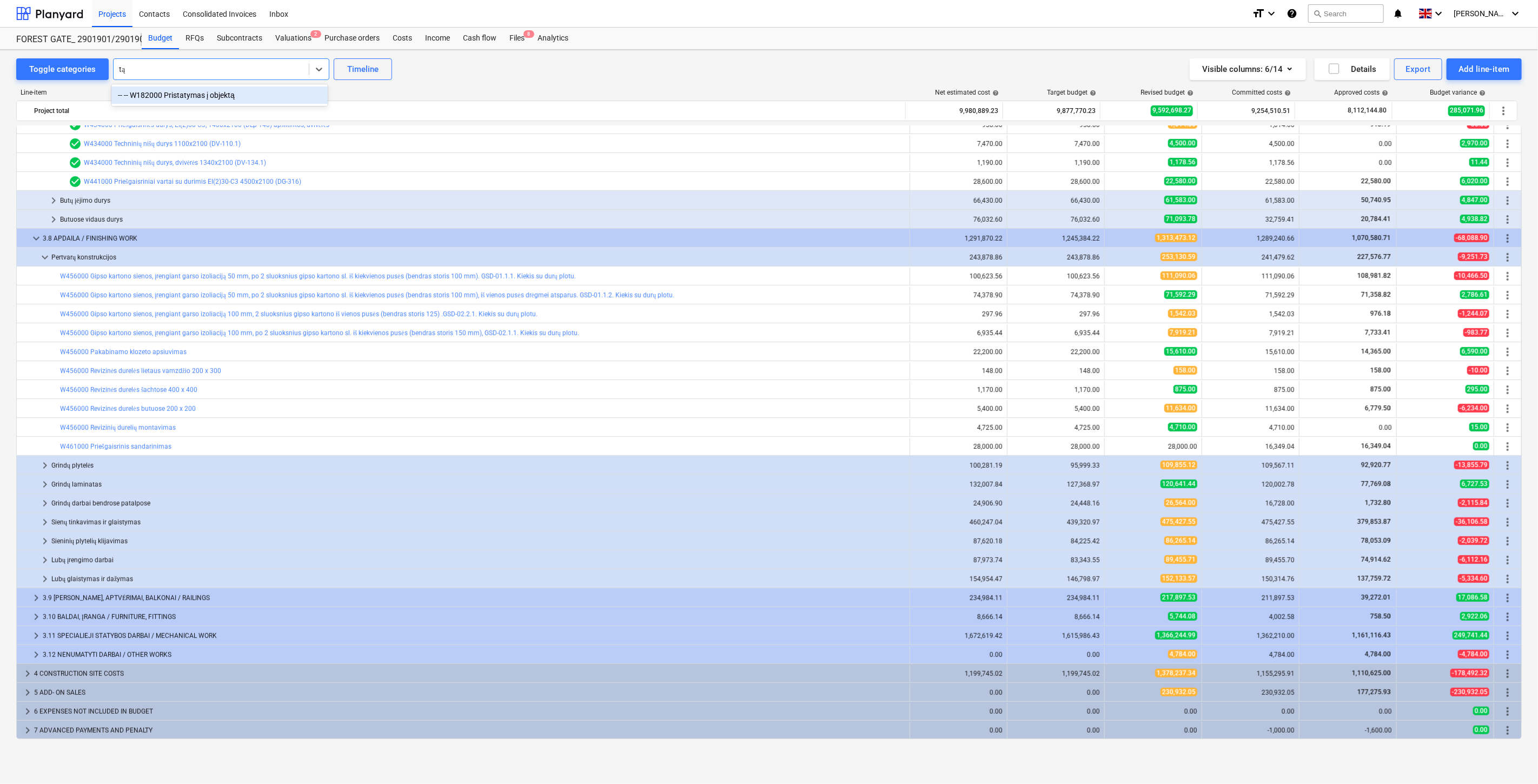
type input "t"
type input "tar"
click at [512, 36] on div "Files 8" at bounding box center [517, 39] width 28 height 22
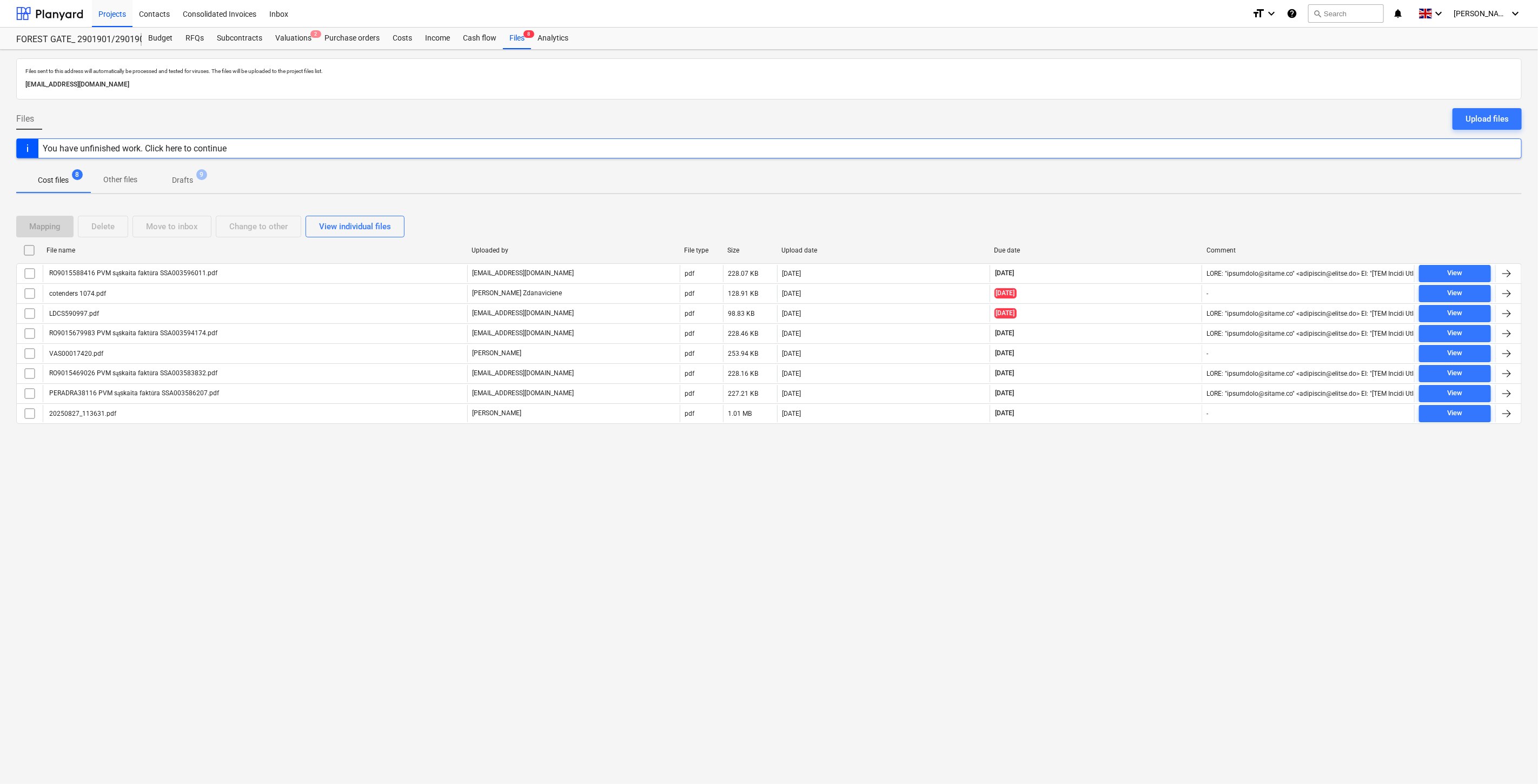
drag, startPoint x: 1102, startPoint y: 516, endPoint x: 1133, endPoint y: 488, distance: 41.8
click at [1104, 514] on div "Files sent to this address will automatically be processed and tested for virus…" at bounding box center [769, 417] width 1538 height 734
click at [1133, 488] on div "Files sent to this address will automatically be processed and tested for virus…" at bounding box center [769, 417] width 1538 height 734
drag, startPoint x: 1123, startPoint y: 544, endPoint x: 1137, endPoint y: 526, distance: 22.8
click at [1125, 542] on div "Files sent to this address will automatically be processed and tested for virus…" at bounding box center [769, 417] width 1538 height 734
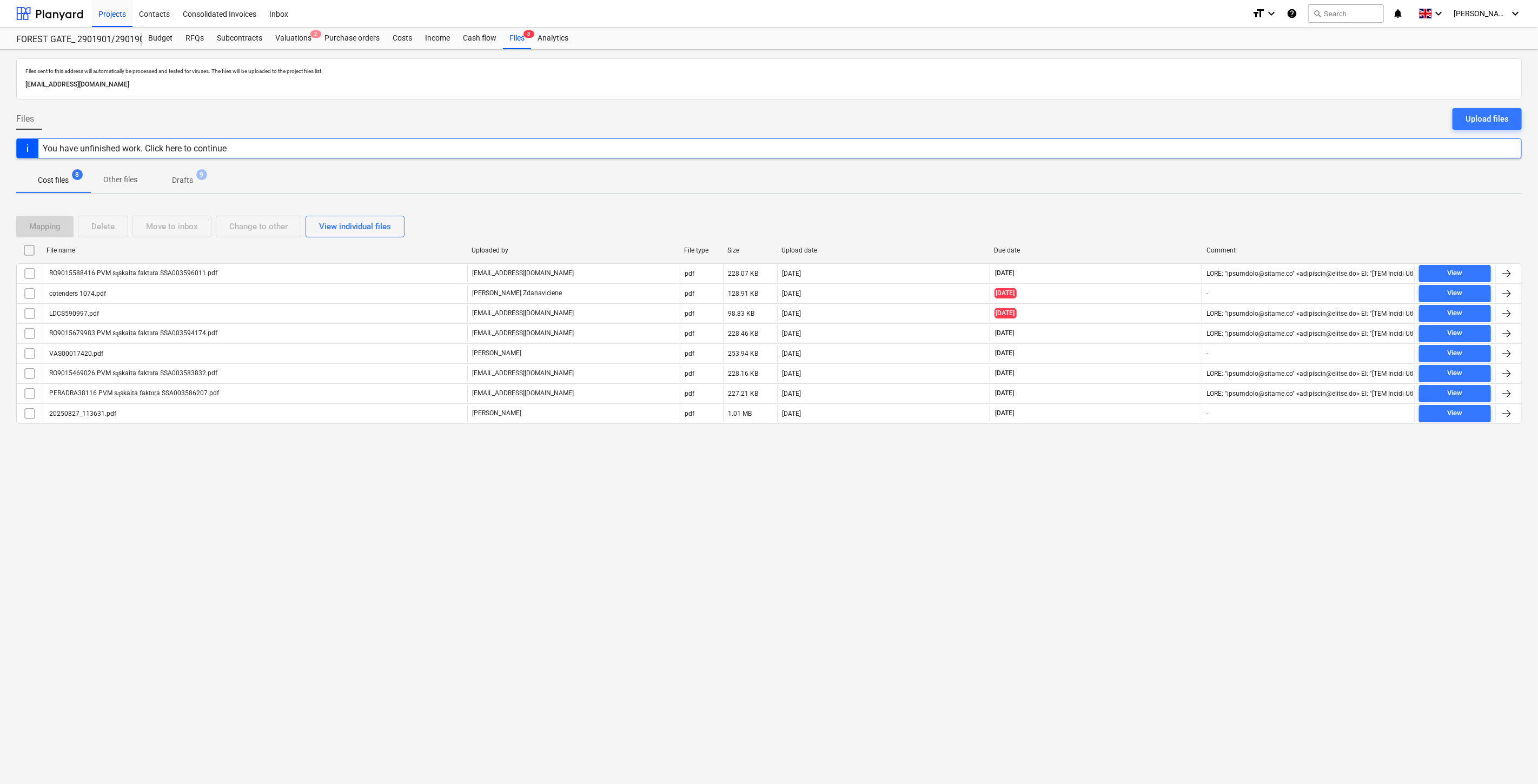
click at [1138, 526] on div "Files sent to this address will automatically be processed and tested for virus…" at bounding box center [769, 417] width 1538 height 734
drag, startPoint x: 1147, startPoint y: 511, endPoint x: 1165, endPoint y: 485, distance: 31.6
click at [1147, 509] on div "Files sent to this address will automatically be processed and tested for virus…" at bounding box center [769, 417] width 1538 height 734
click at [1165, 485] on div "Files sent to this address will automatically be processed and tested for virus…" at bounding box center [769, 417] width 1538 height 734
click at [1087, 568] on div "Files sent to this address will automatically be processed and tested for virus…" at bounding box center [769, 417] width 1538 height 734
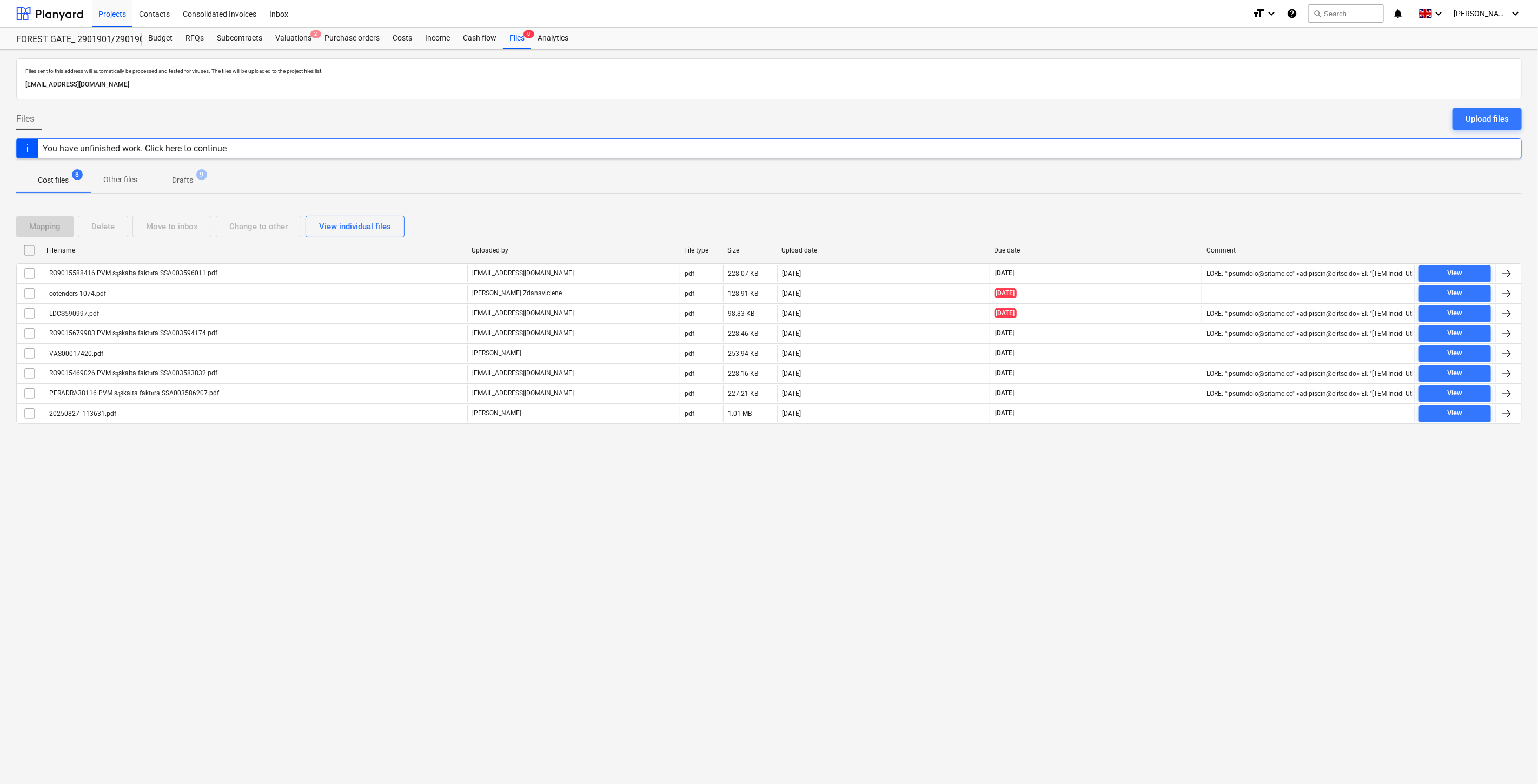
click at [1135, 520] on div "Files sent to this address will automatically be processed and tested for virus…" at bounding box center [769, 417] width 1538 height 734
drag, startPoint x: 153, startPoint y: 39, endPoint x: 161, endPoint y: 42, distance: 8.5
click at [153, 39] on div "Budget" at bounding box center [160, 39] width 37 height 22
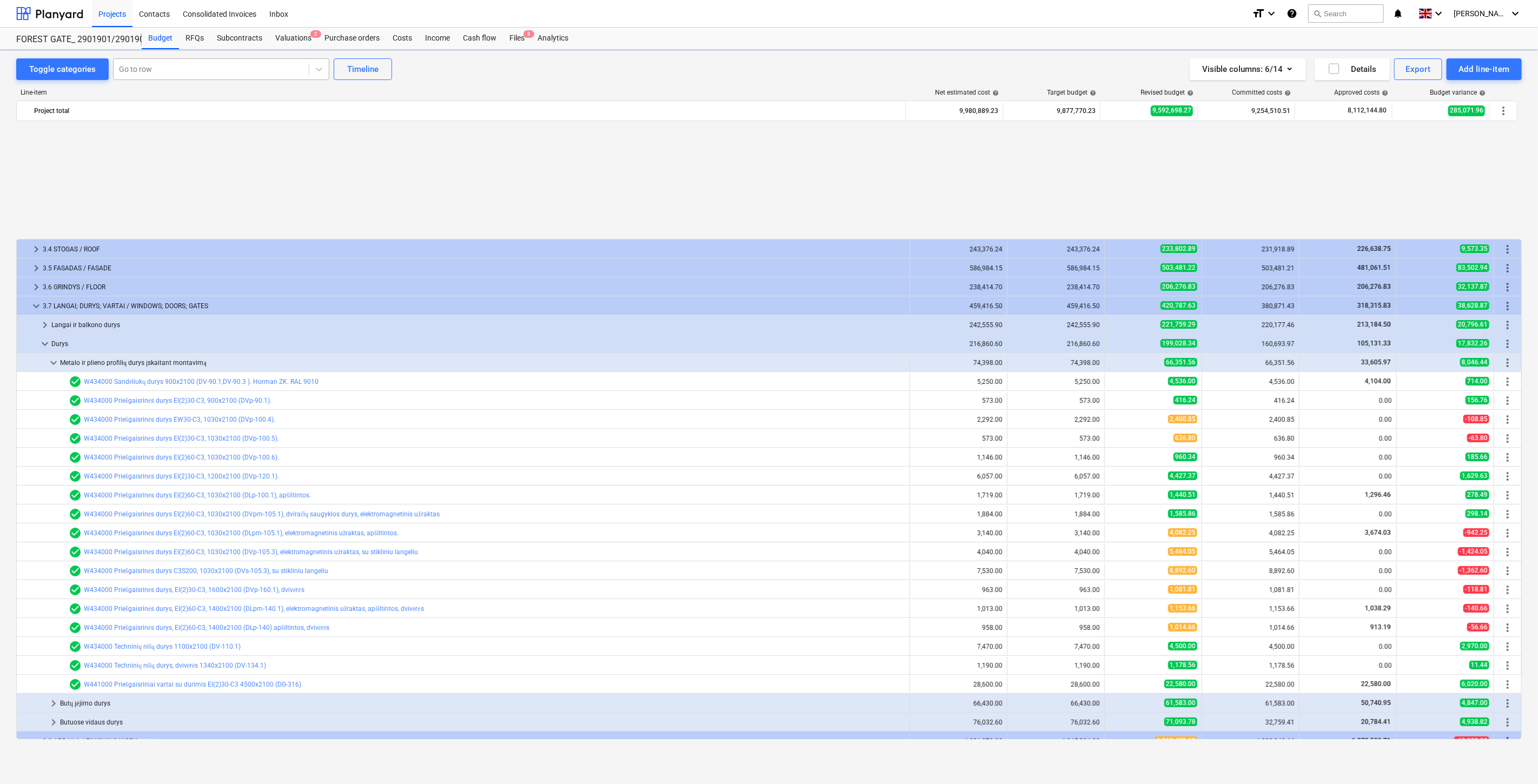
scroll to position [503, 0]
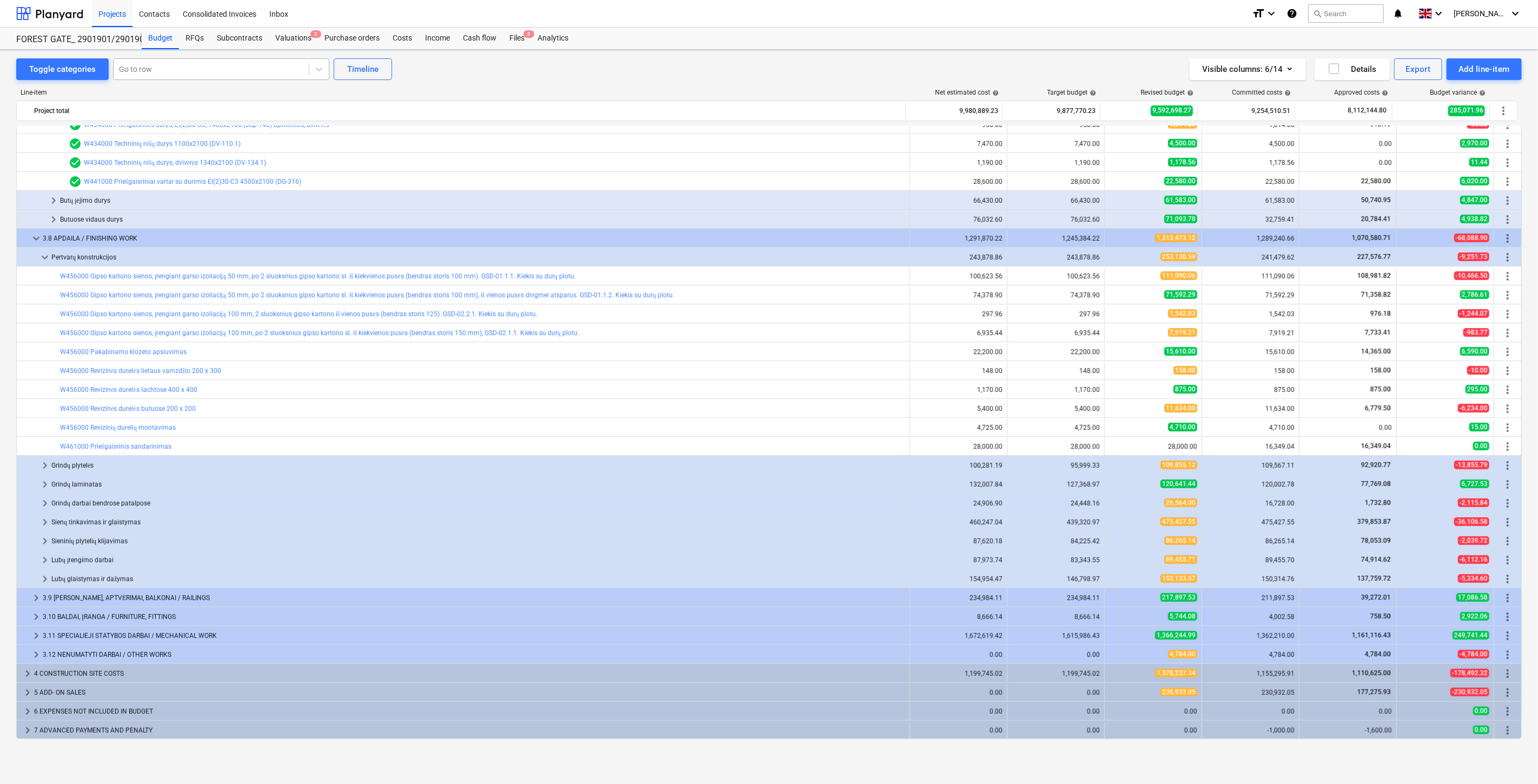
click at [198, 70] on div at bounding box center [211, 69] width 185 height 11
type input "apsauga"
click at [475, 83] on div "Line-item Net estimated cost help Target budget help Revised budget help Commit…" at bounding box center [769, 415] width 1506 height 672
click at [516, 38] on div "Files 8" at bounding box center [517, 39] width 28 height 22
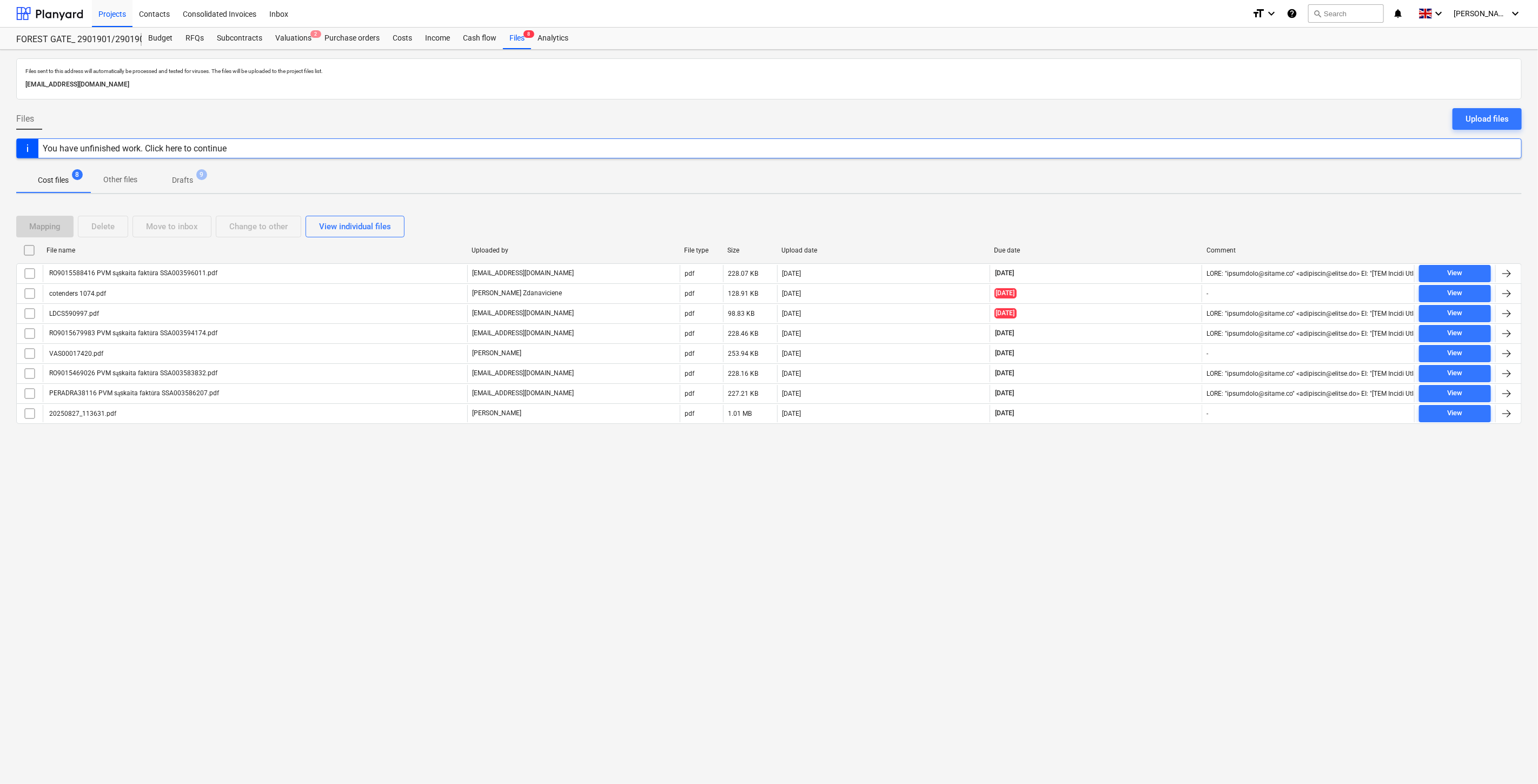
click at [1100, 517] on div "Files sent to this address will automatically be processed and tested for virus…" at bounding box center [769, 417] width 1538 height 734
click at [1140, 487] on div "Files sent to this address will automatically be processed and tested for virus…" at bounding box center [769, 417] width 1538 height 734
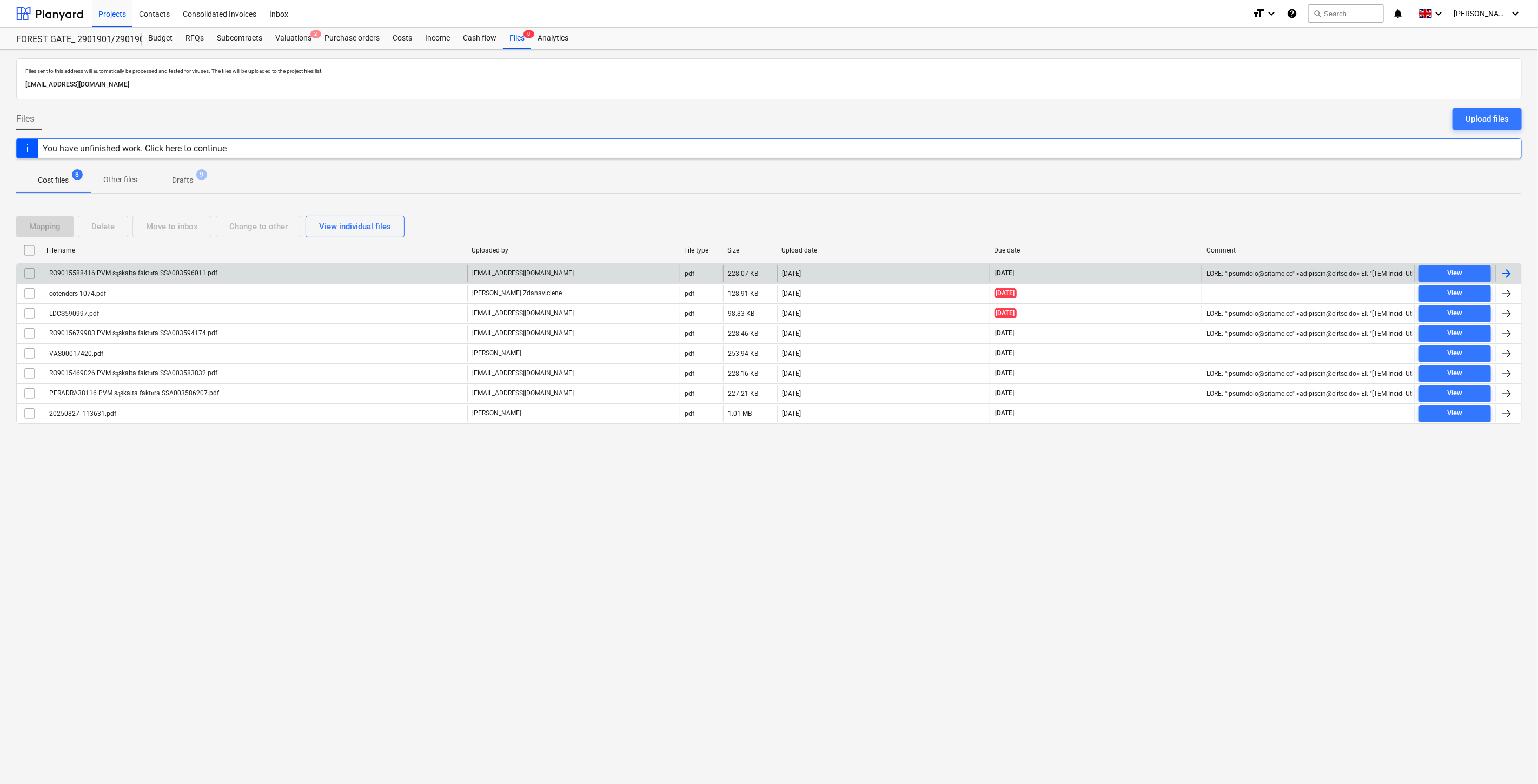
click at [386, 276] on div "RO9015588416 PVM sąskaita faktūra SSA003596011.pdf" at bounding box center [254, 273] width 424 height 18
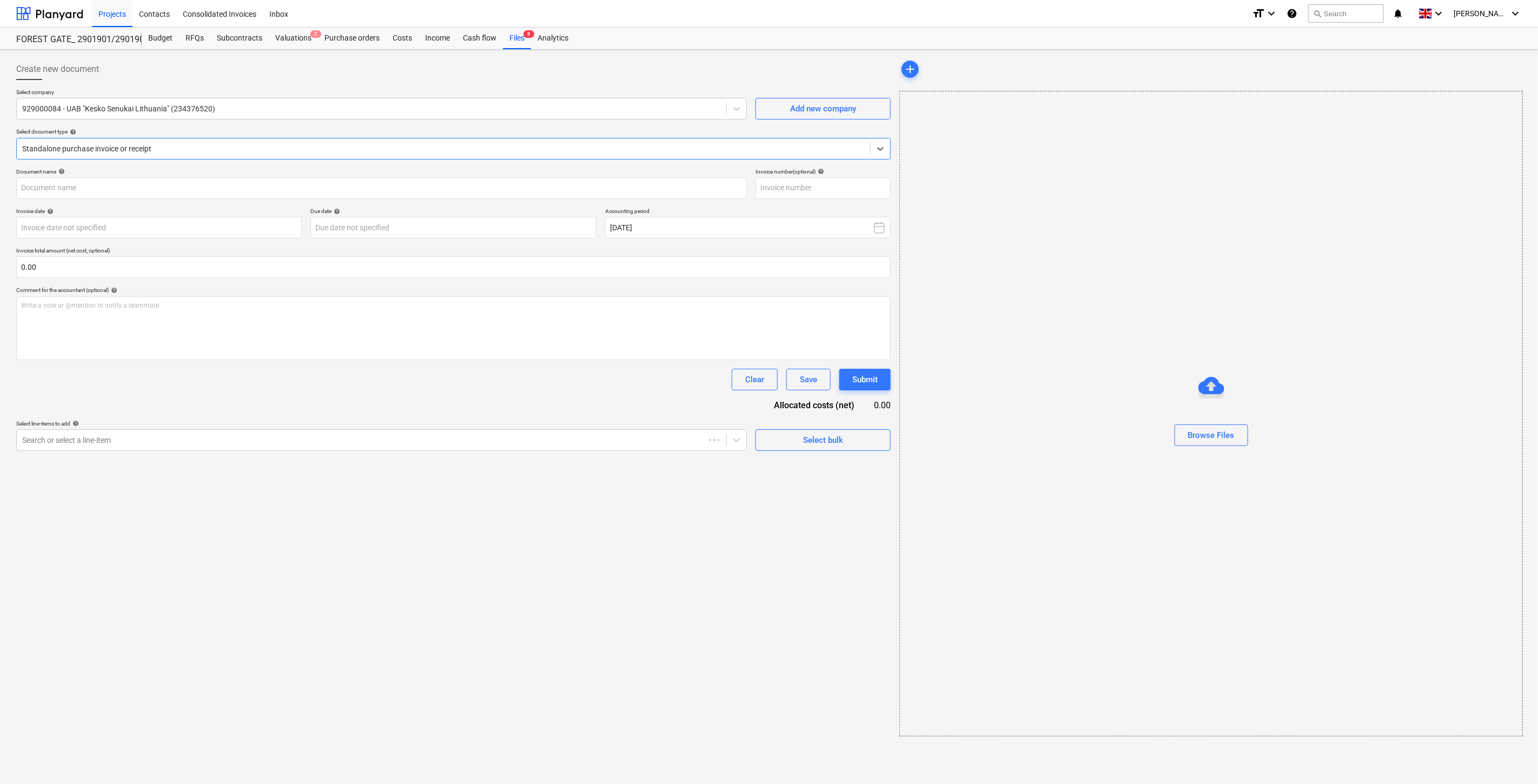
type input "SSA003596011"
type input "15 Sep 2025"
type input "15 Oct 2025"
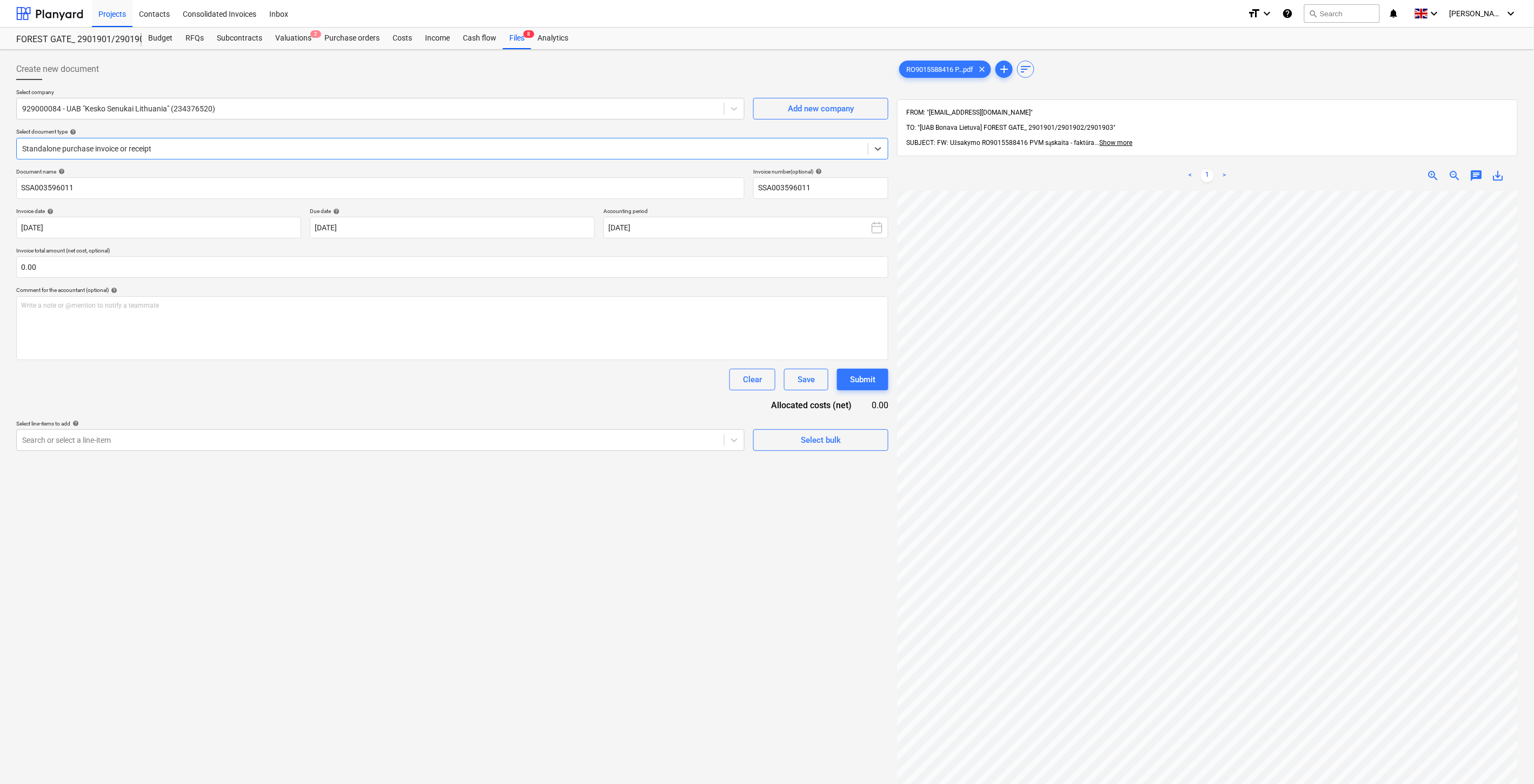
click at [1500, 169] on span "save_alt" at bounding box center [1498, 176] width 13 height 13
drag, startPoint x: 767, startPoint y: 728, endPoint x: 887, endPoint y: 600, distance: 175.5
click at [777, 714] on div "Create new document Select company 929000084 - UAB "Kesko Senukai Lithuania" (2…" at bounding box center [452, 501] width 881 height 895
click at [520, 38] on div "Files 8" at bounding box center [517, 39] width 28 height 22
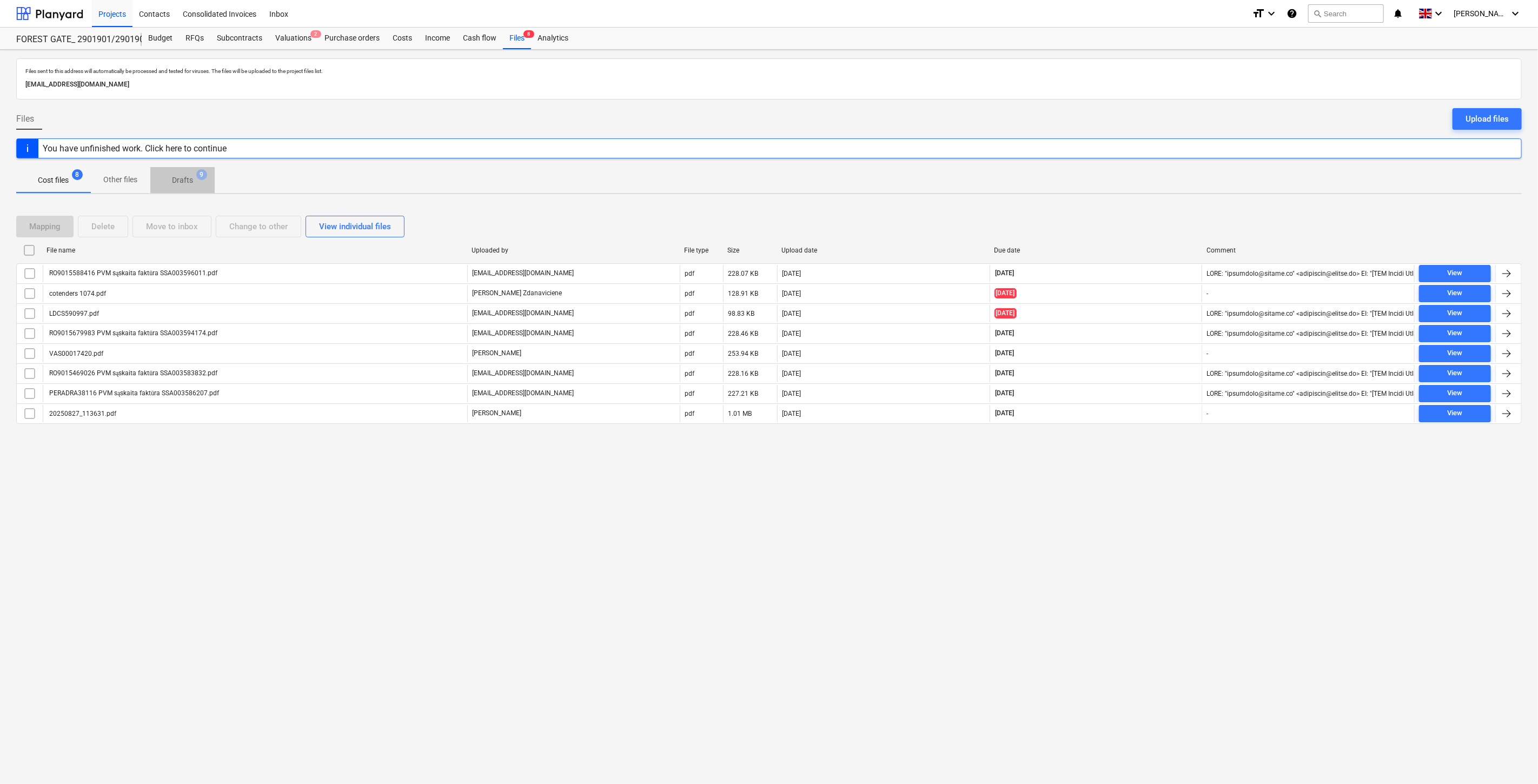
click at [182, 176] on p "Drafts" at bounding box center [183, 180] width 21 height 11
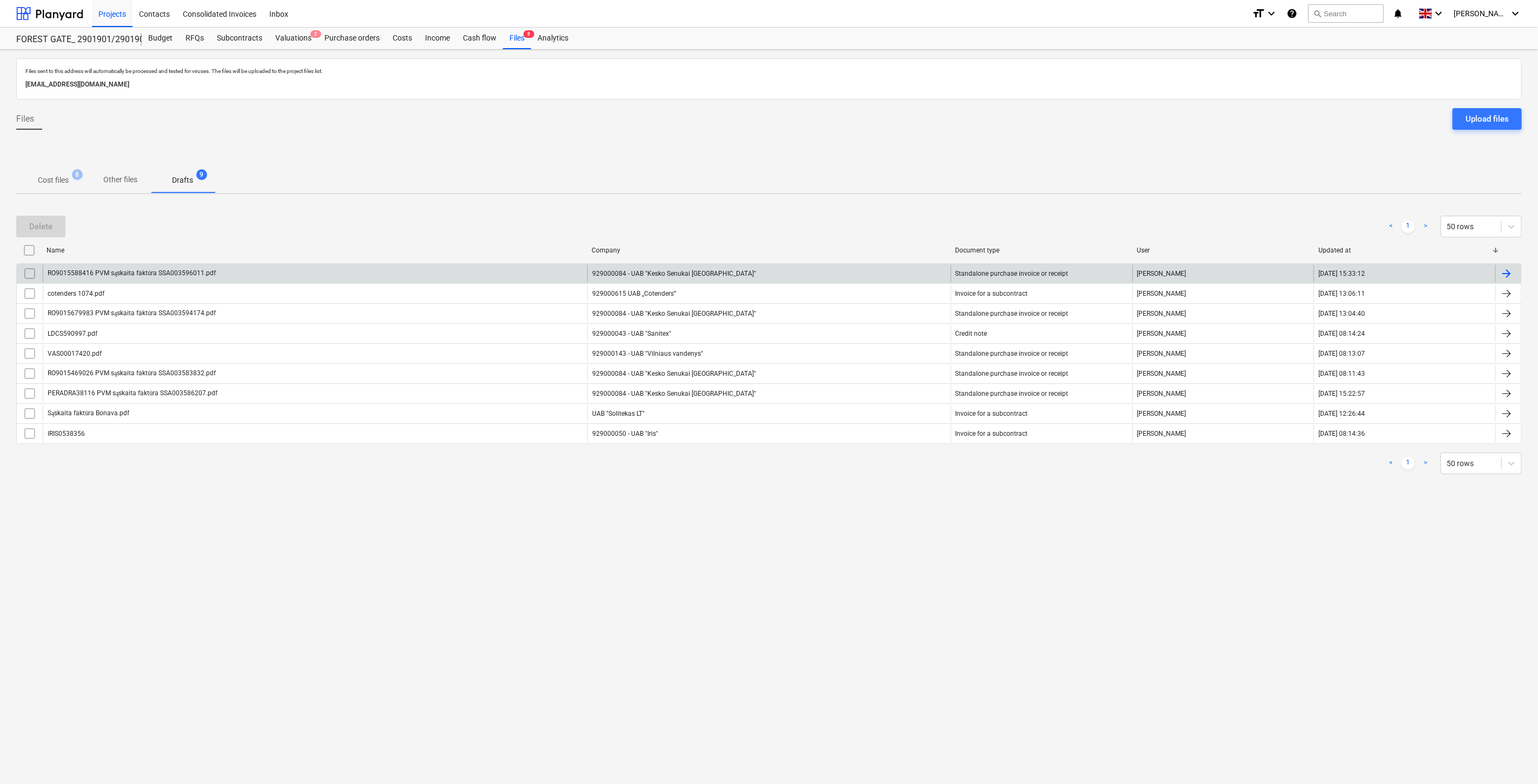
click at [248, 265] on div "RO9015588416 PVM sąskaita faktūra SSA003596011.pdf" at bounding box center [314, 273] width 545 height 18
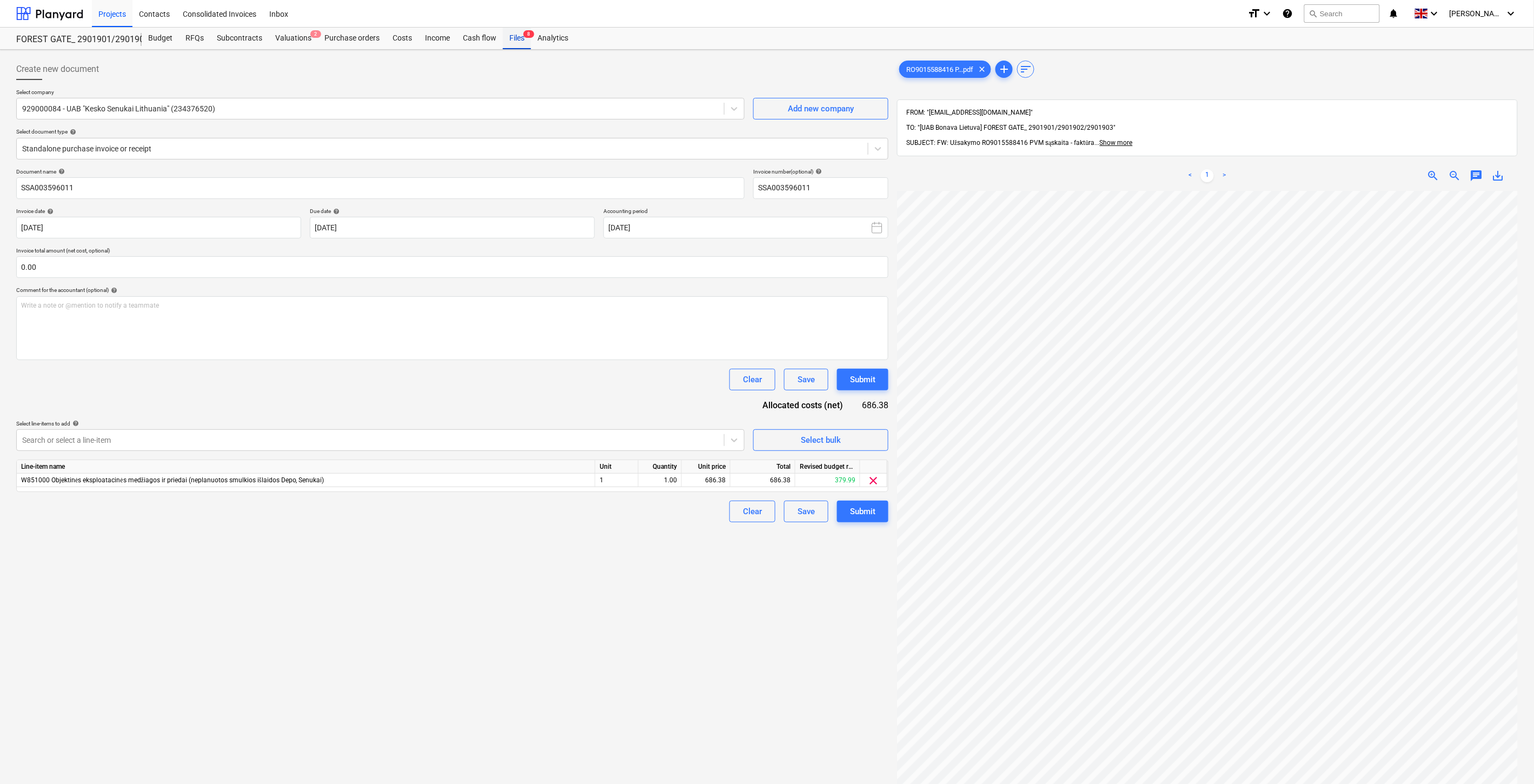
click at [515, 36] on div "Files 8" at bounding box center [517, 39] width 28 height 22
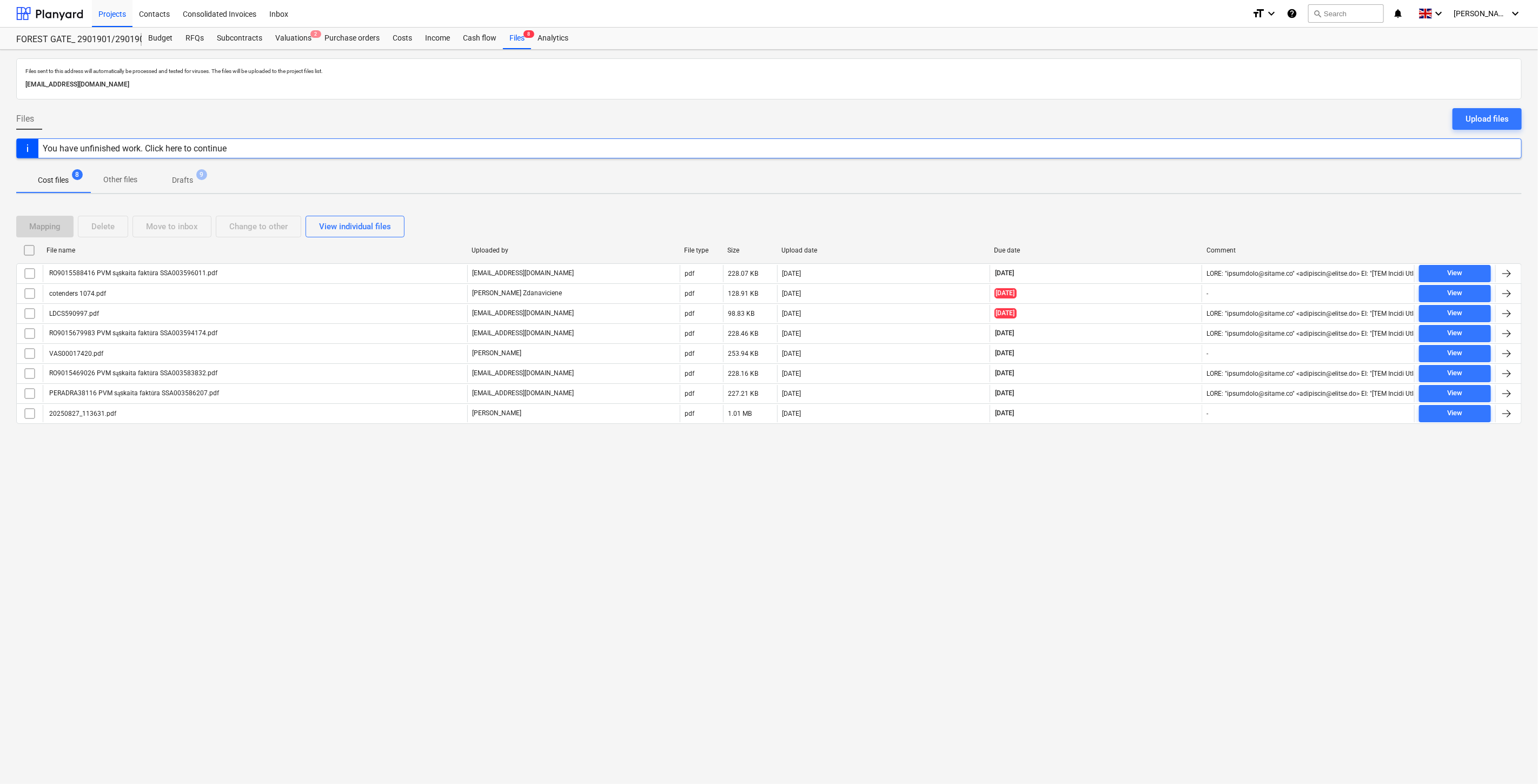
click at [207, 174] on span "9" at bounding box center [202, 174] width 11 height 11
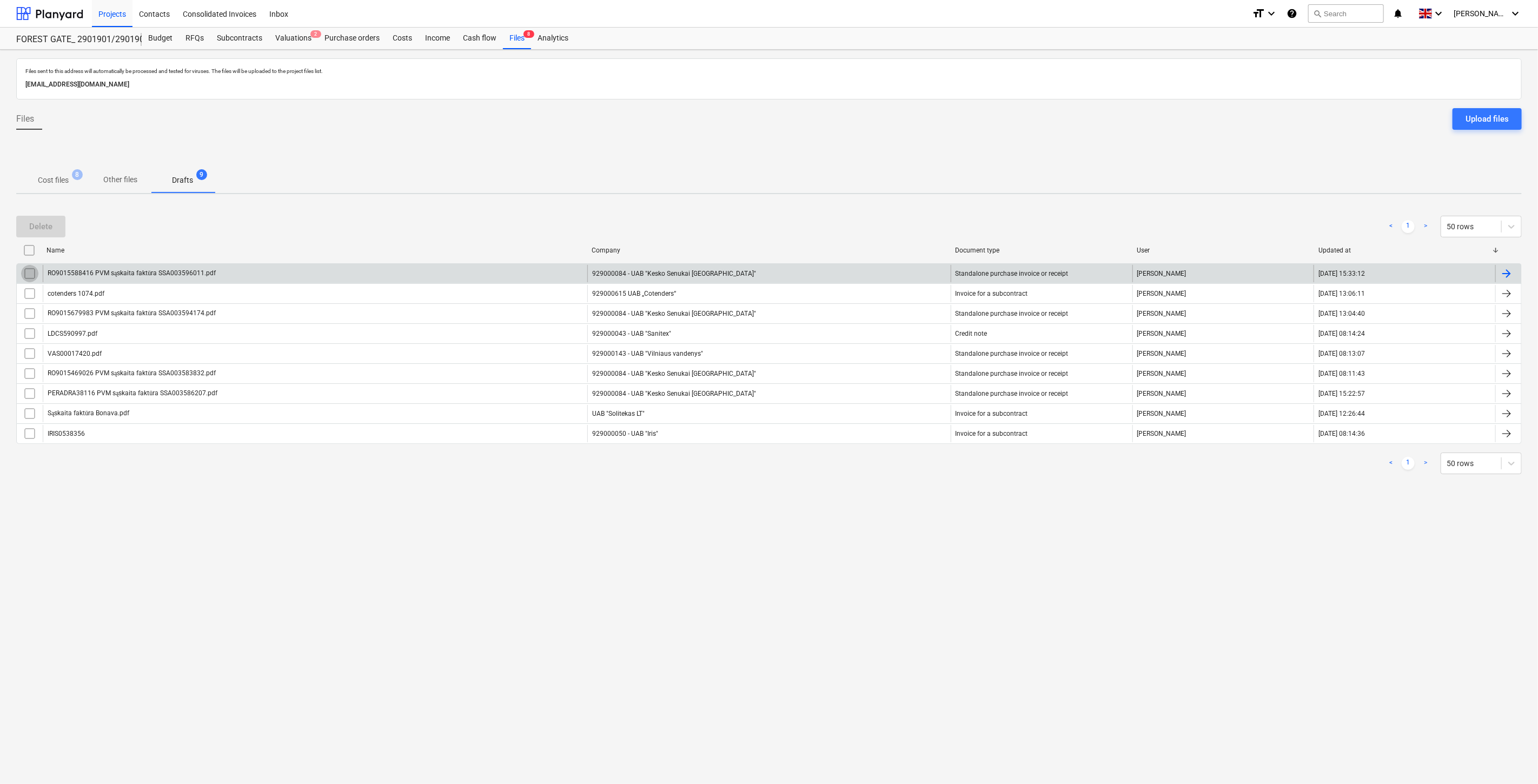
click at [31, 270] on input "checkbox" at bounding box center [30, 273] width 18 height 18
click at [53, 221] on button "Delete" at bounding box center [40, 226] width 49 height 22
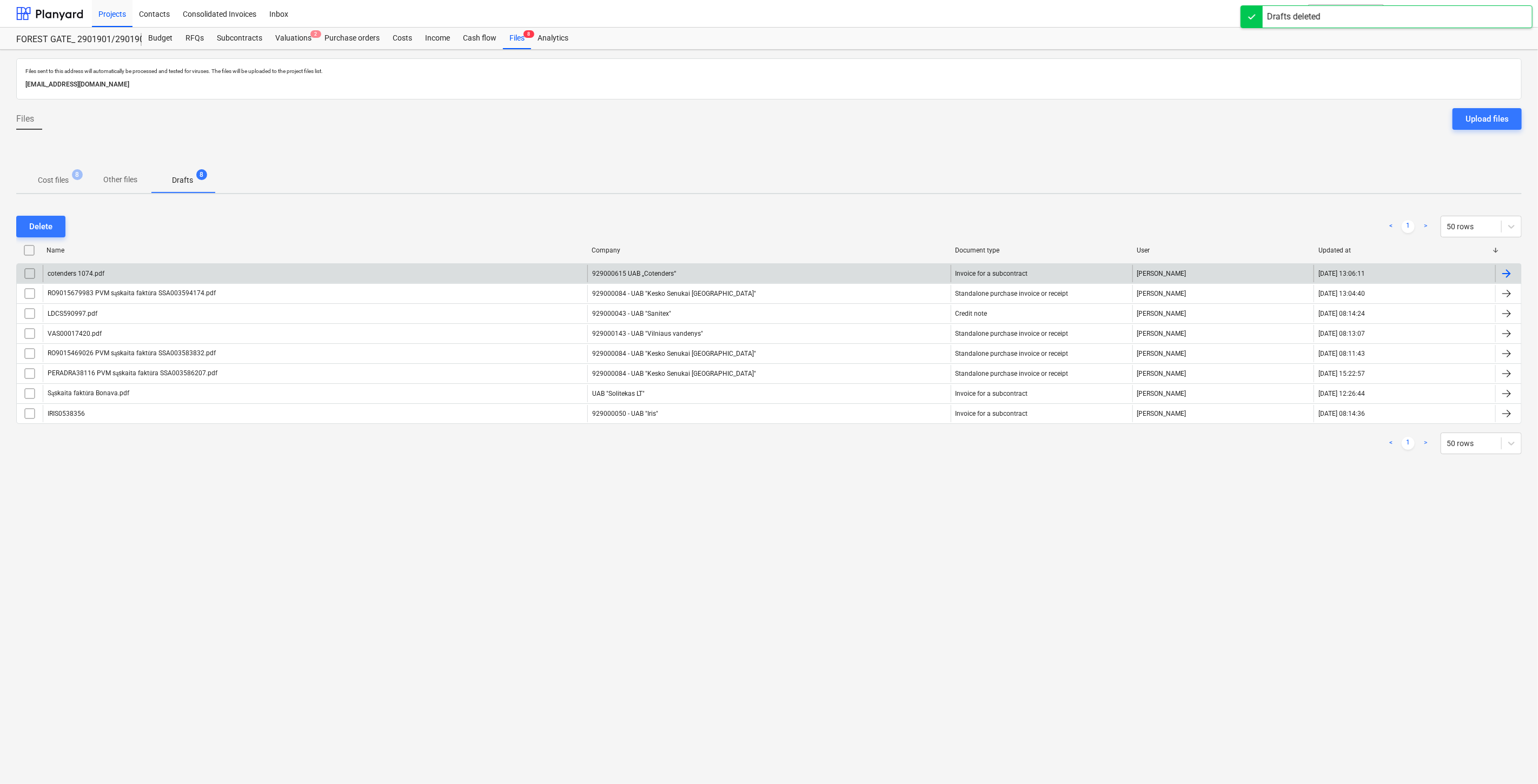
click at [41, 177] on p "Cost files" at bounding box center [54, 180] width 31 height 11
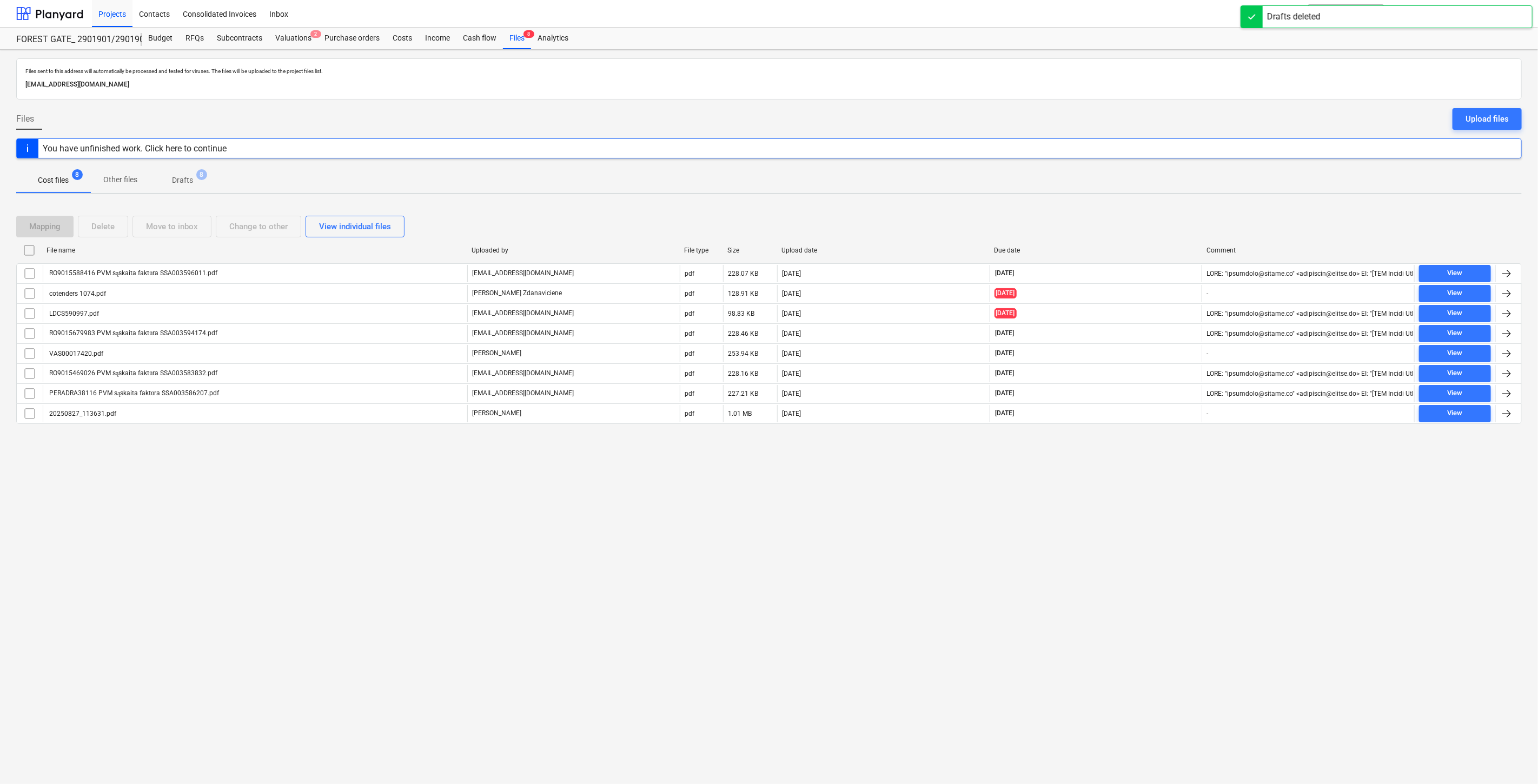
click at [1136, 466] on div "Files sent to this address will automatically be processed and tested for virus…" at bounding box center [769, 417] width 1538 height 734
click at [1154, 450] on div "Files sent to this address will automatically be processed and tested for virus…" at bounding box center [769, 417] width 1538 height 734
click at [1367, 11] on button "search Search" at bounding box center [1345, 13] width 76 height 18
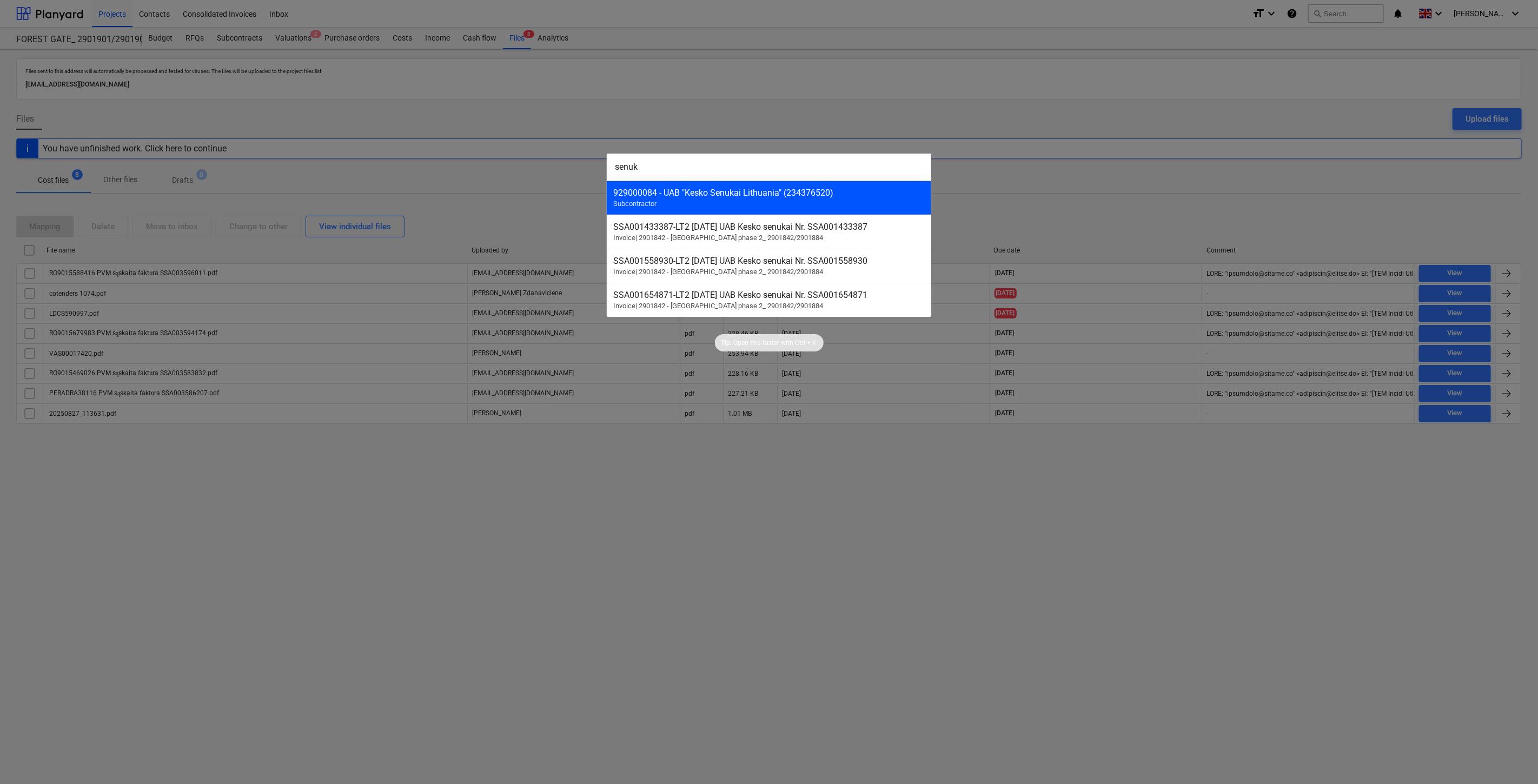
type input "senuk"
click at [770, 201] on div "929000084 - UAB "Kesko Senukai Lithuania" (234376520) Subcontractor" at bounding box center [769, 197] width 325 height 34
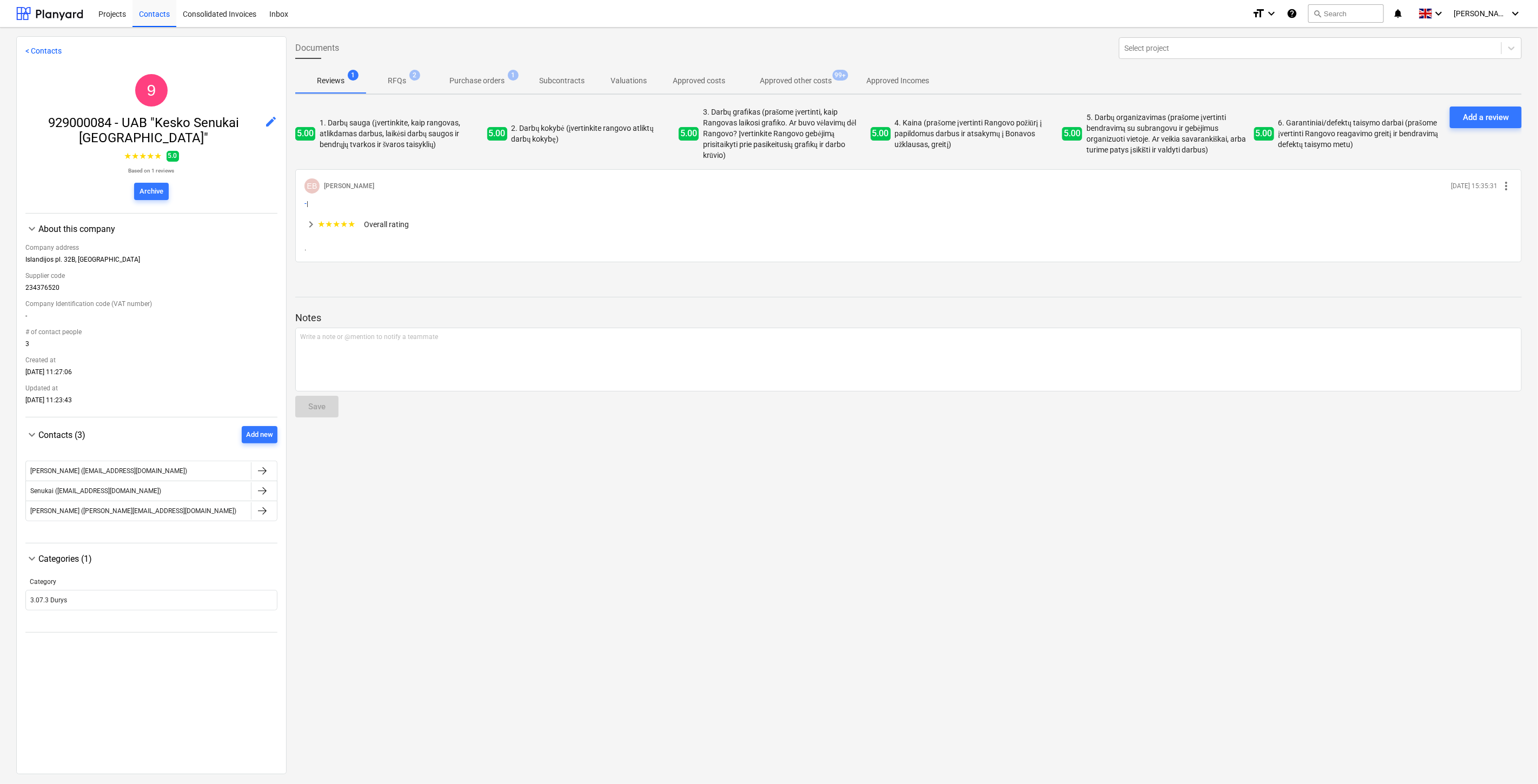
click at [806, 67] on button "Approved other costs 99+" at bounding box center [795, 80] width 115 height 26
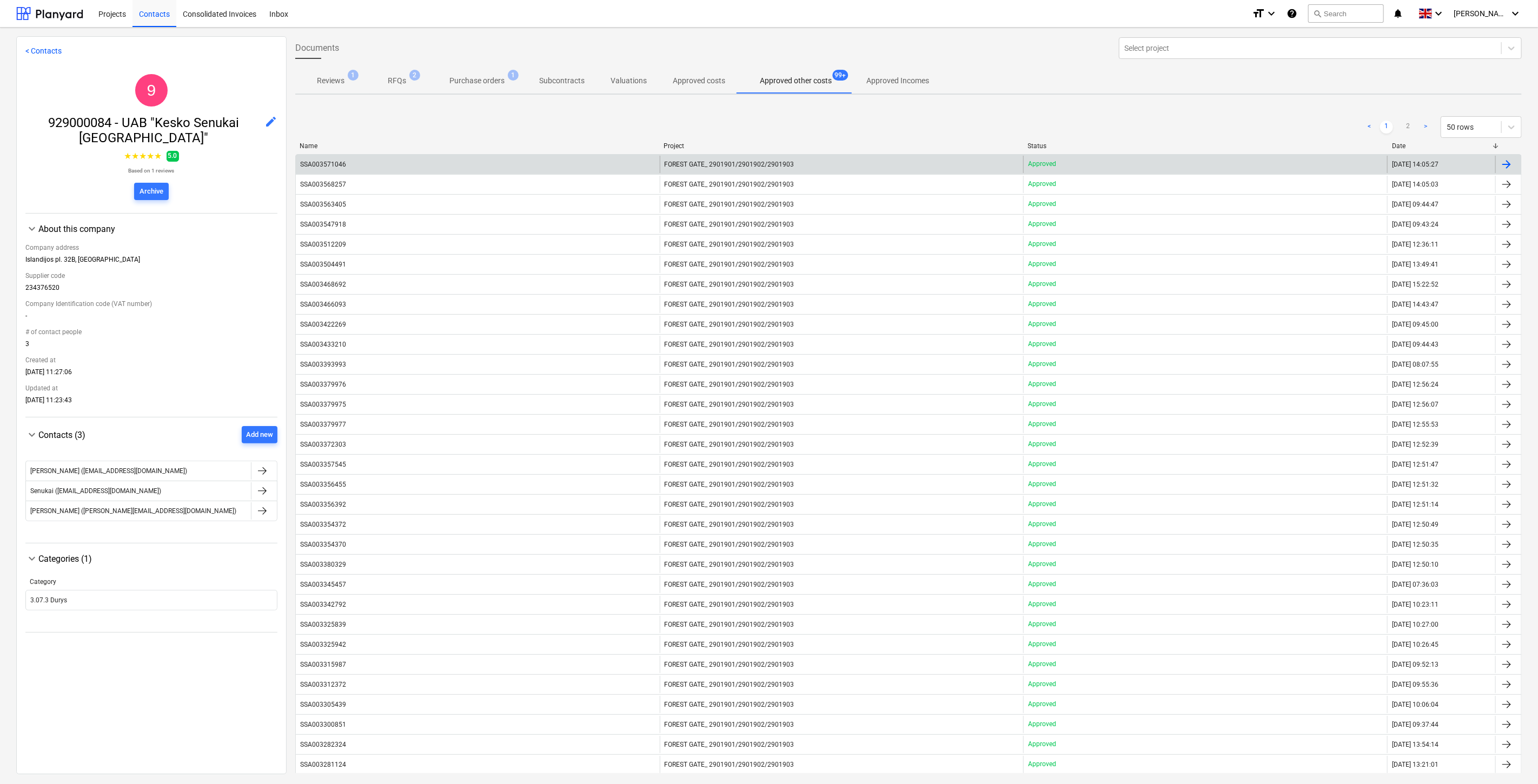
click at [580, 159] on div "SSA003571046" at bounding box center [477, 164] width 364 height 18
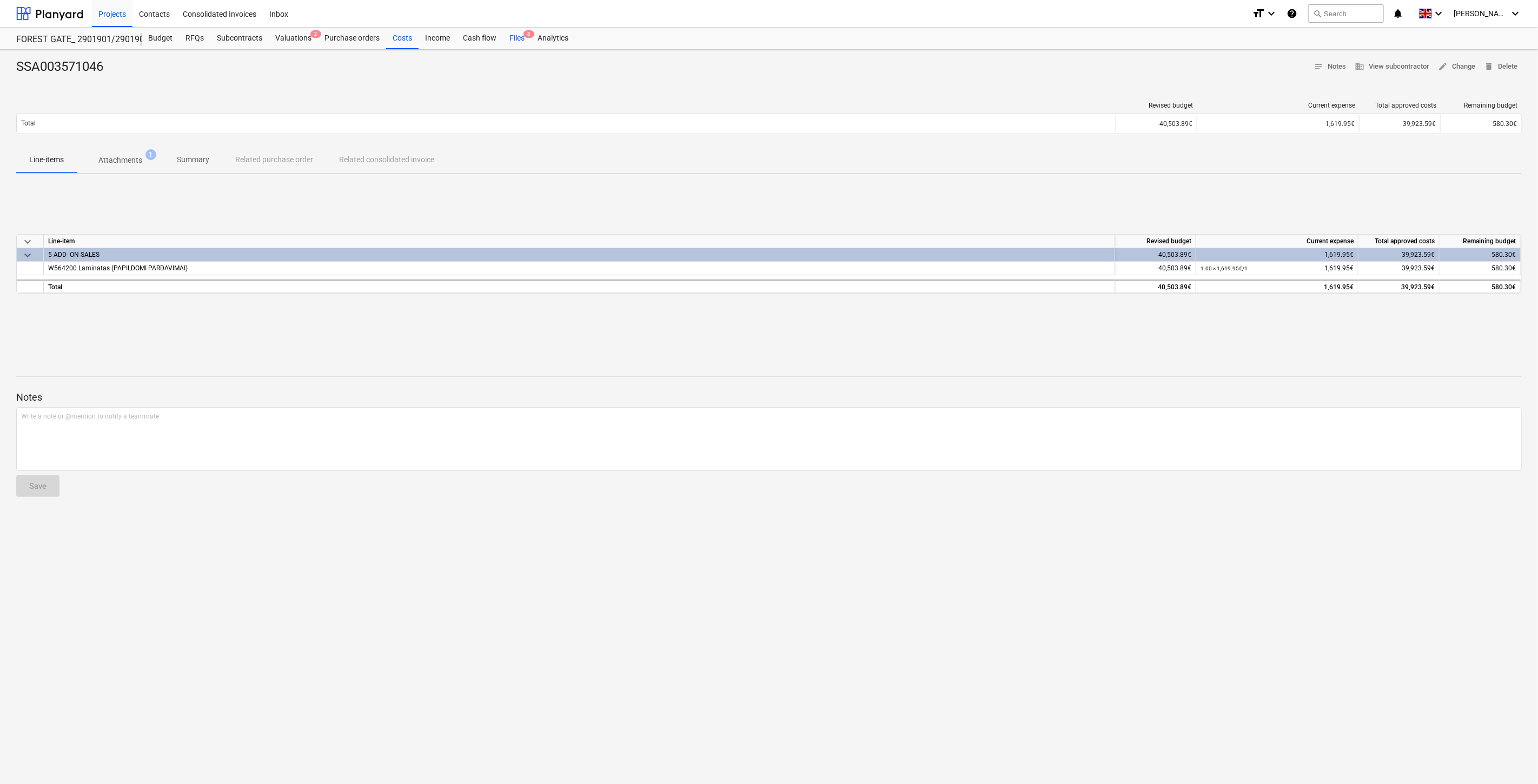
click at [515, 38] on div "Files 8" at bounding box center [517, 39] width 28 height 22
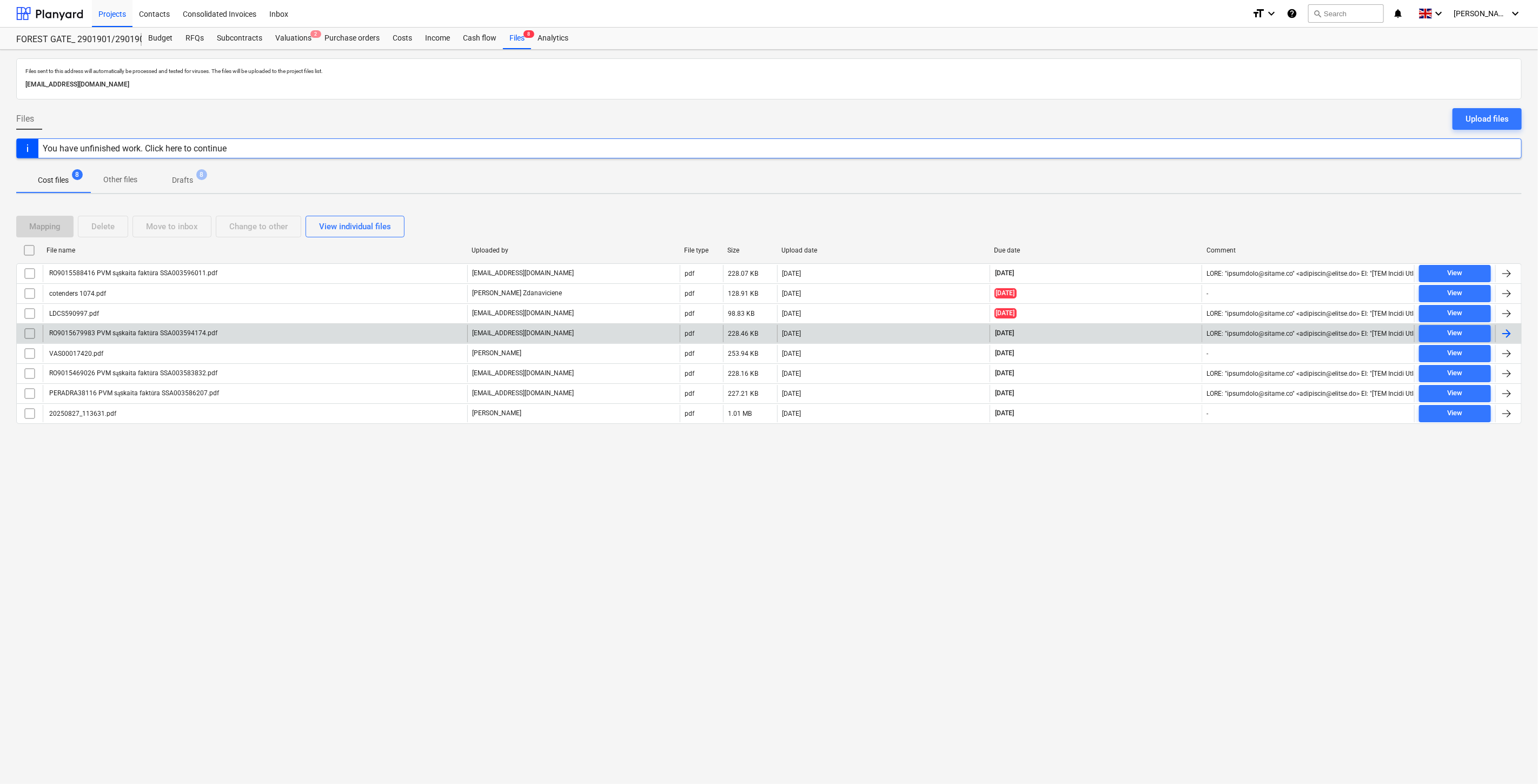
click at [236, 326] on div "RO9015679983 PVM sąskaita faktūra SSA003594174.pdf" at bounding box center [254, 333] width 424 height 18
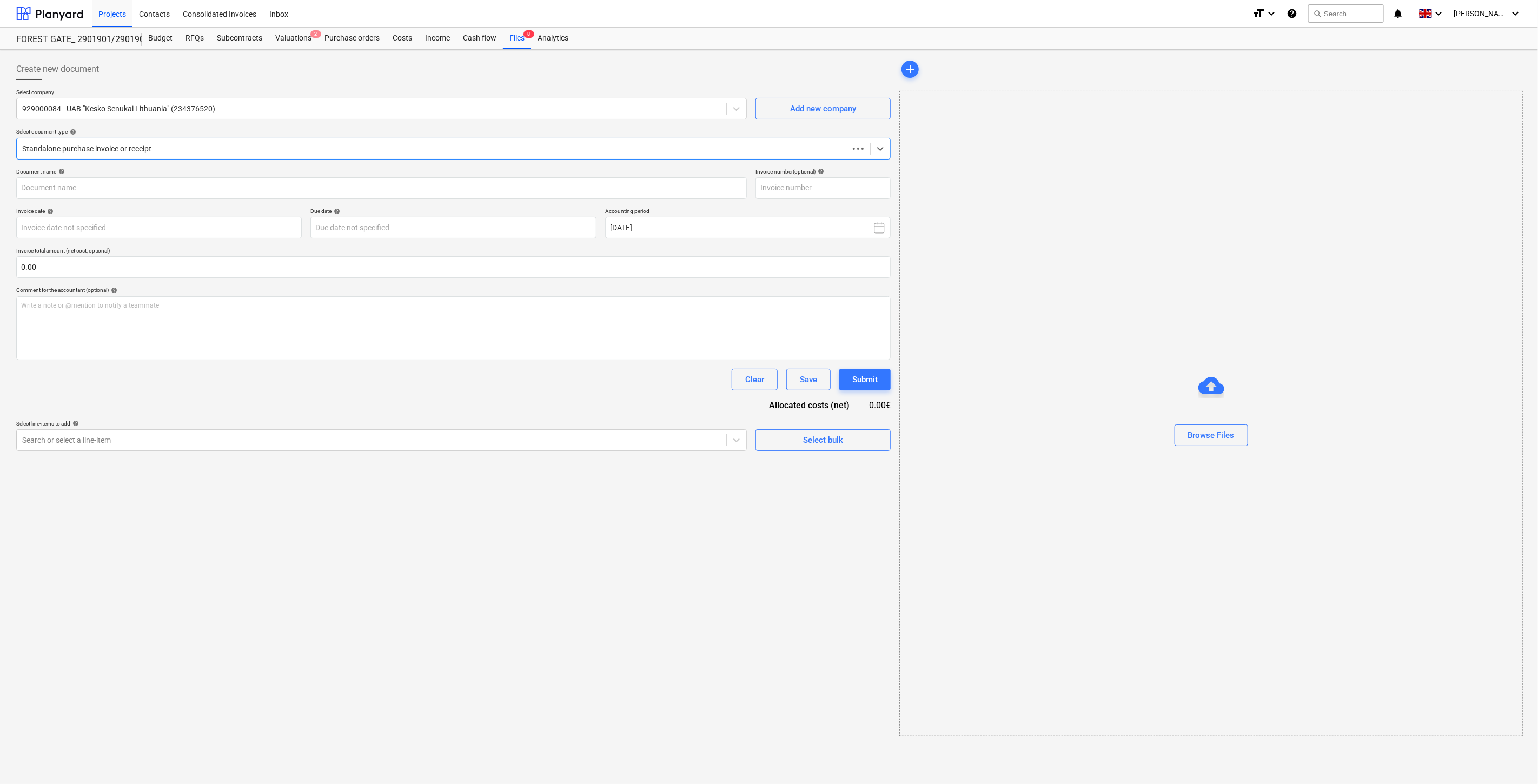
type input "SSA003594174"
type input "15 Sep 2025"
type input "15 Oct 2025"
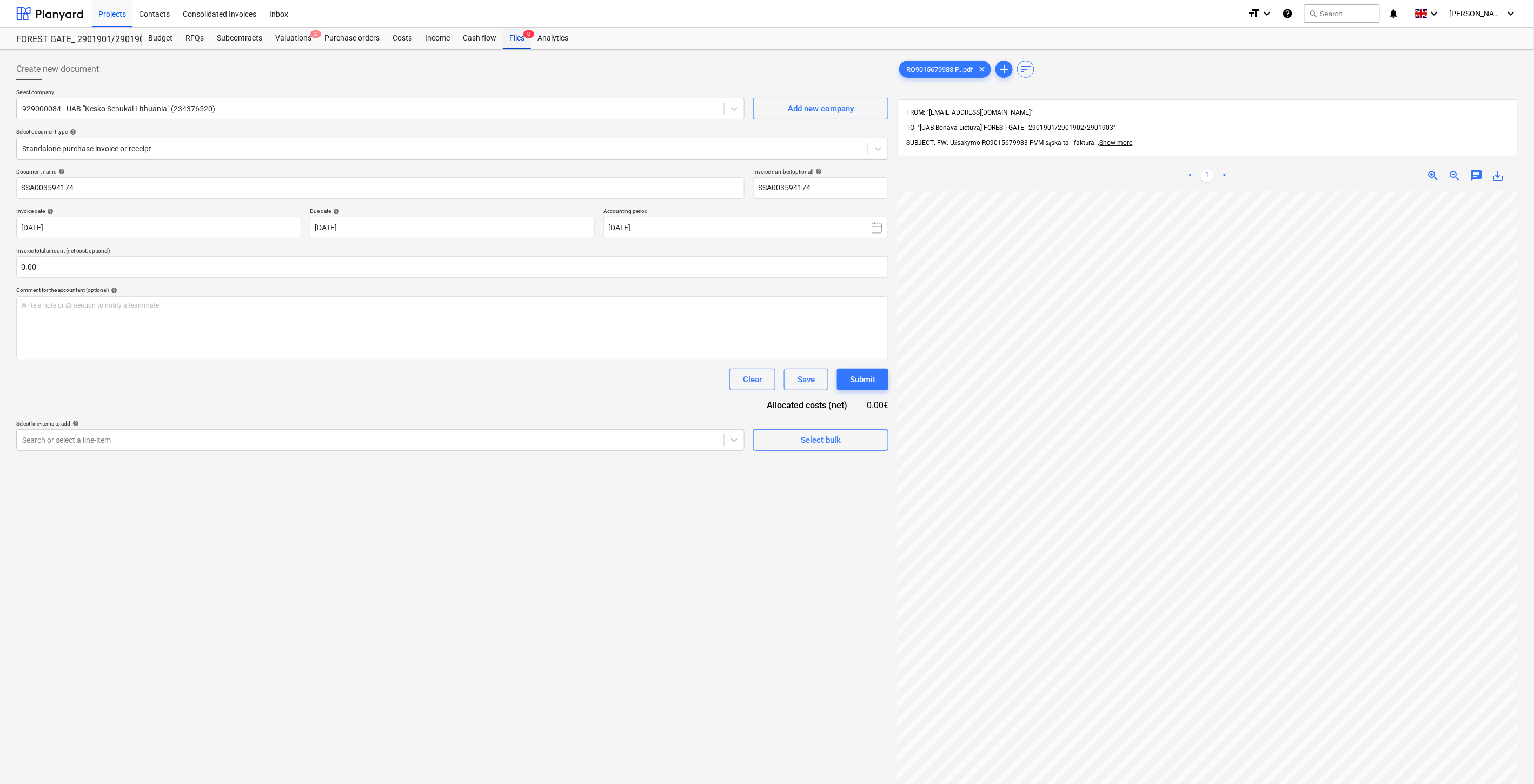
click at [505, 38] on div "Files 8" at bounding box center [517, 39] width 28 height 22
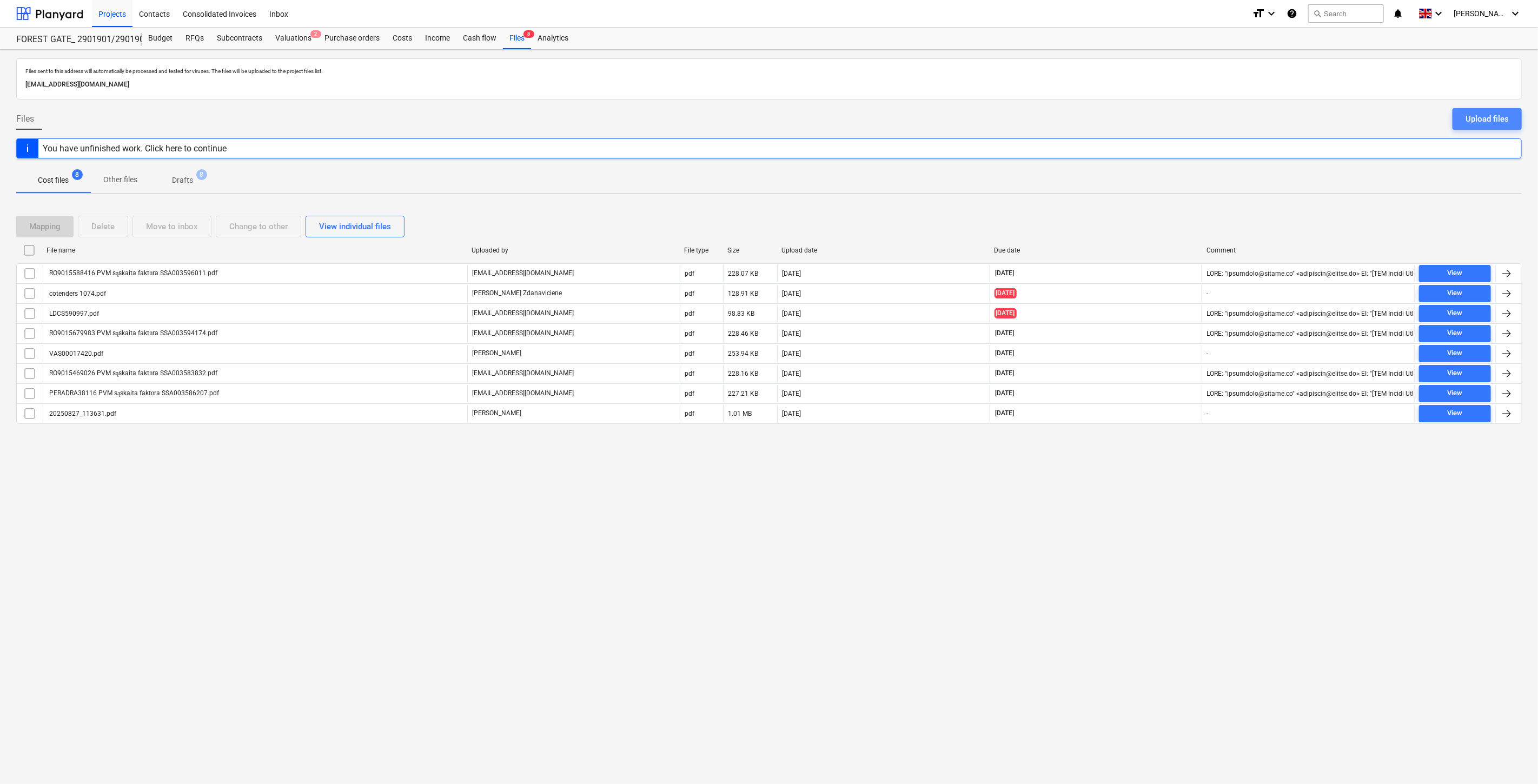
click at [1506, 119] on div "Upload files" at bounding box center [1487, 119] width 43 height 14
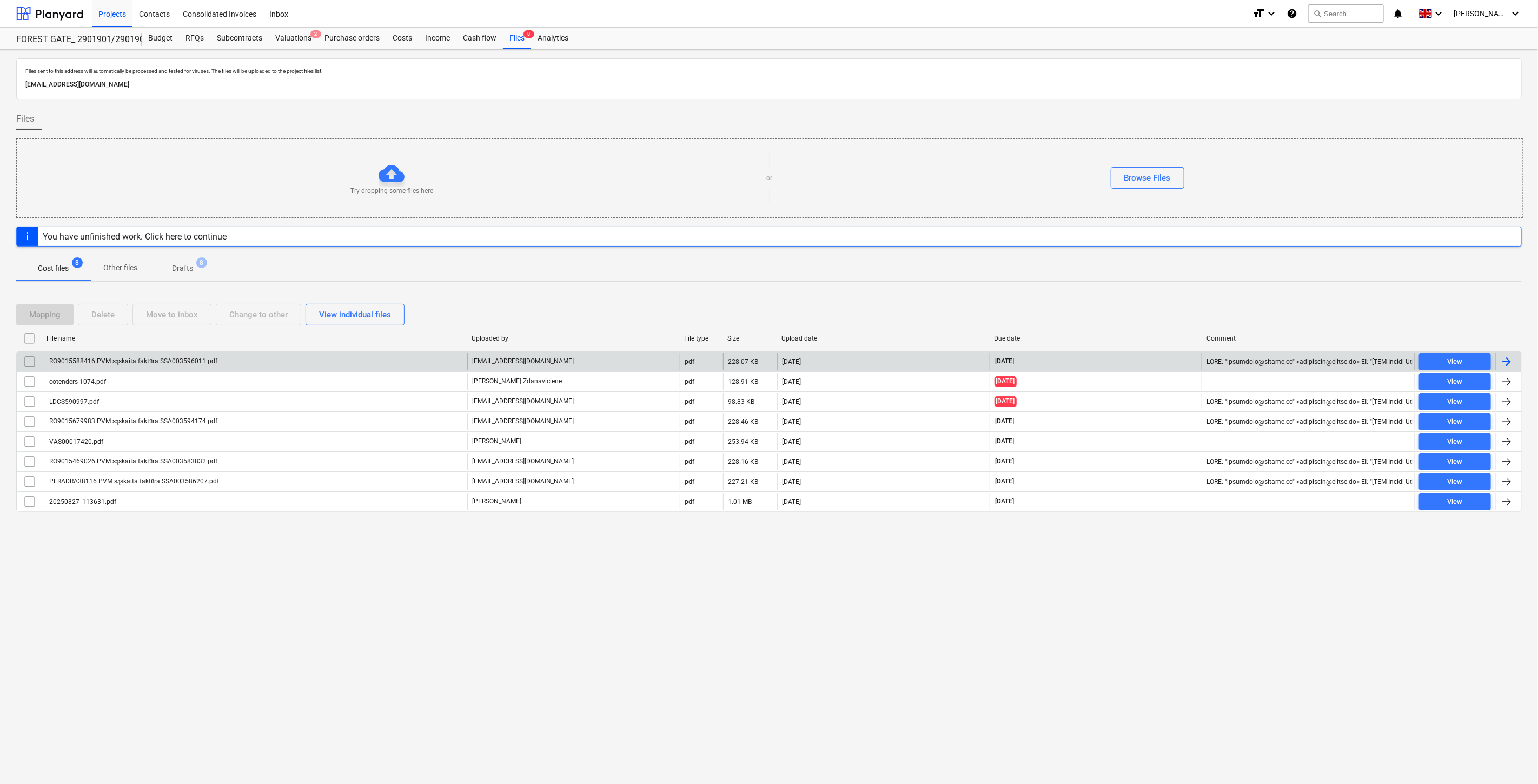
click at [272, 360] on div "RO9015588416 PVM sąskaita faktūra SSA003596011.pdf" at bounding box center [254, 362] width 424 height 18
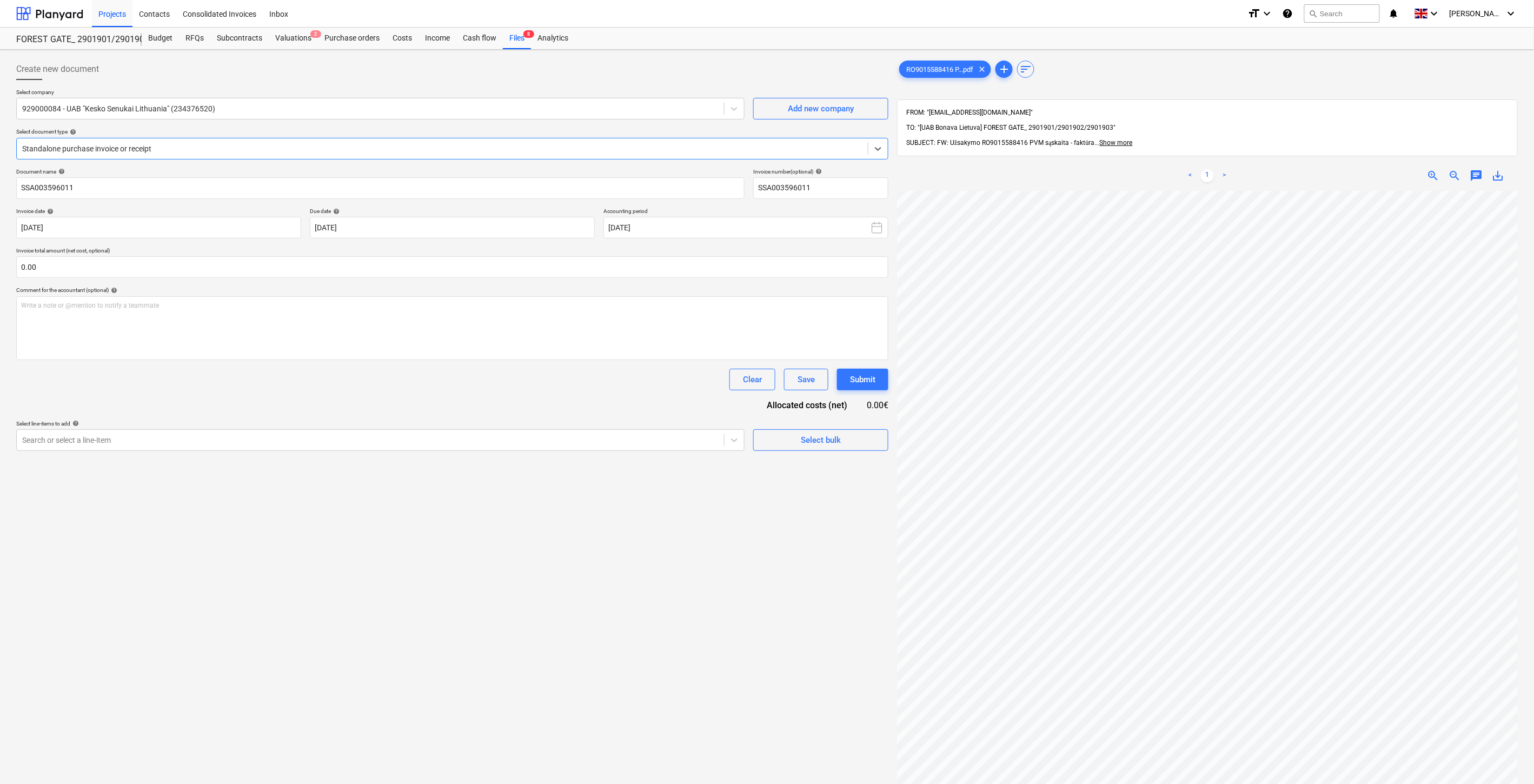
click at [252, 281] on div "Document name help SSA003596011 Invoice number (optional) help SSA003596011 Inv…" at bounding box center [452, 309] width 872 height 283
click at [265, 271] on input "text" at bounding box center [452, 267] width 872 height 22
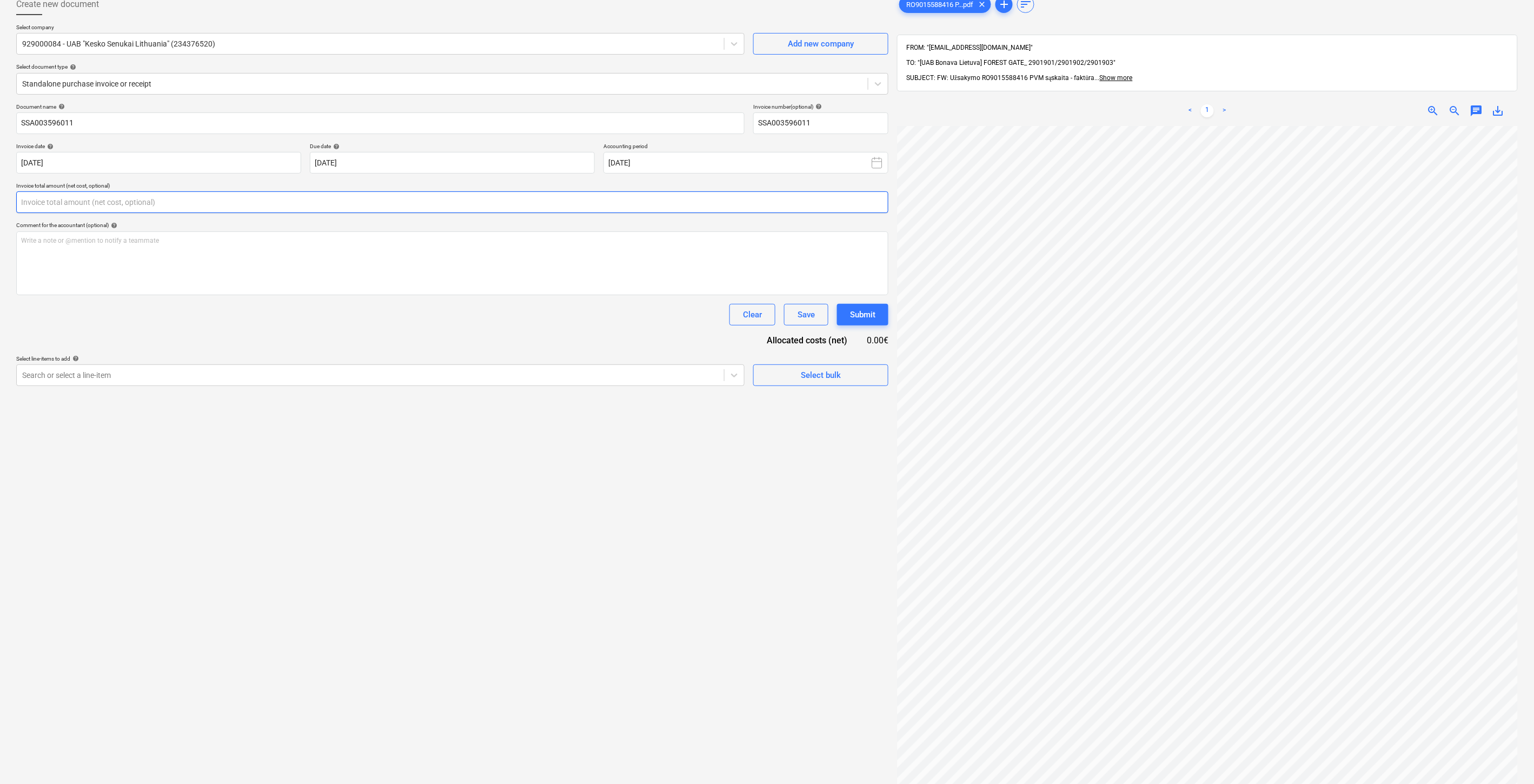
scroll to position [154, 0]
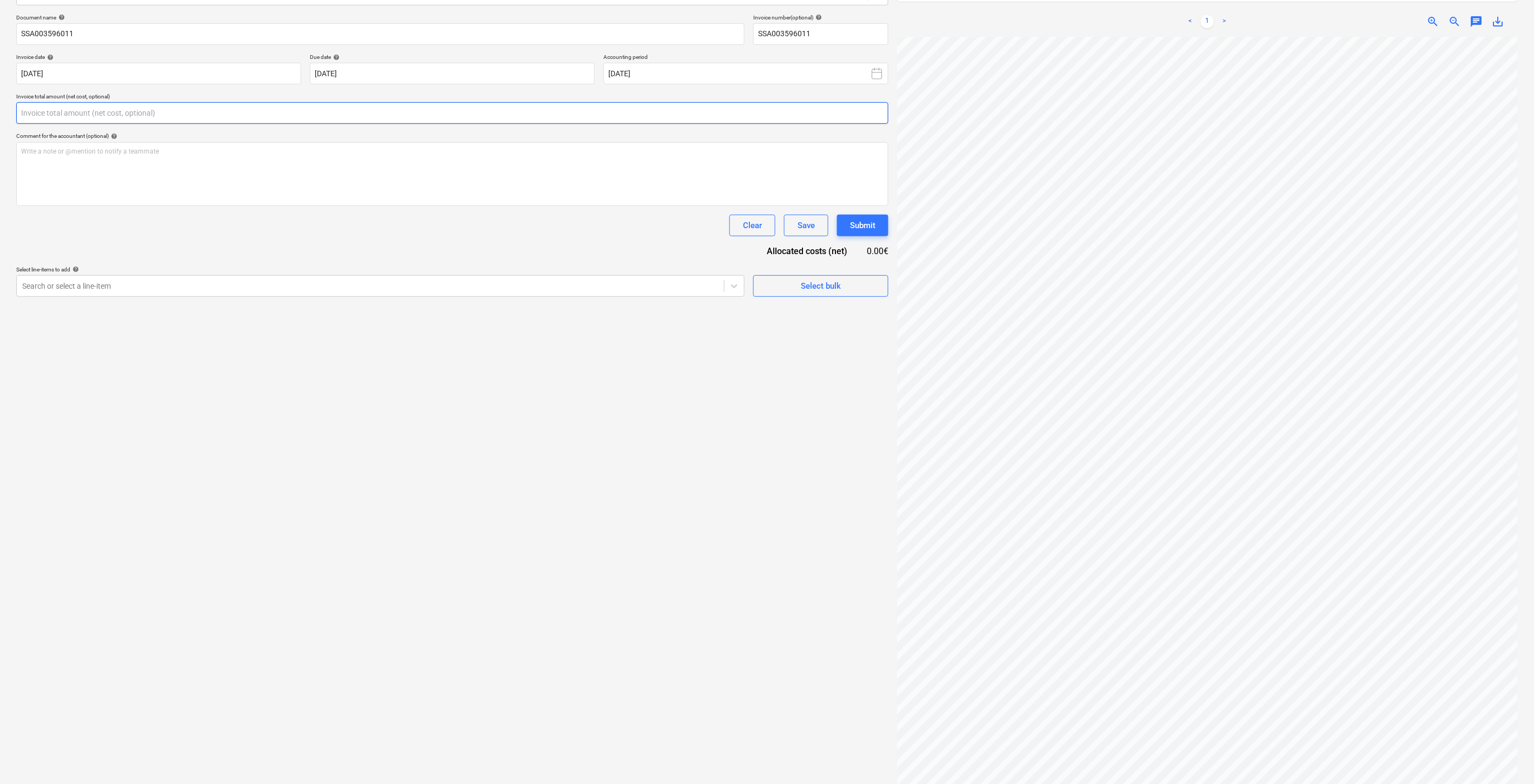
type input "š"
type input "686.38"
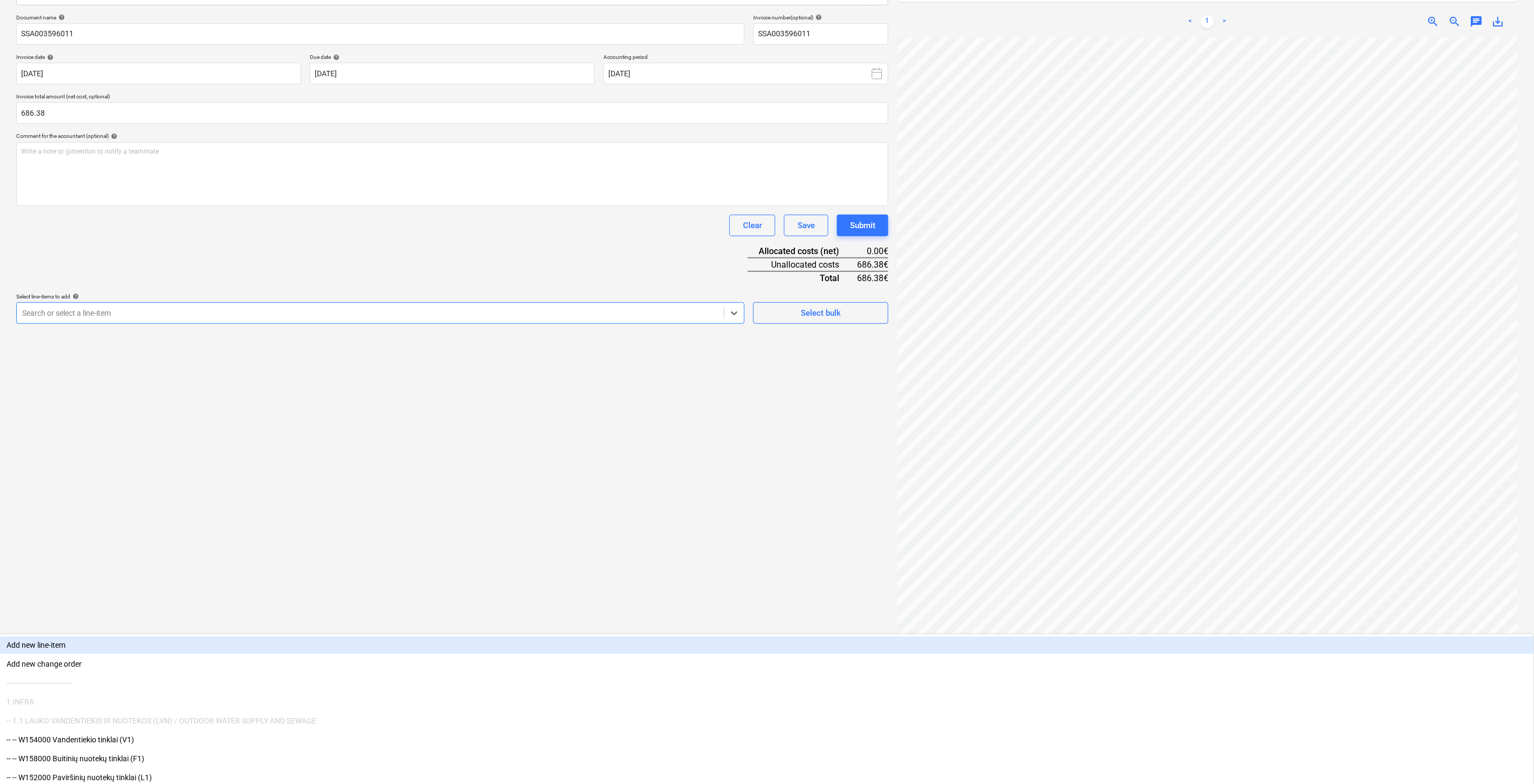
click at [381, 322] on div "Search or select a line-item" at bounding box center [380, 313] width 729 height 22
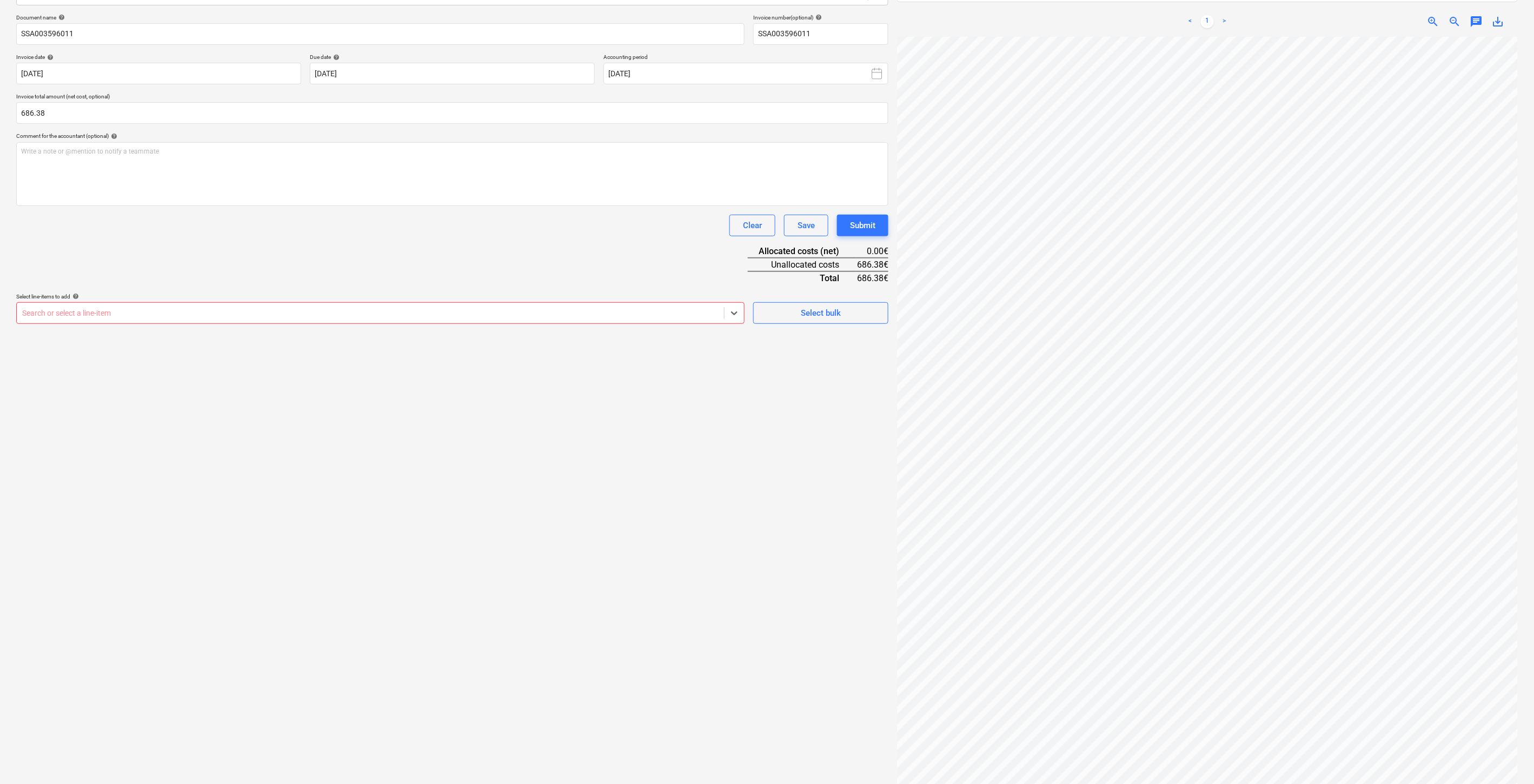
click at [272, 306] on div "Search or select a line-item" at bounding box center [370, 313] width 707 height 15
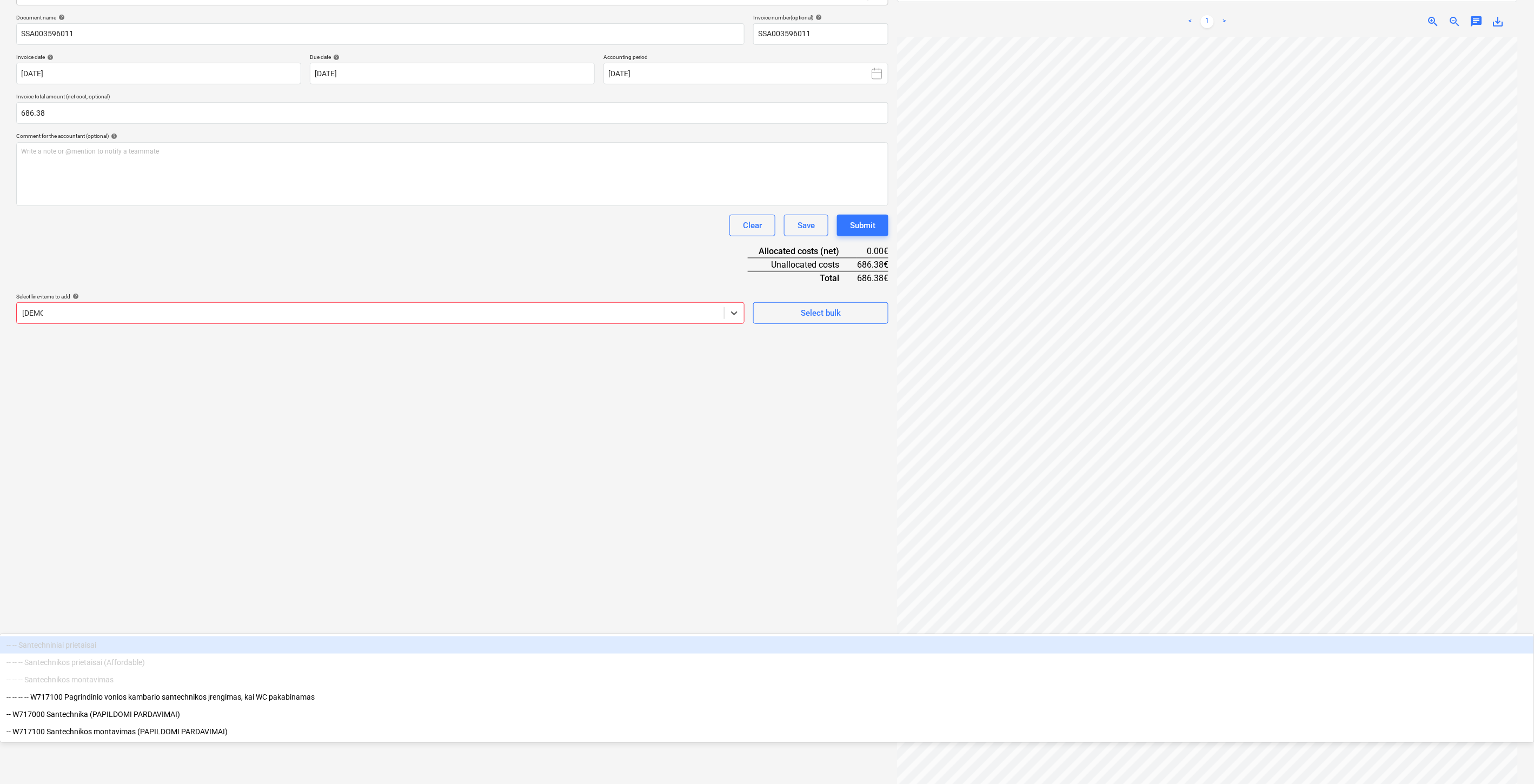
type input "santech"
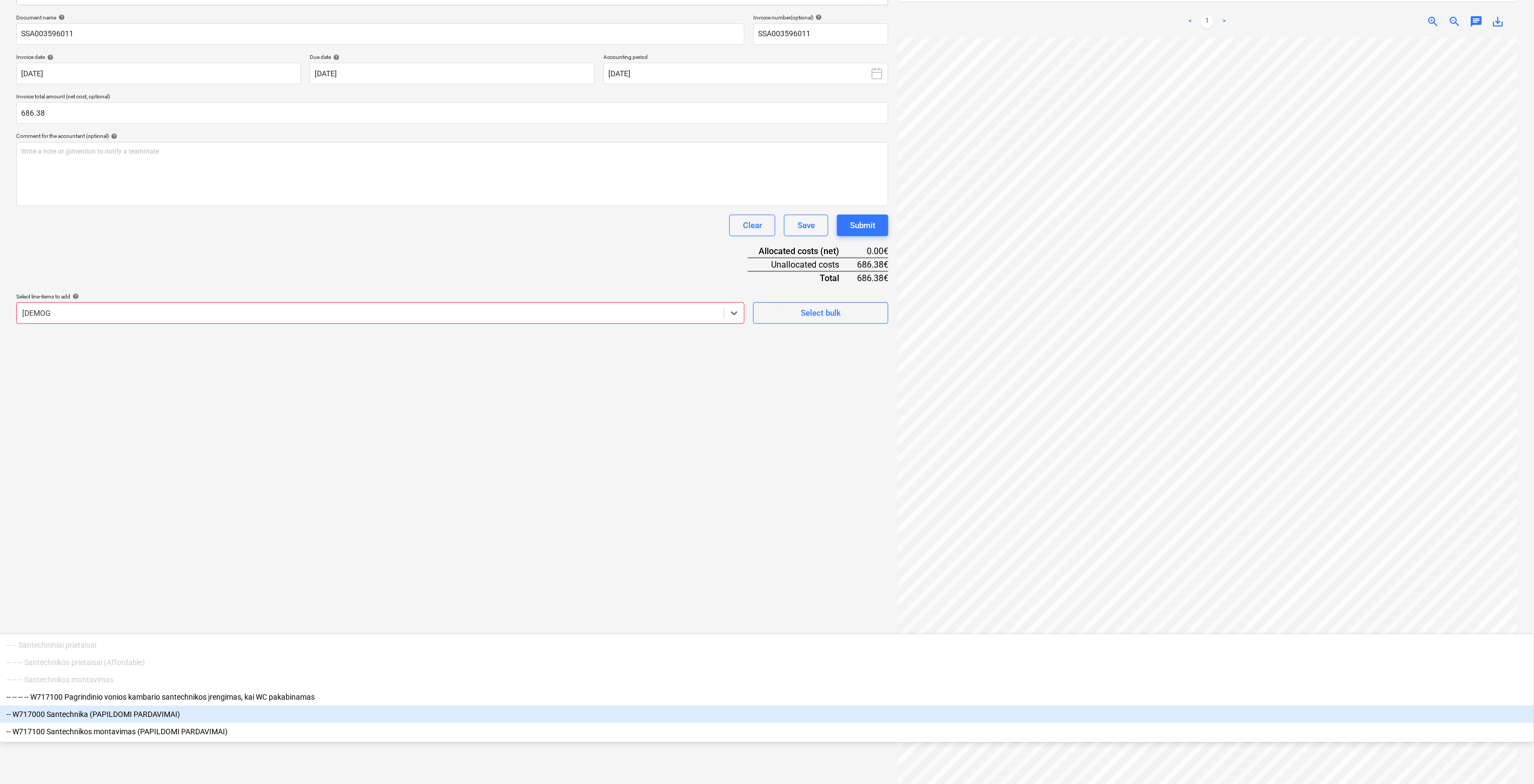
click at [229, 706] on div "-- W717000 Santechnika (PAPILDOMI PARDAVIMAI)" at bounding box center [767, 714] width 1534 height 18
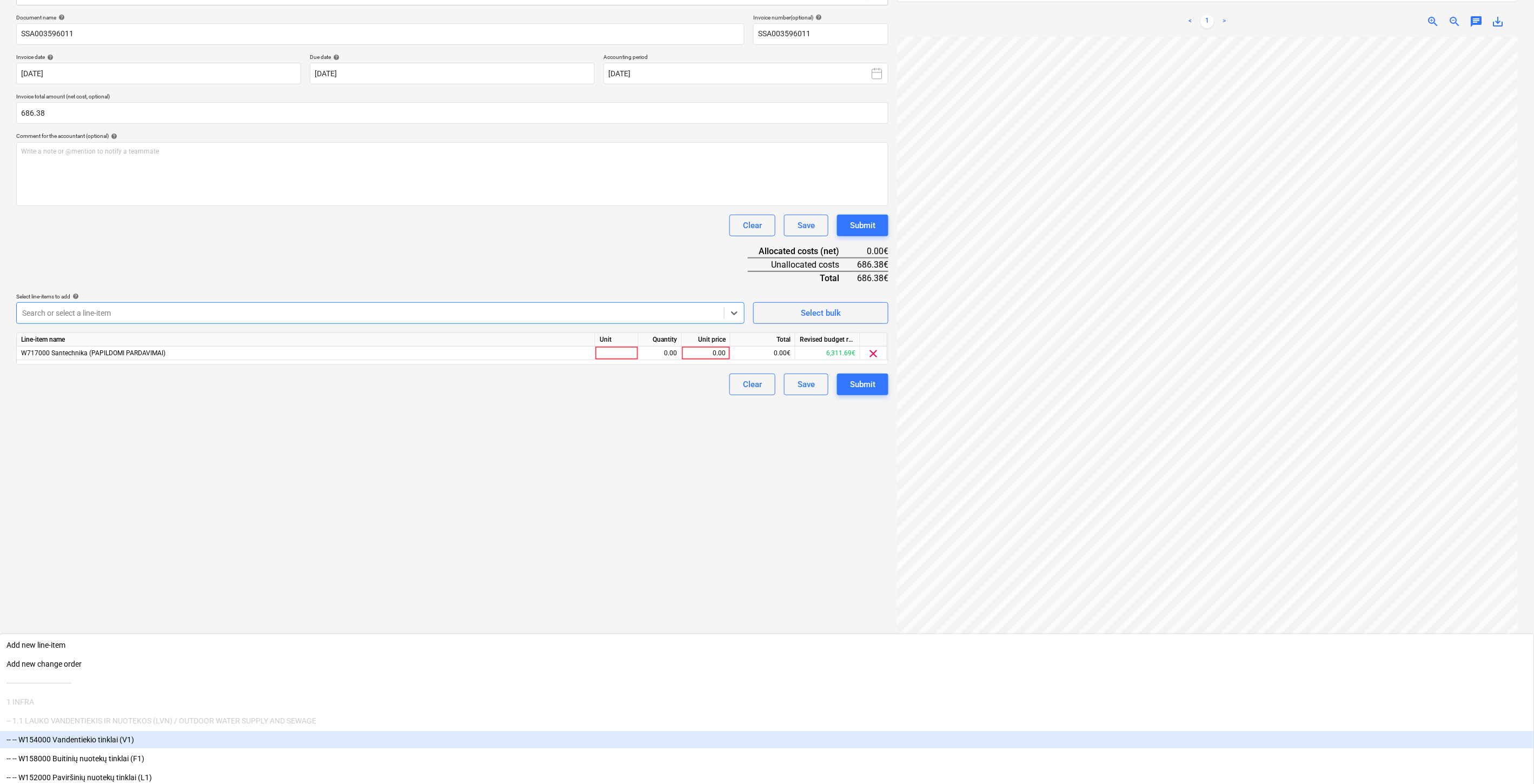
drag, startPoint x: 370, startPoint y: 614, endPoint x: 412, endPoint y: 584, distance: 51.6
click at [374, 612] on div "Create new document Select company 929000084 - UAB "Kesko Senukai Lithuania" (2…" at bounding box center [452, 347] width 881 height 895
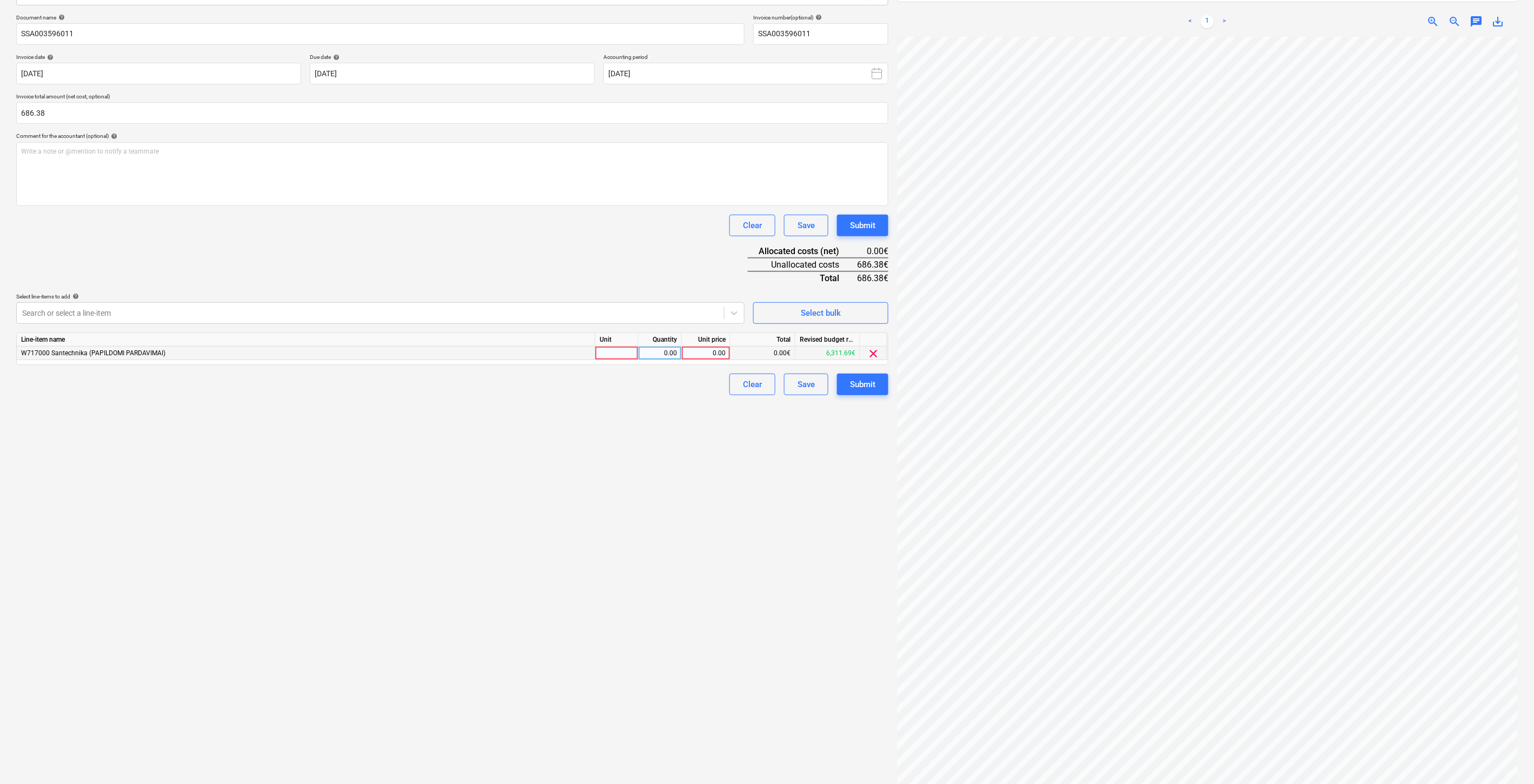
click at [611, 353] on div at bounding box center [616, 353] width 43 height 13
type input "ą"
click at [649, 353] on div "0.00" at bounding box center [660, 353] width 34 height 13
click at [709, 352] on div "0.00" at bounding box center [706, 353] width 40 height 13
click at [618, 355] on div "ą" at bounding box center [616, 353] width 43 height 13
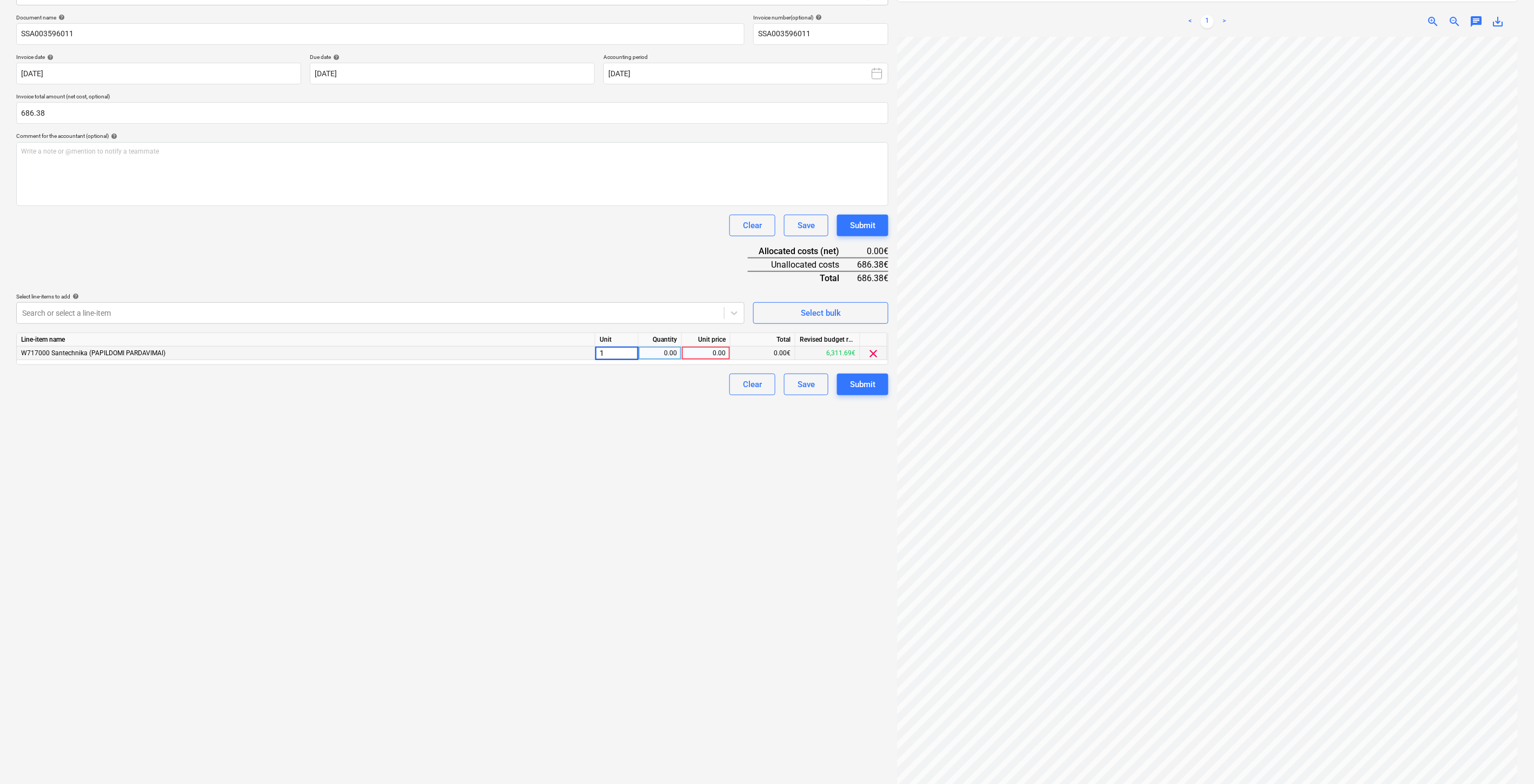
drag, startPoint x: 652, startPoint y: 355, endPoint x: 698, endPoint y: 353, distance: 46.0
click at [653, 355] on div "0.00" at bounding box center [660, 353] width 34 height 13
click at [712, 353] on div "0.00" at bounding box center [706, 353] width 40 height 13
click at [656, 352] on div "0.00" at bounding box center [660, 353] width 34 height 13
drag, startPoint x: 709, startPoint y: 354, endPoint x: 600, endPoint y: 238, distance: 159.2
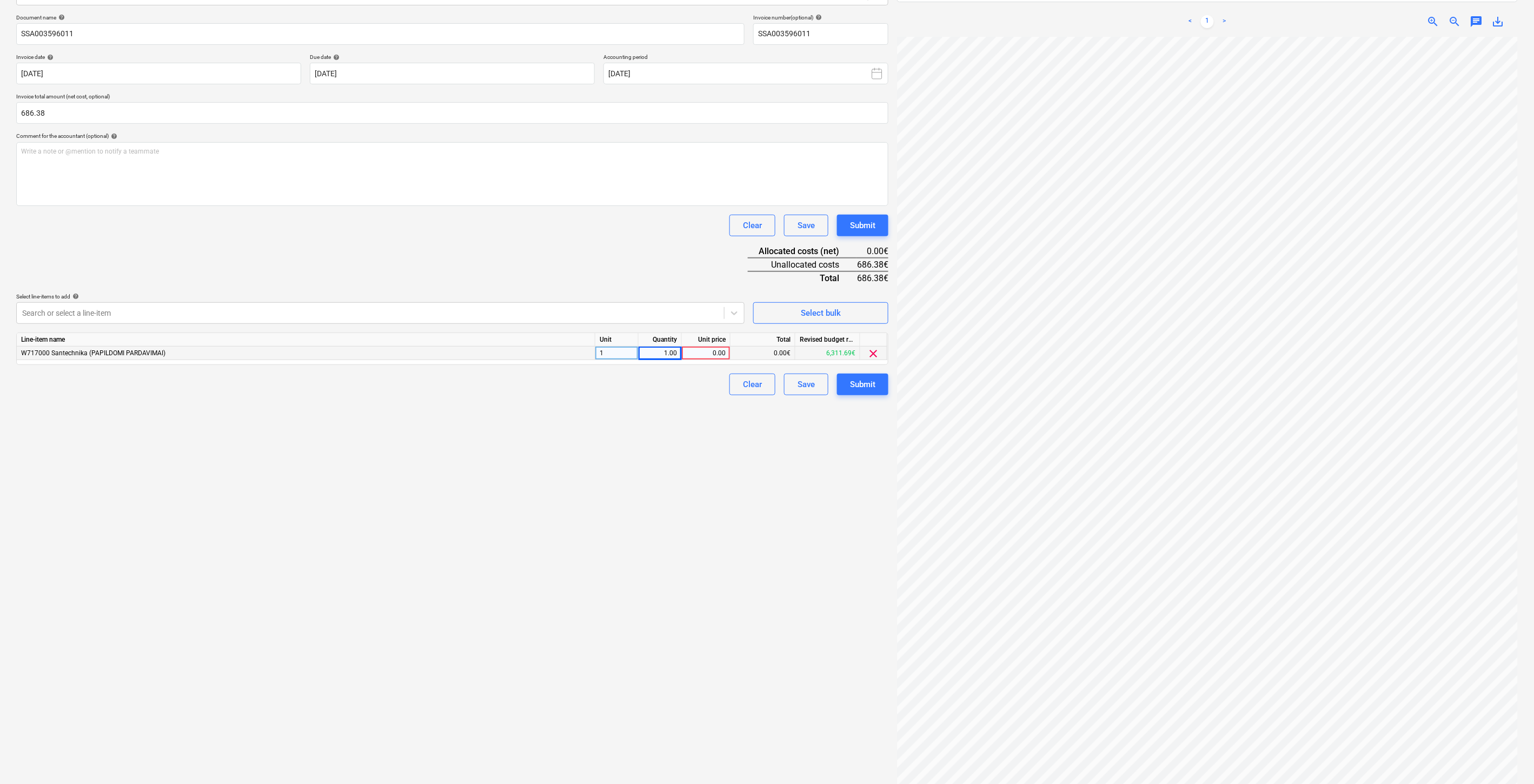
click at [708, 352] on div "0.00" at bounding box center [706, 353] width 40 height 13
type input "686.38"
click at [646, 234] on div "Clear Save Submit" at bounding box center [452, 226] width 872 height 22
click at [801, 379] on div "Save" at bounding box center [806, 384] width 18 height 14
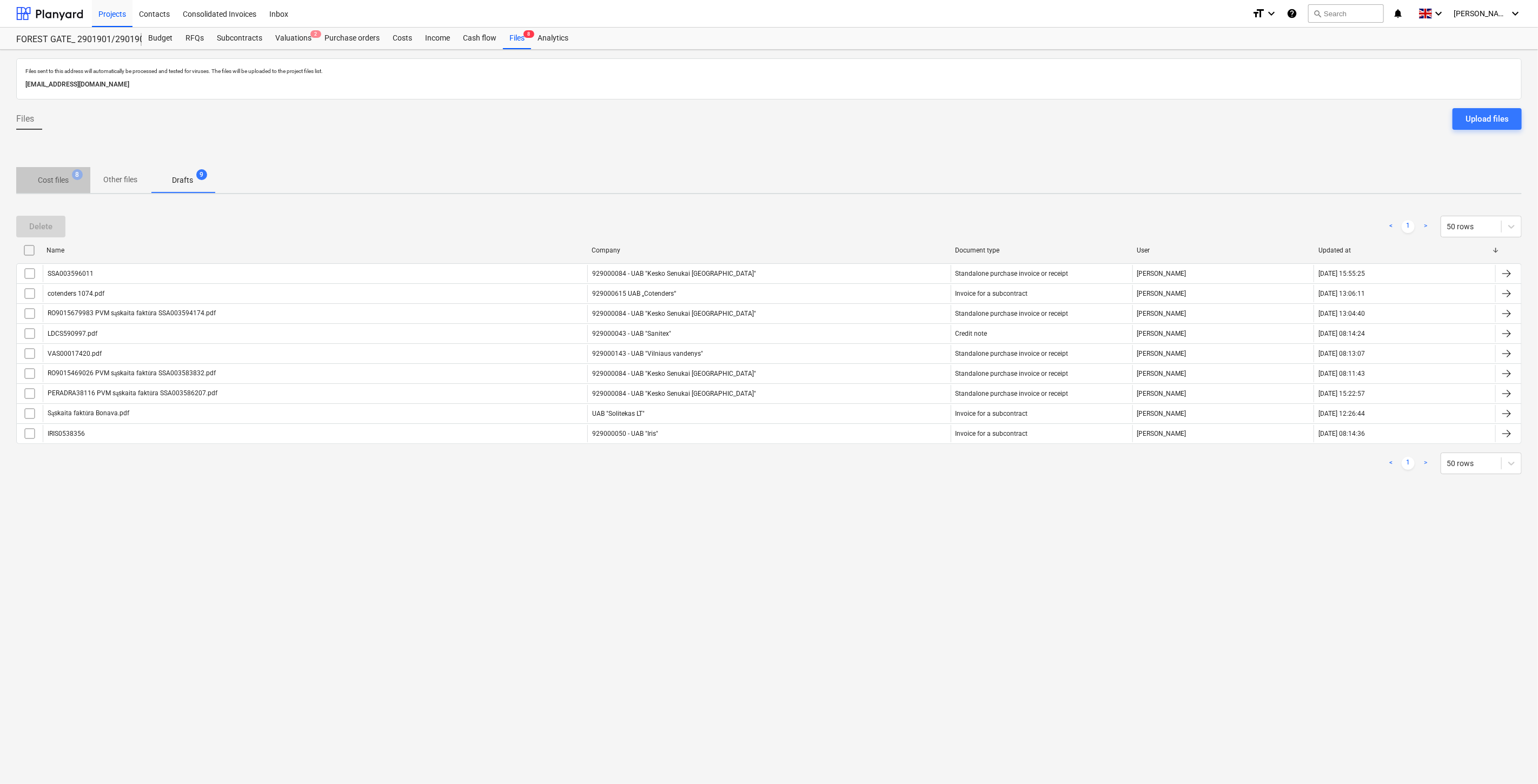
click at [46, 175] on p "Cost files" at bounding box center [54, 180] width 31 height 11
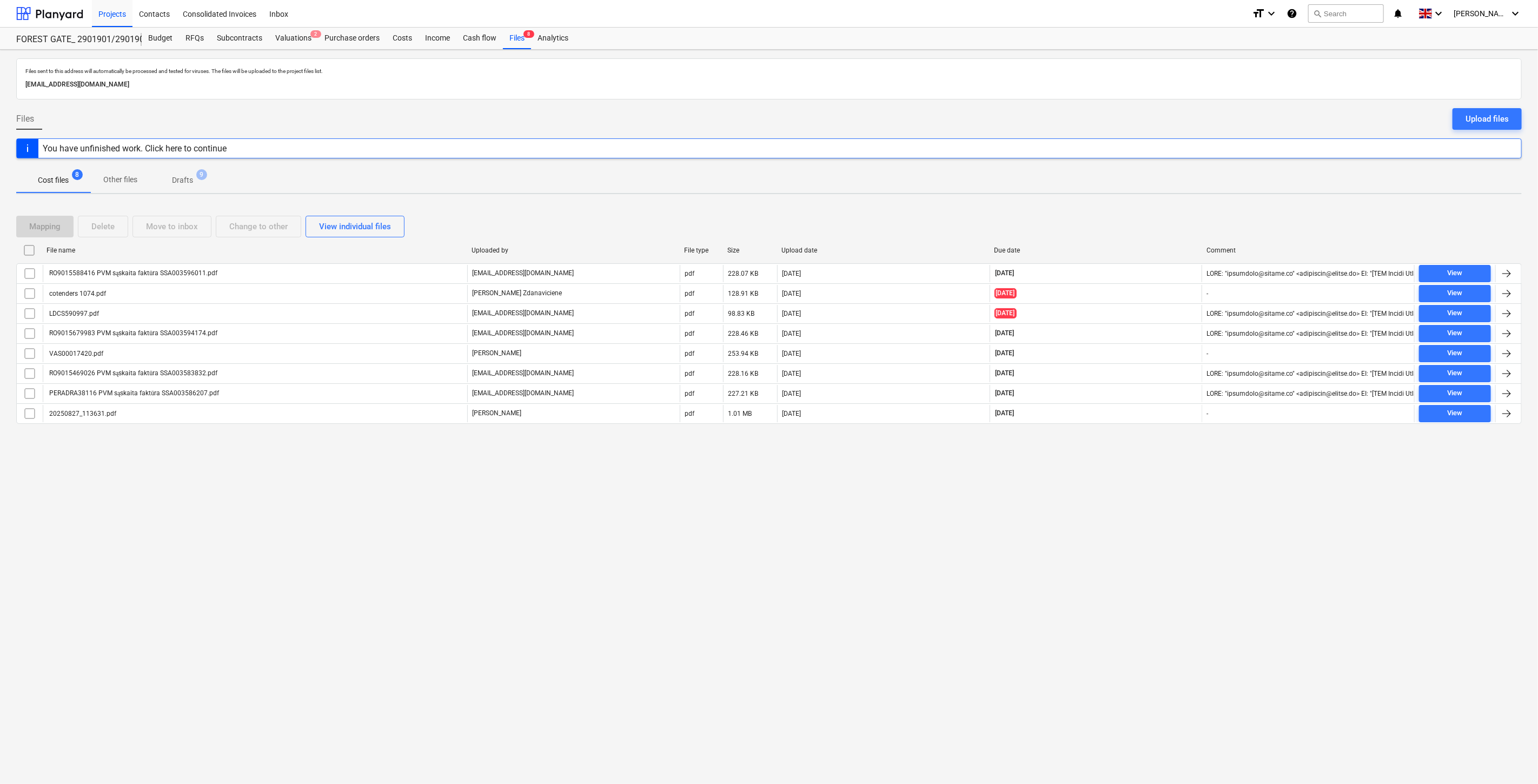
drag, startPoint x: 1083, startPoint y: 469, endPoint x: 1111, endPoint y: 452, distance: 32.8
click at [1085, 467] on div "Files sent to this address will automatically be processed and tested for virus…" at bounding box center [769, 417] width 1538 height 734
click at [1128, 442] on div "Mapping Delete Move to inbox Change to other View individual files File name Up…" at bounding box center [769, 324] width 1506 height 243
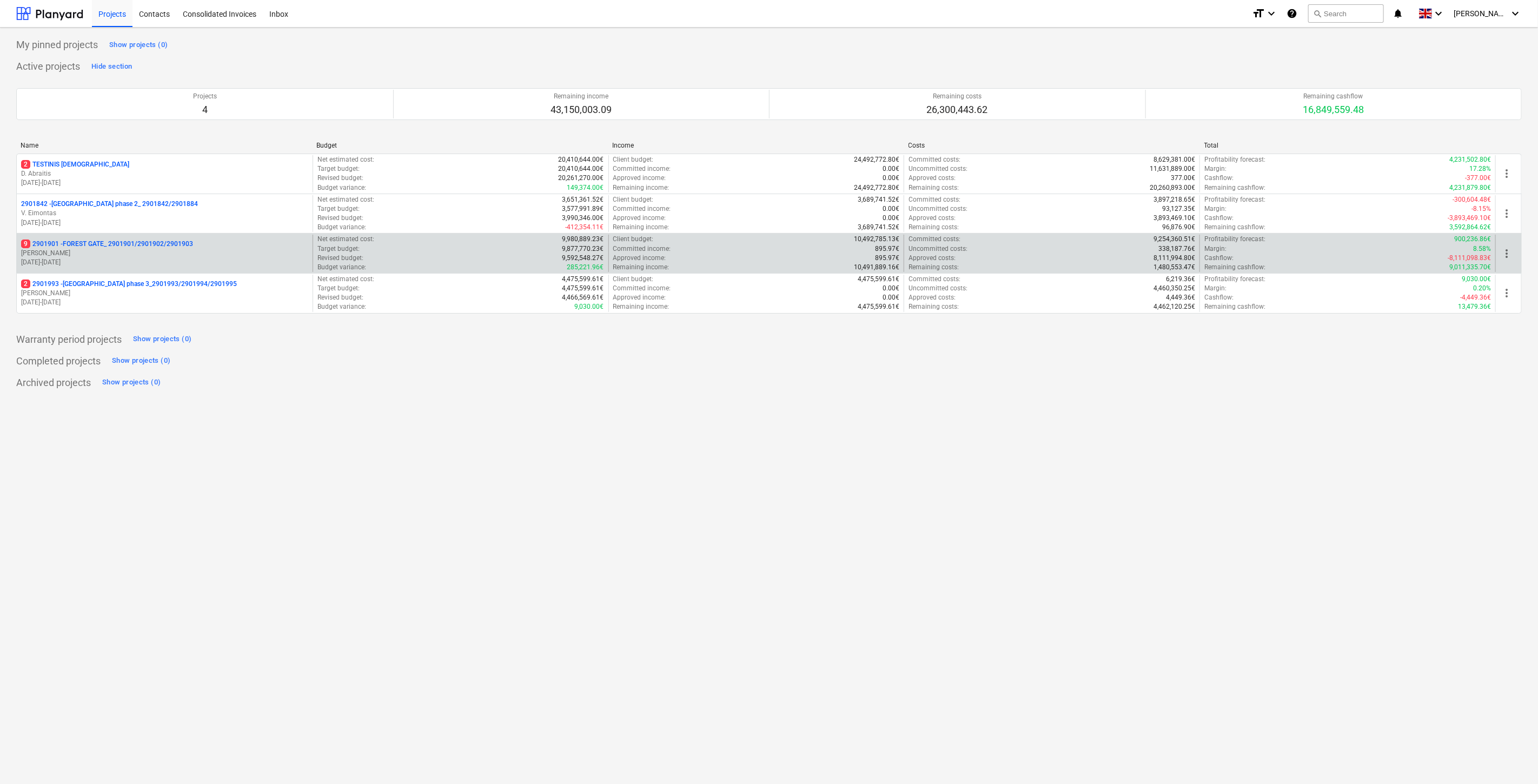
click at [168, 245] on p "9 2901901 - FOREST GATE_ 2901901/2901902/2901903" at bounding box center [107, 244] width 172 height 10
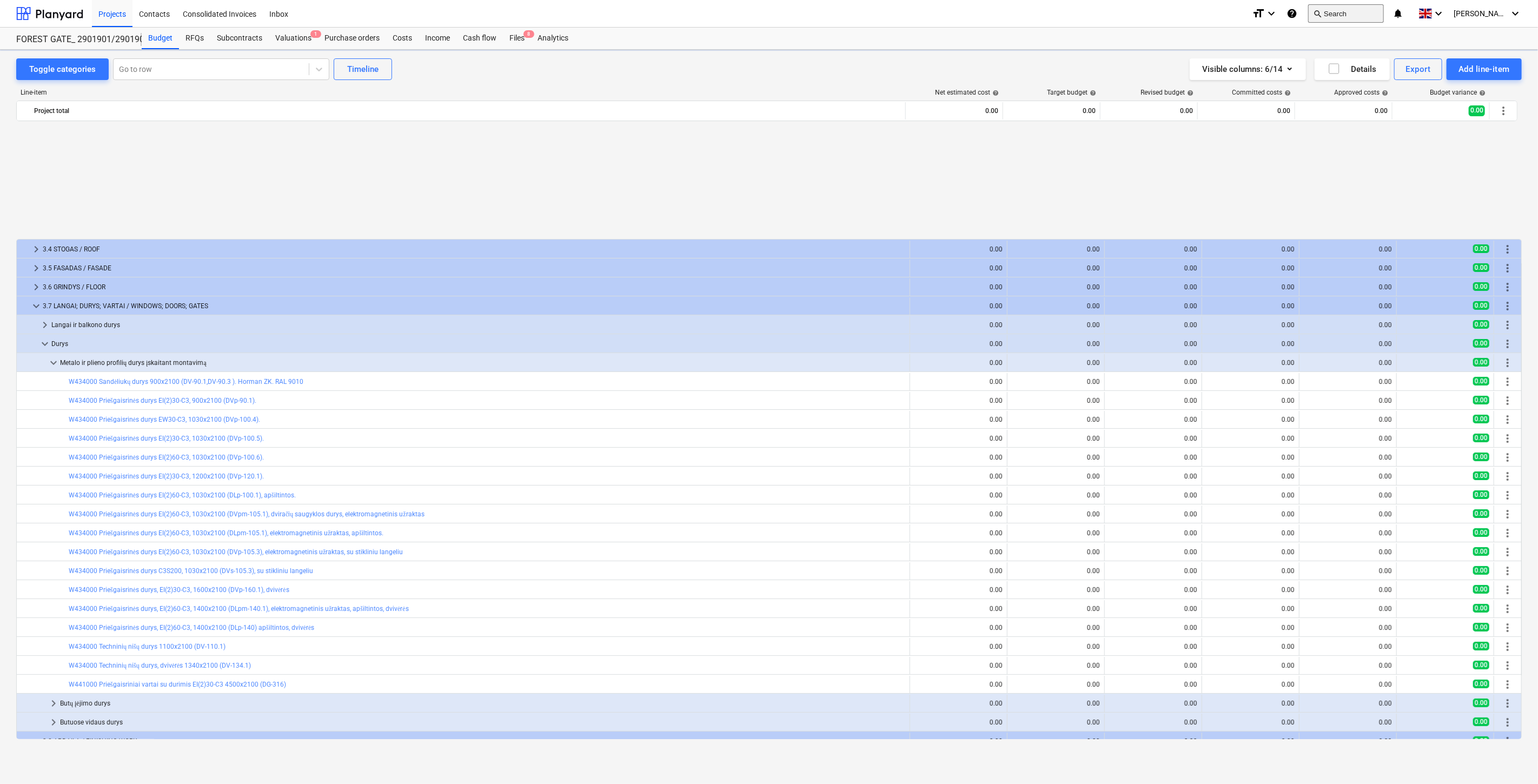
scroll to position [503, 0]
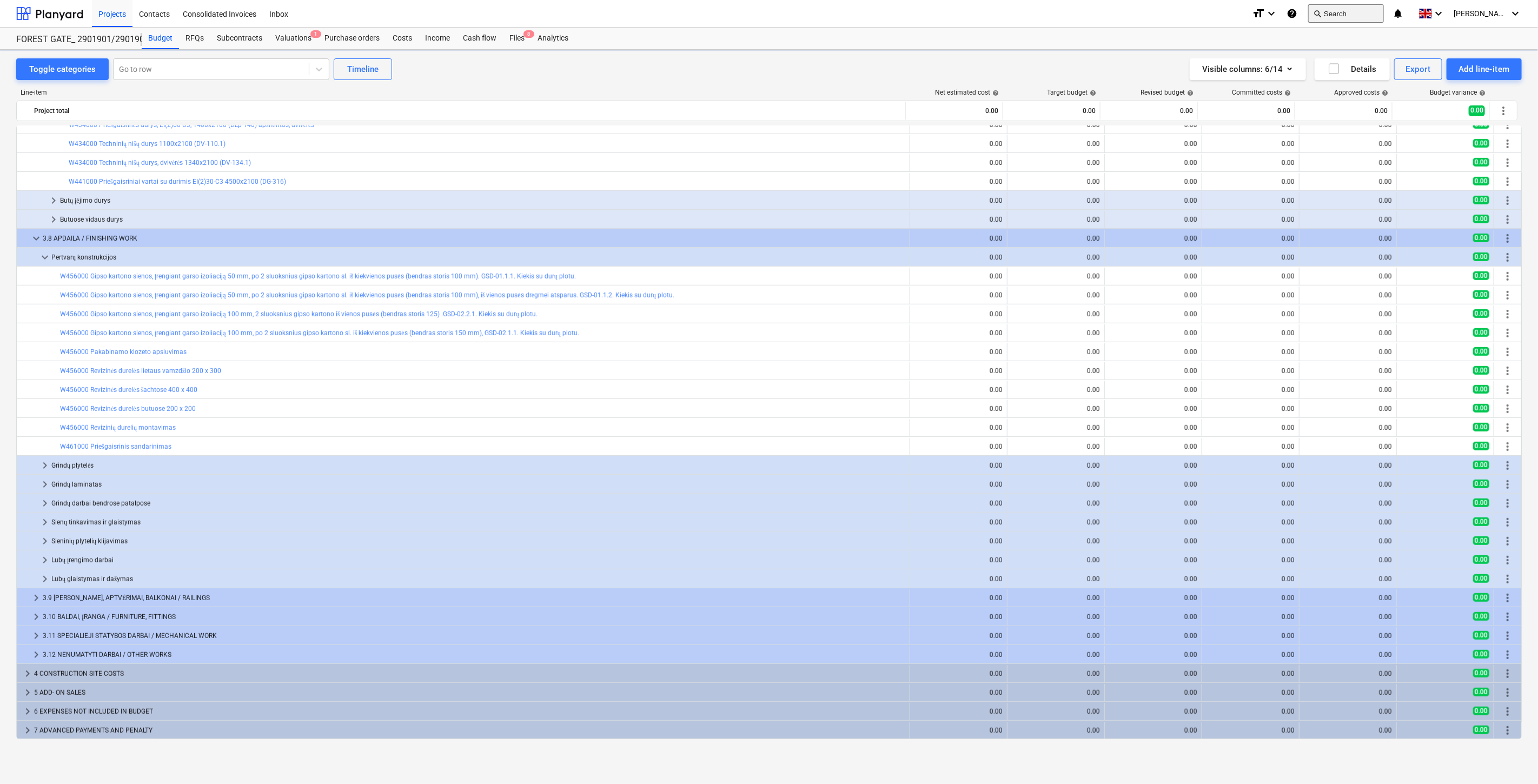
click at [1369, 4] on button "search Search" at bounding box center [1345, 13] width 76 height 18
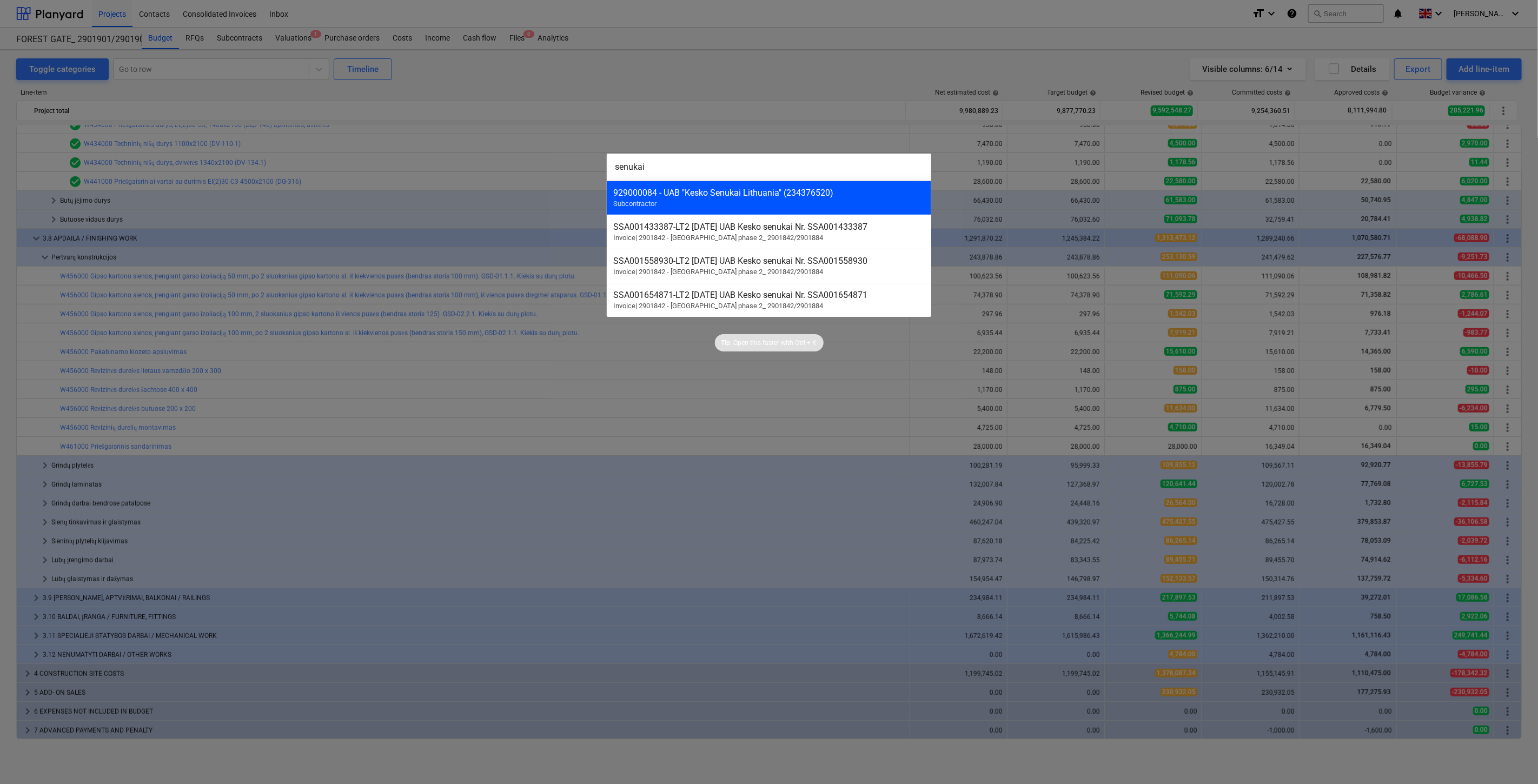
type input "senukai"
click at [825, 193] on div "929000084 - UAB "Kesko Senukai Lithuania" (234376520)" at bounding box center [768, 193] width 312 height 10
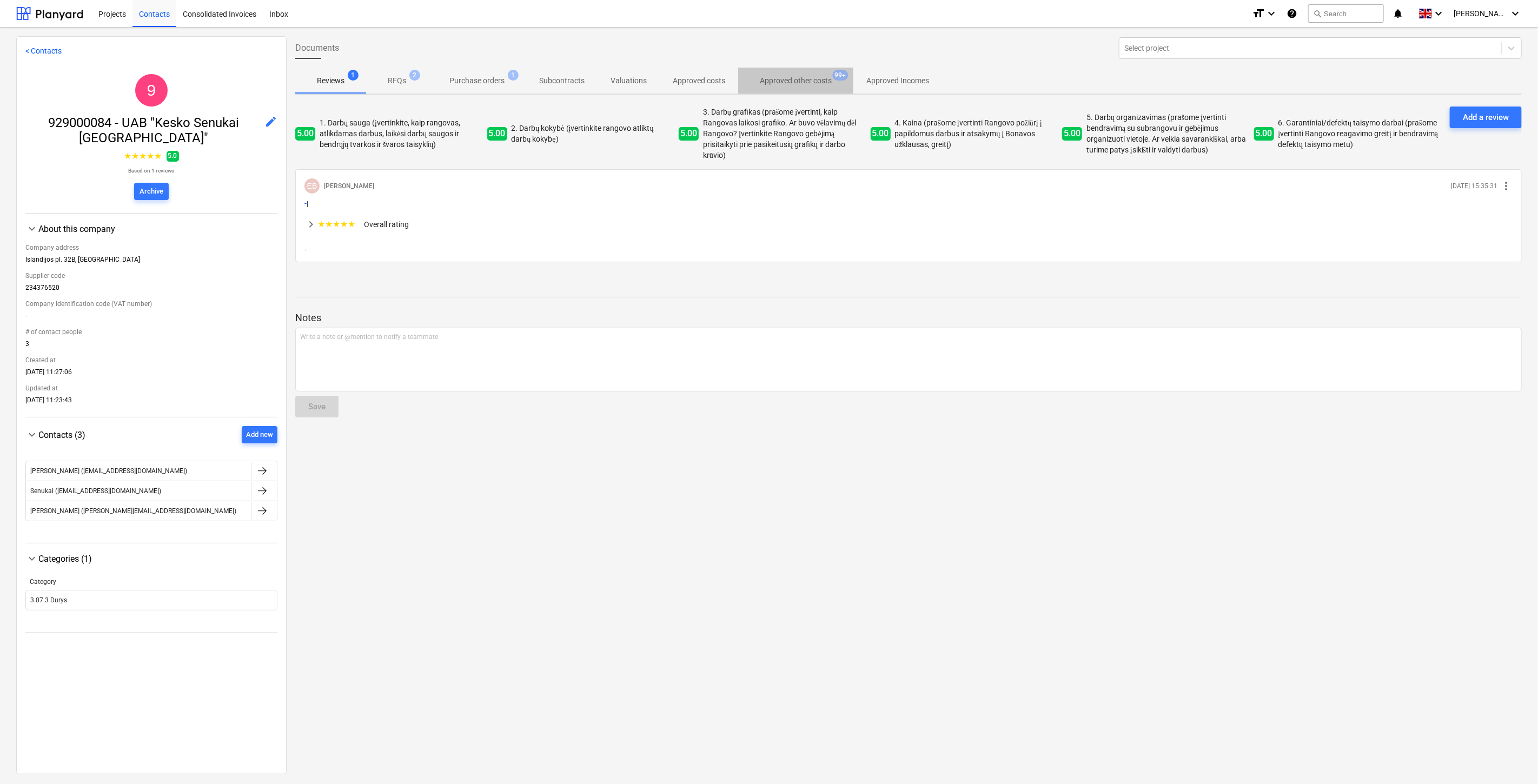
click at [773, 88] on span "Approved other costs 99+" at bounding box center [795, 81] width 115 height 20
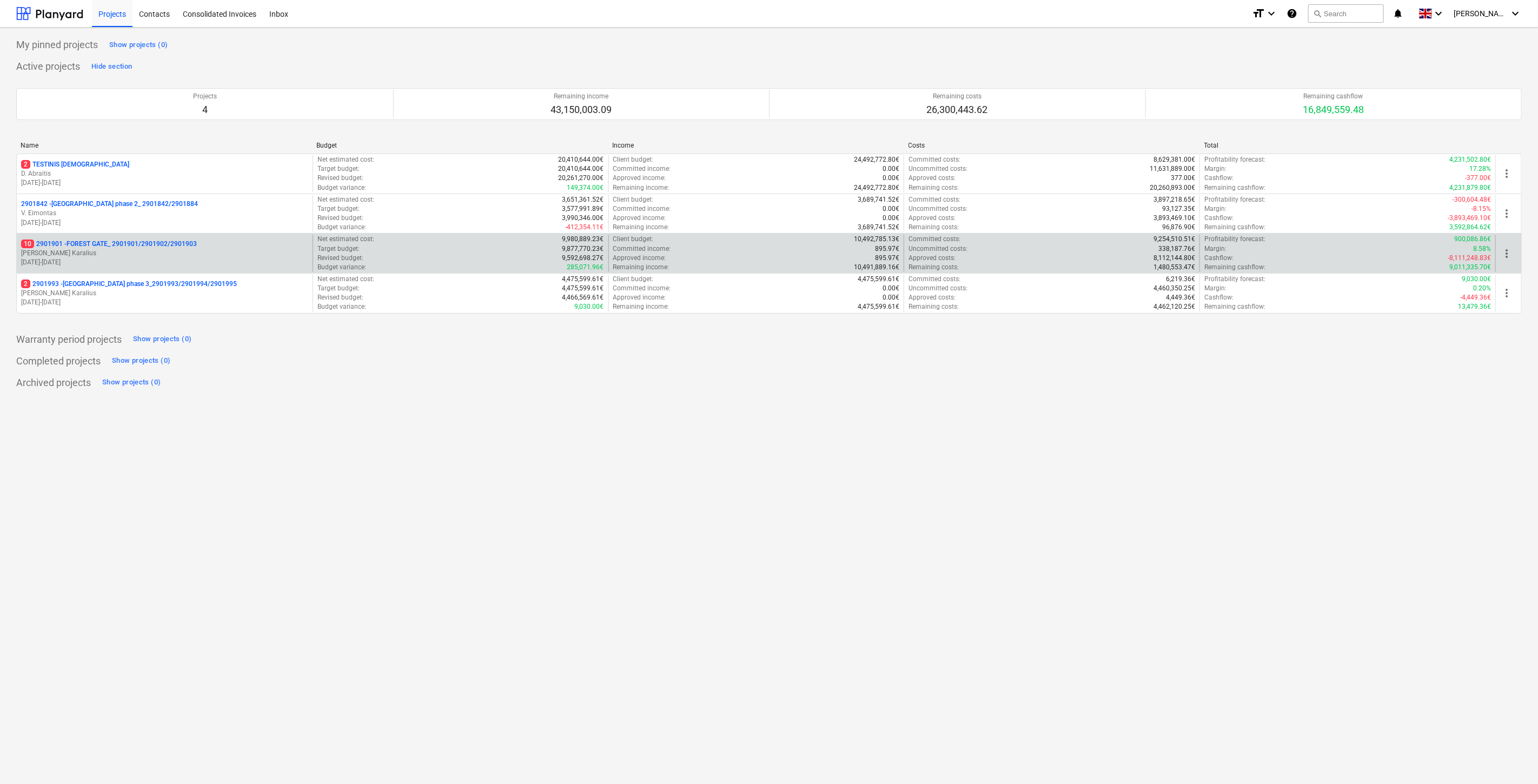
click at [137, 259] on p "[DATE] - [DATE]" at bounding box center [165, 262] width 287 height 10
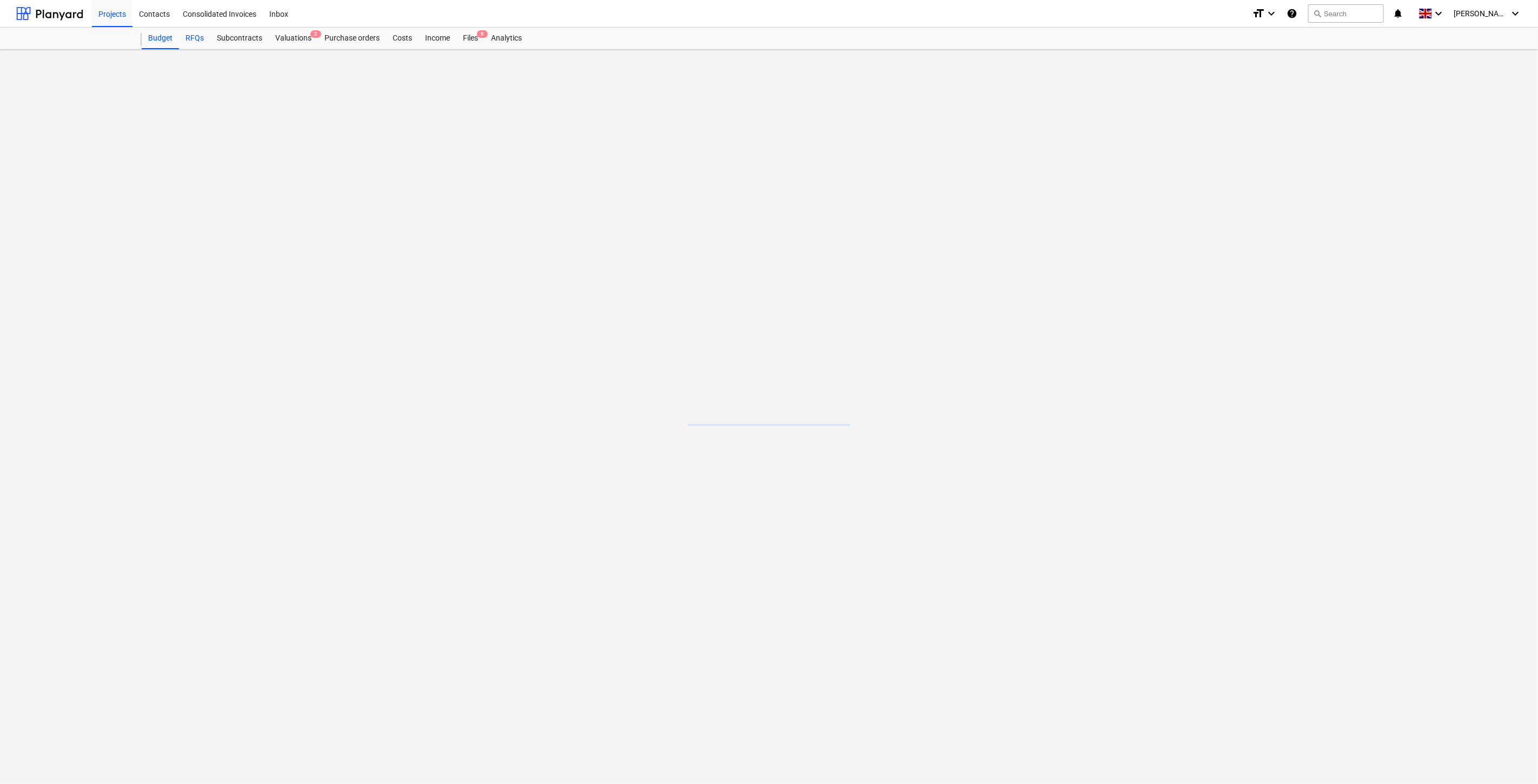
click at [200, 40] on div "RFQs" at bounding box center [194, 39] width 32 height 22
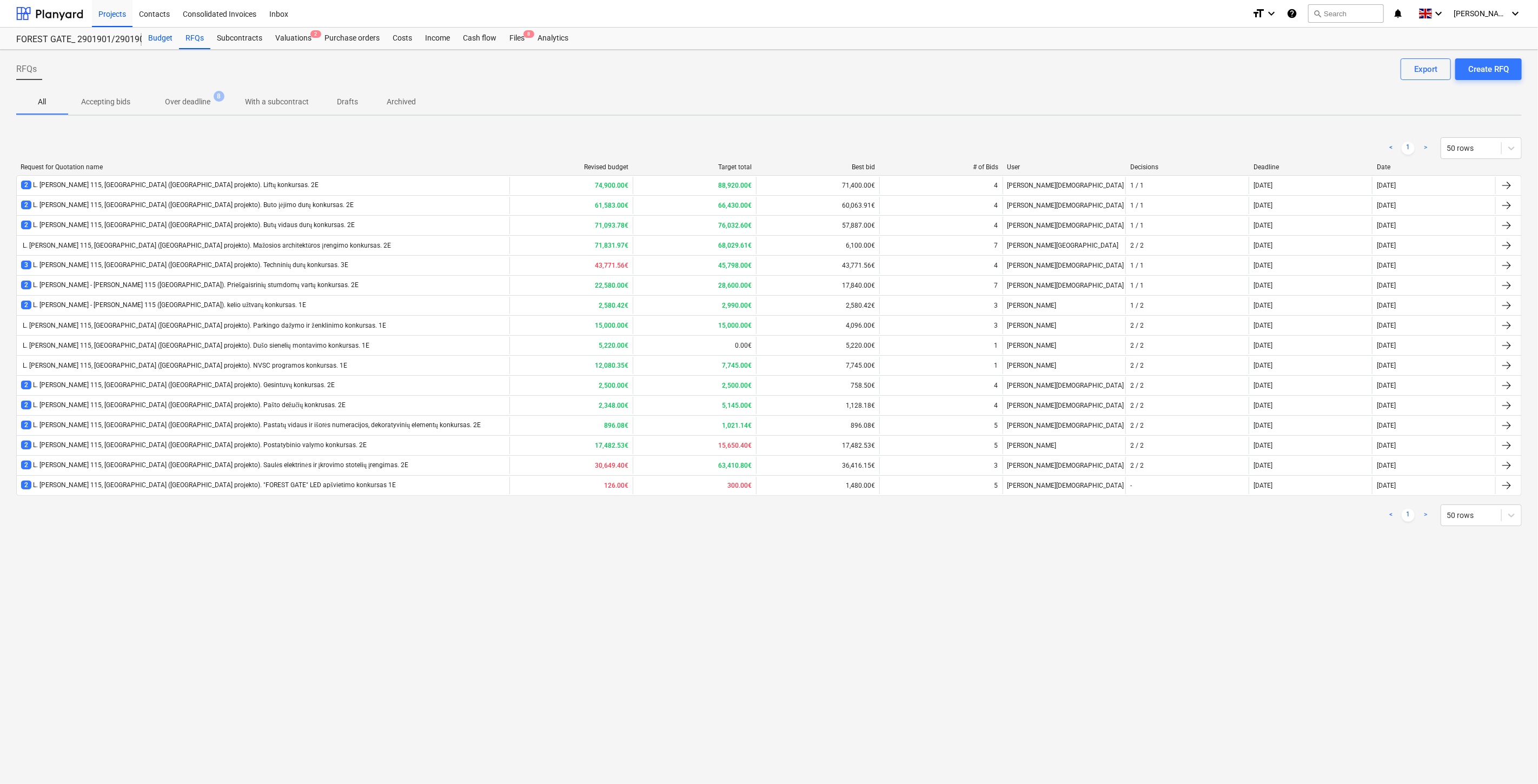
click at [155, 40] on div "Budget" at bounding box center [160, 39] width 37 height 22
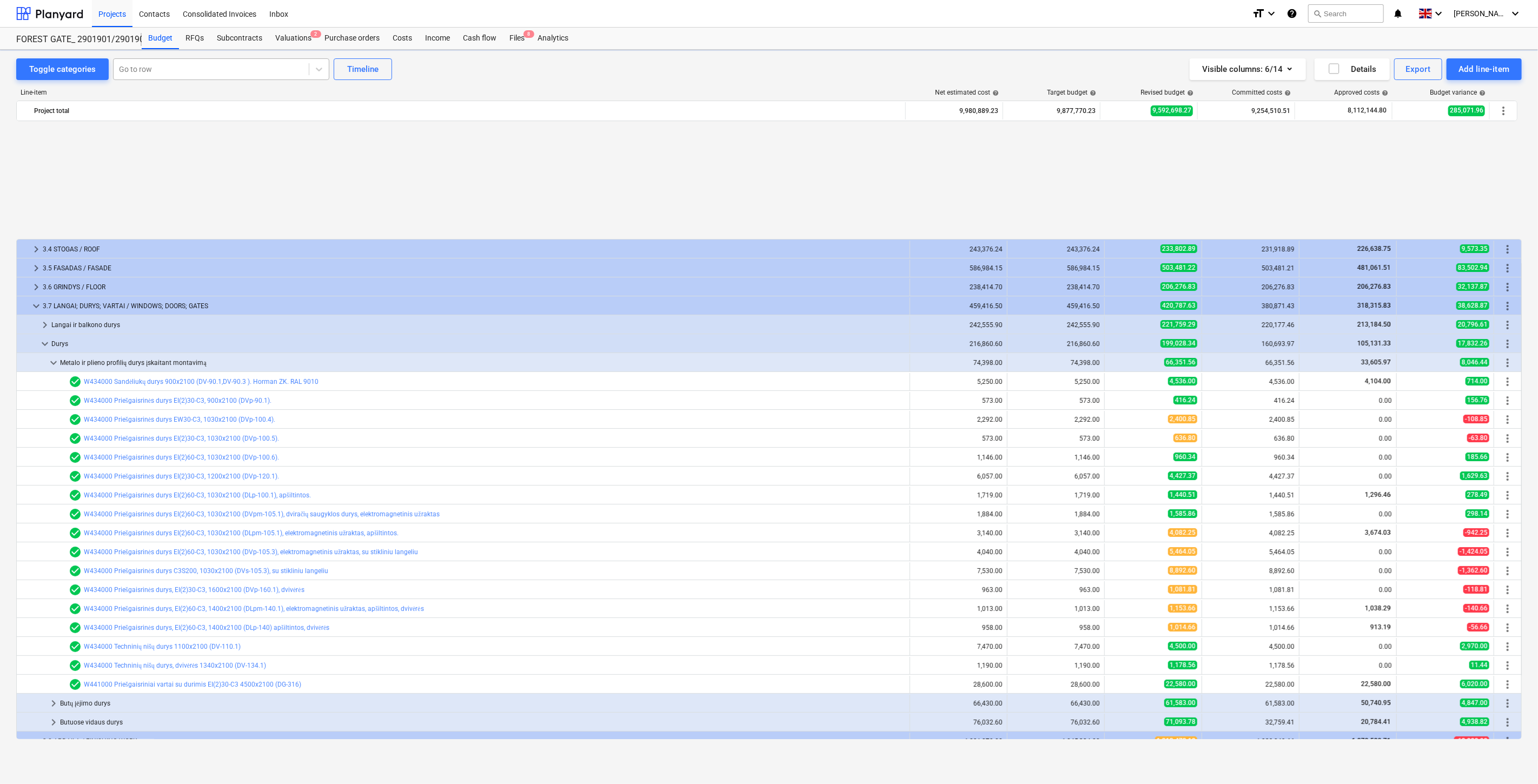
scroll to position [503, 0]
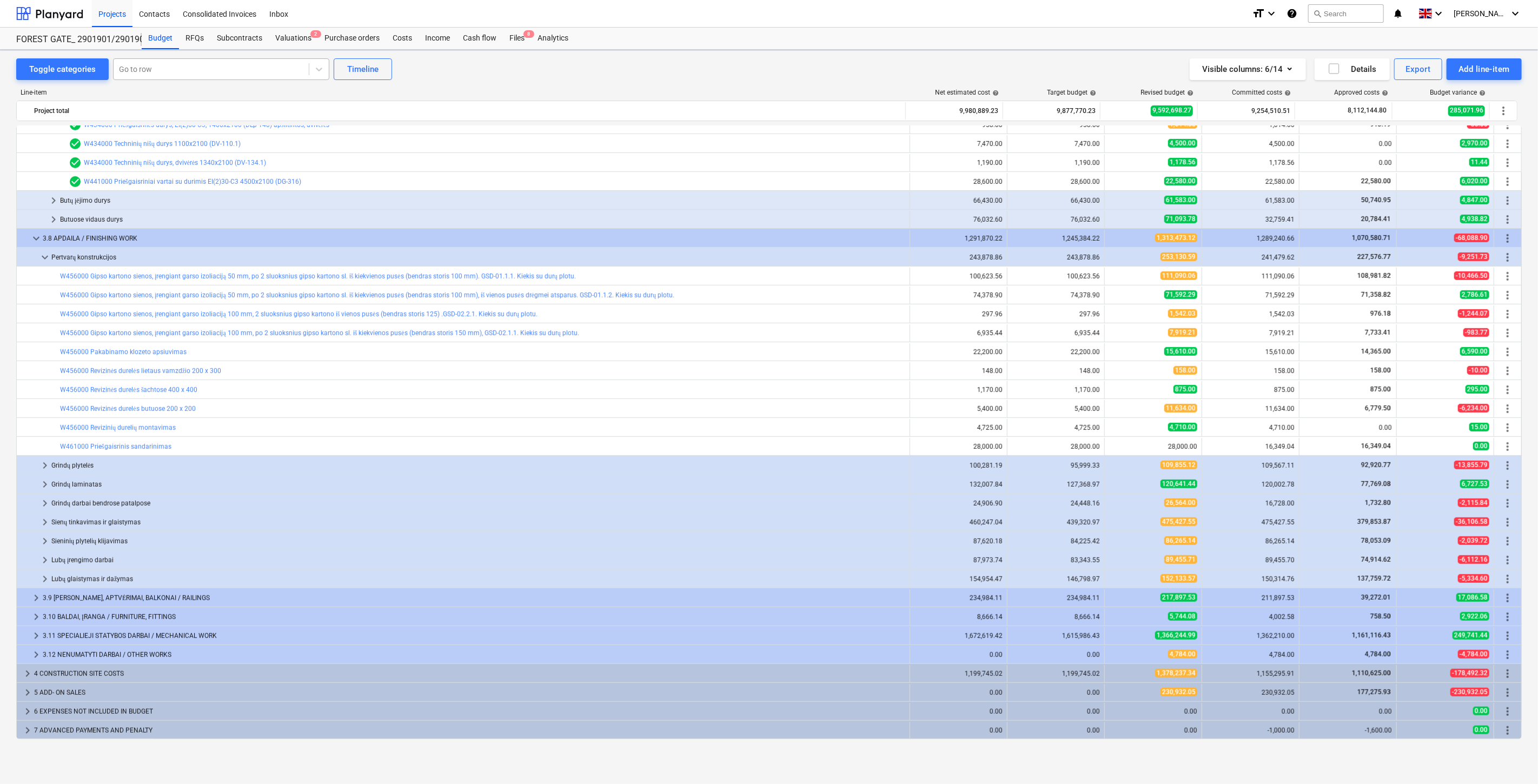
click at [205, 67] on div at bounding box center [211, 69] width 185 height 11
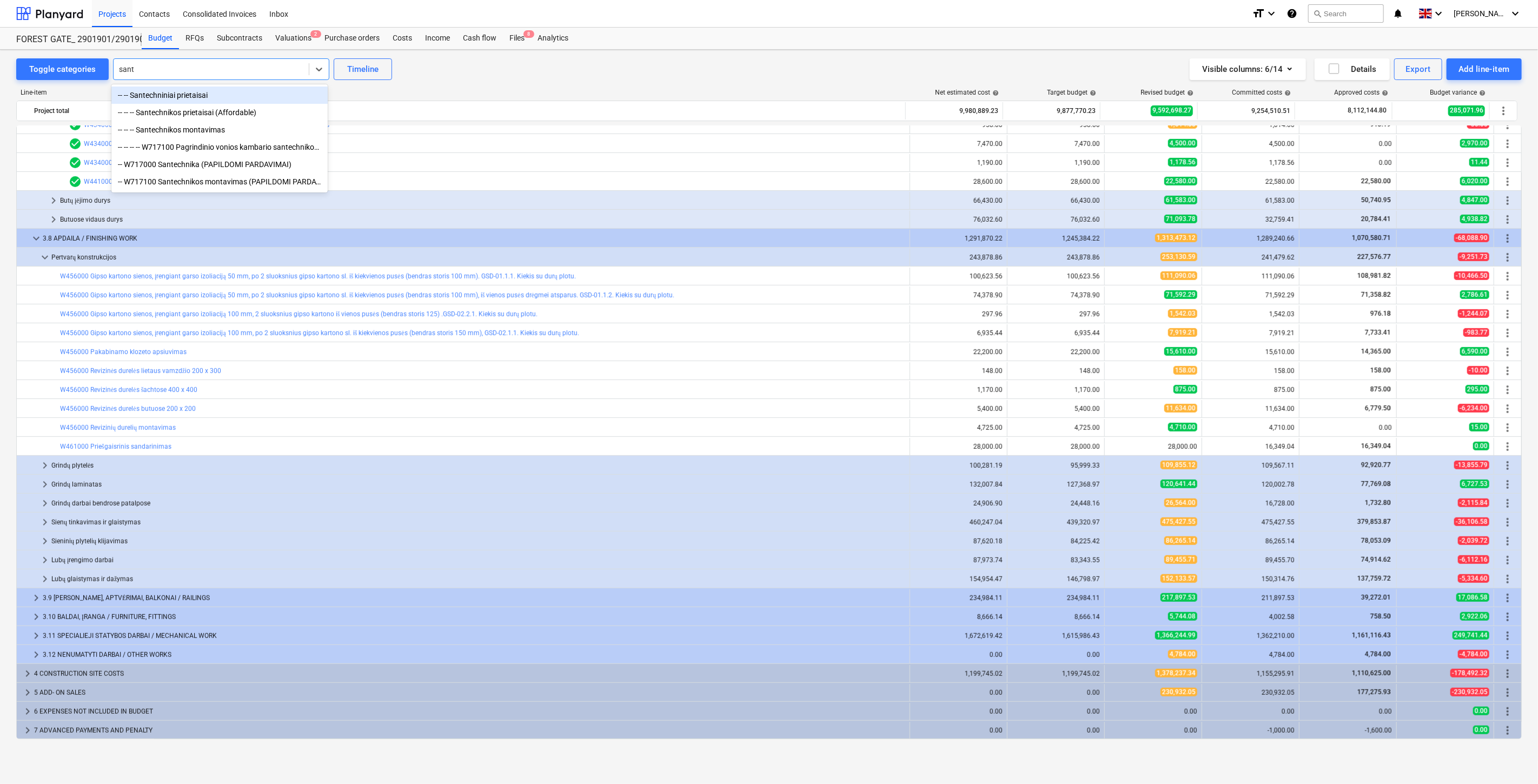
type input "sante"
click at [224, 161] on div "-- W717000 Santechnika (PAPILDOMI PARDAVIMAI)" at bounding box center [219, 164] width 216 height 18
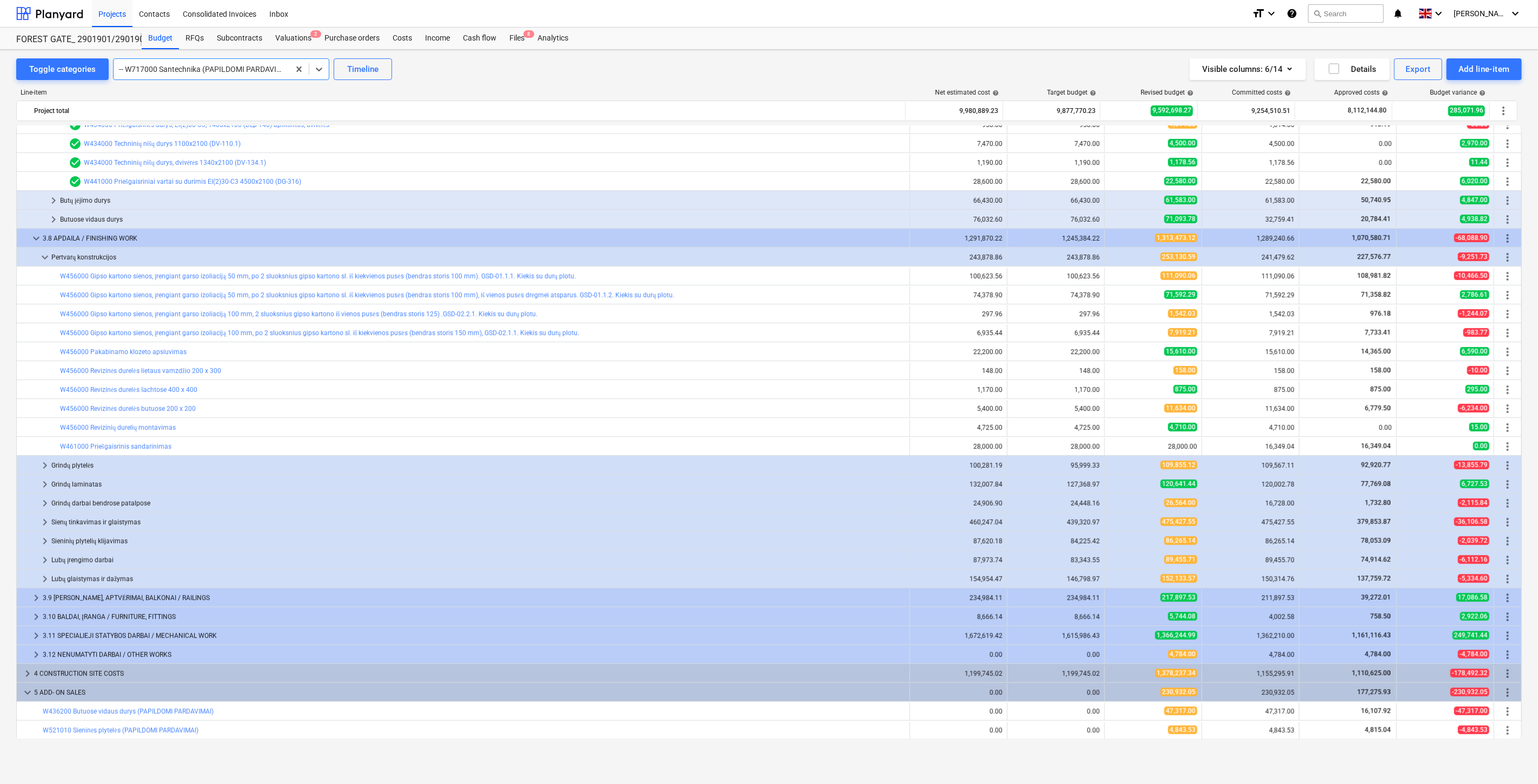
scroll to position [692, 0]
